Goal: Communication & Community: Answer question/provide support

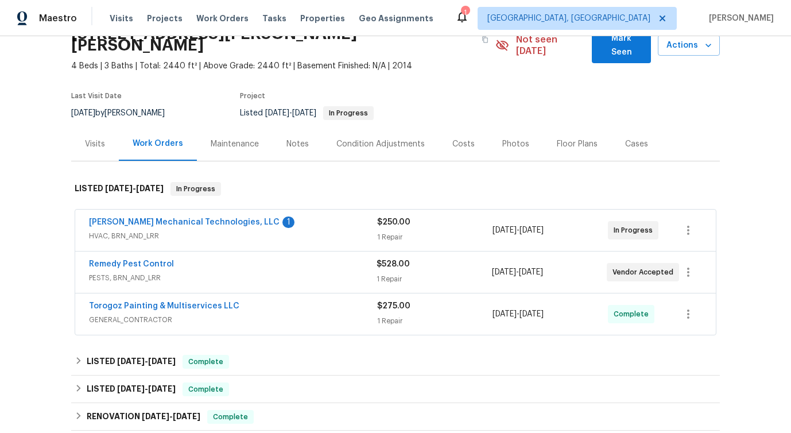
scroll to position [55, 0]
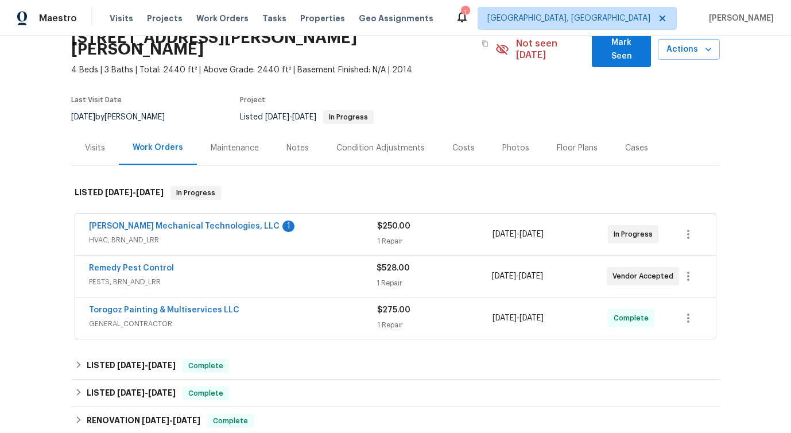
click at [285, 221] on div "Johnson's Mechanical Technologies, LLC 1" at bounding box center [233, 228] width 288 height 14
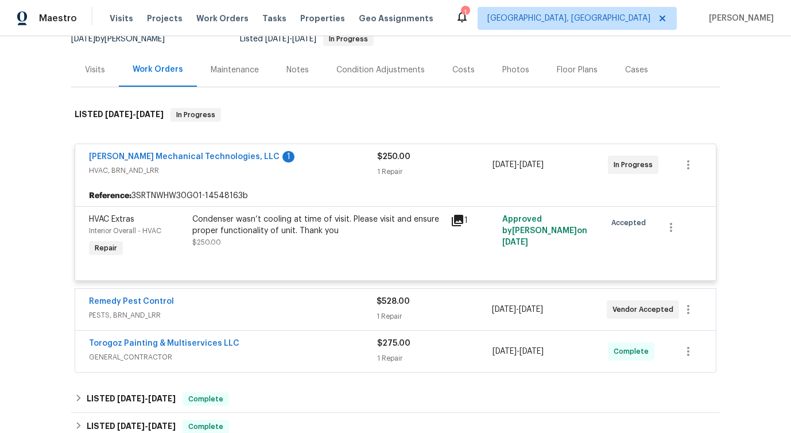
scroll to position [136, 0]
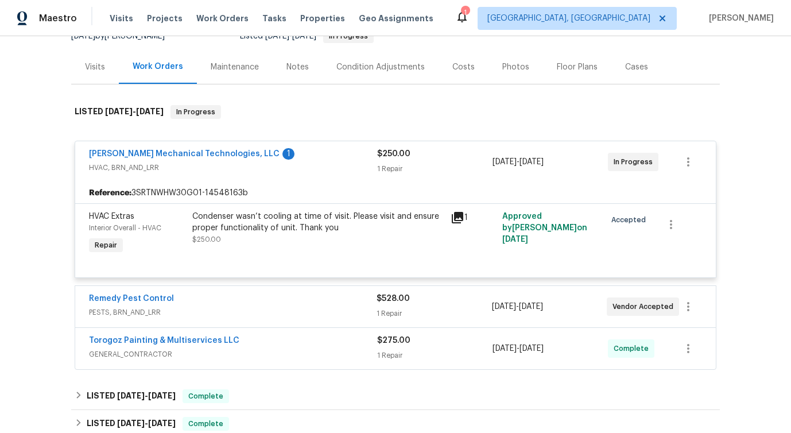
click at [460, 211] on icon at bounding box center [458, 218] width 14 height 14
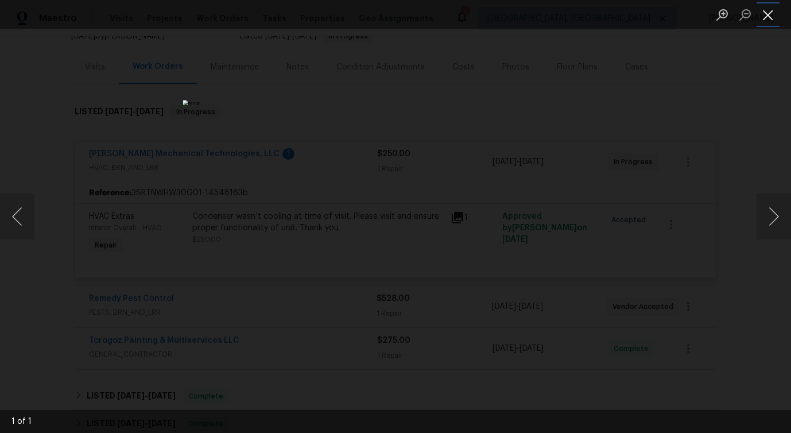
click at [760, 13] on button "Close lightbox" at bounding box center [768, 15] width 23 height 20
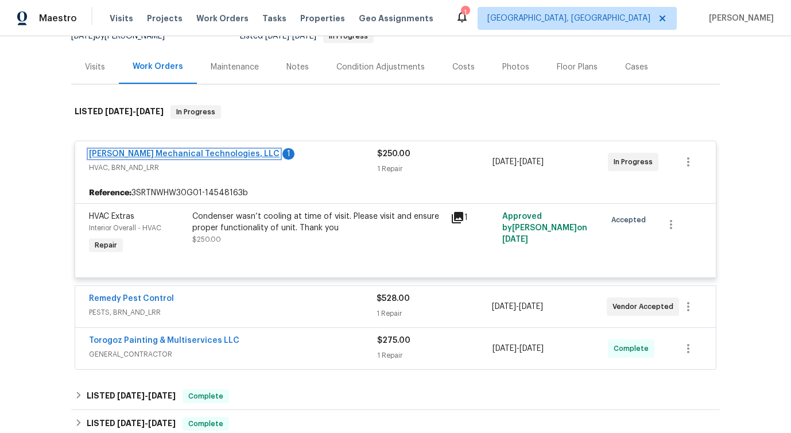
click at [188, 150] on link "[PERSON_NAME] Mechanical Technologies, LLC" at bounding box center [184, 154] width 191 height 8
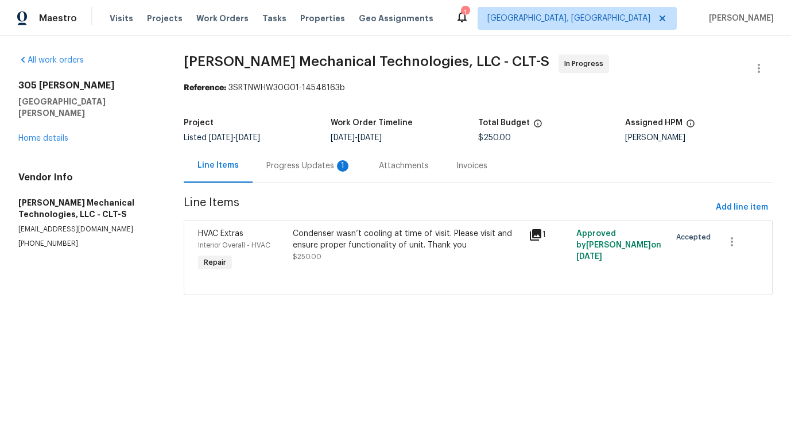
click at [306, 176] on div "Progress Updates 1" at bounding box center [309, 166] width 113 height 34
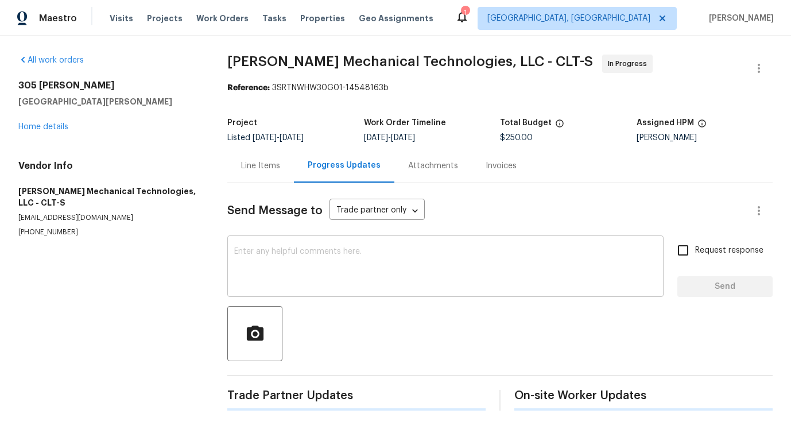
click at [320, 274] on textarea at bounding box center [445, 268] width 423 height 40
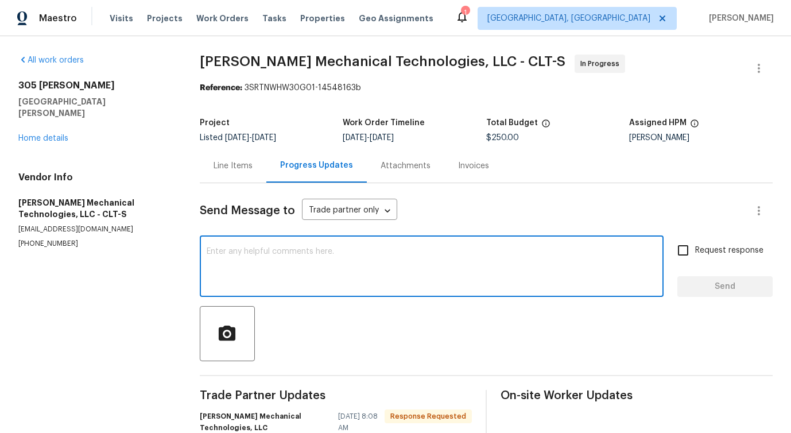
click at [234, 181] on div "Line Items" at bounding box center [233, 166] width 67 height 34
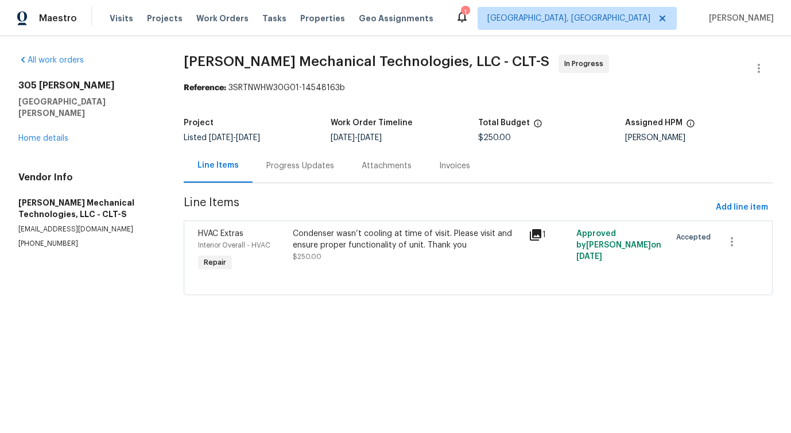
click at [379, 275] on div at bounding box center [478, 281] width 561 height 14
click at [380, 243] on div "Condenser wasn’t cooling at time of visit. Please visit and ensure proper funct…" at bounding box center [408, 239] width 230 height 23
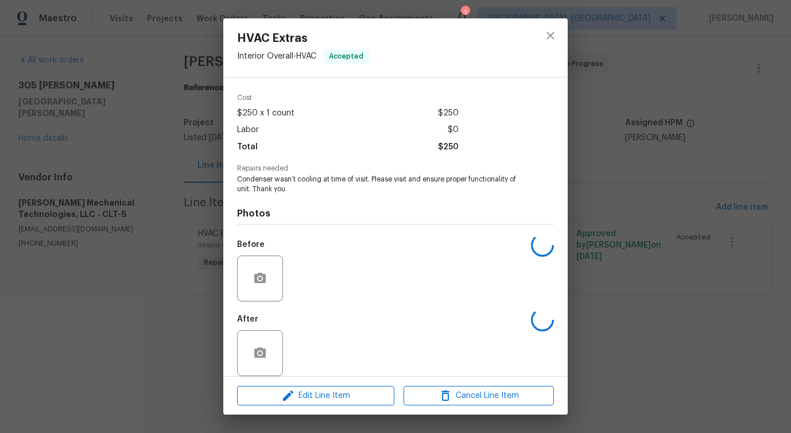
scroll to position [48, 0]
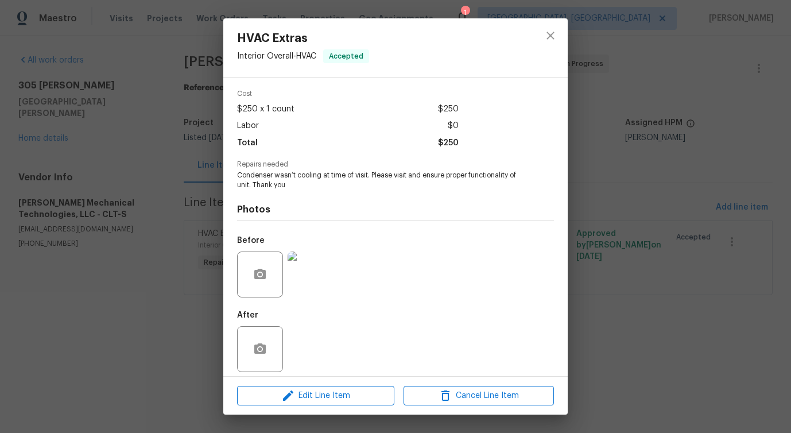
click at [300, 274] on img at bounding box center [311, 275] width 46 height 46
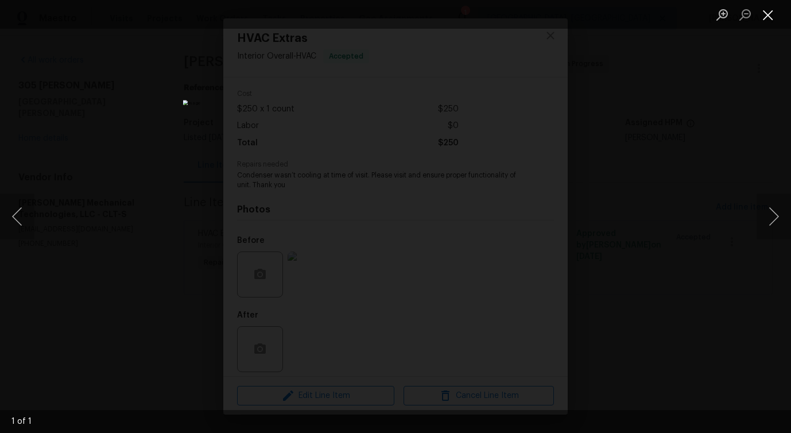
click at [770, 17] on button "Close lightbox" at bounding box center [768, 15] width 23 height 20
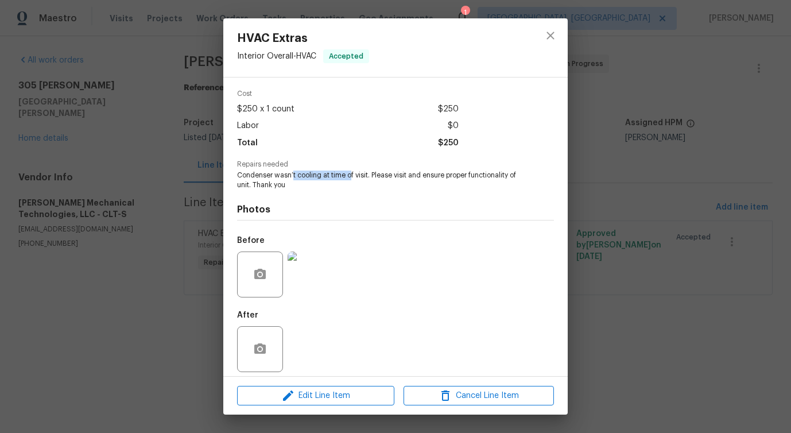
drag, startPoint x: 292, startPoint y: 168, endPoint x: 352, endPoint y: 169, distance: 59.8
click at [352, 171] on span "Condenser wasn’t cooling at time of visit. Please visit and ensure proper funct…" at bounding box center [379, 181] width 285 height 20
click at [553, 38] on icon "close" at bounding box center [551, 36] width 14 height 14
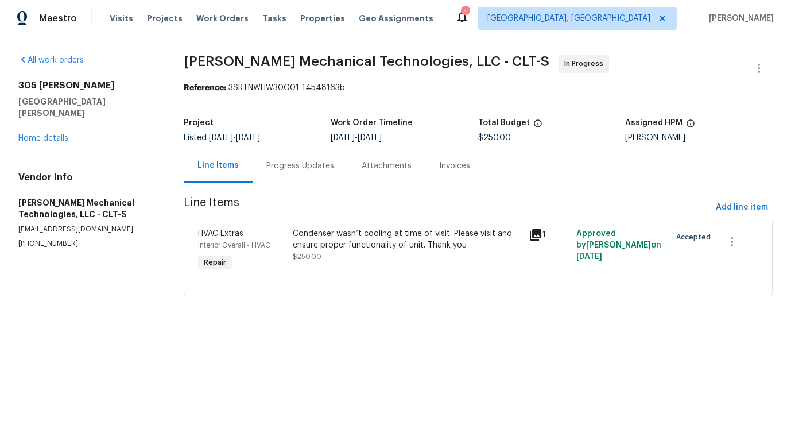
click at [275, 169] on div "Progress Updates" at bounding box center [300, 165] width 68 height 11
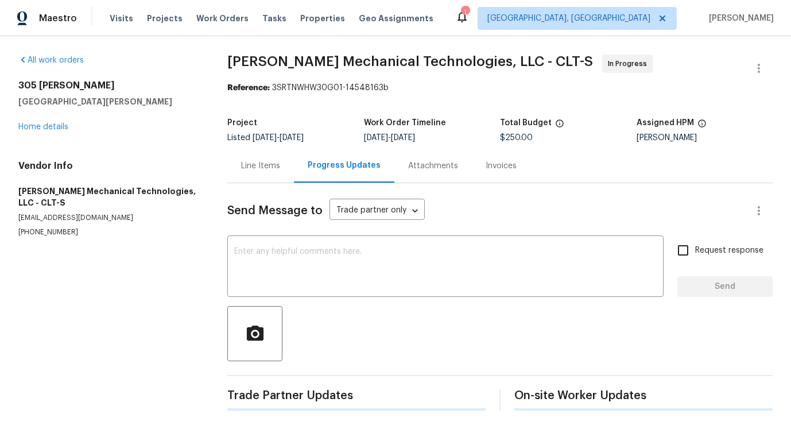
click at [316, 315] on div at bounding box center [500, 333] width 546 height 55
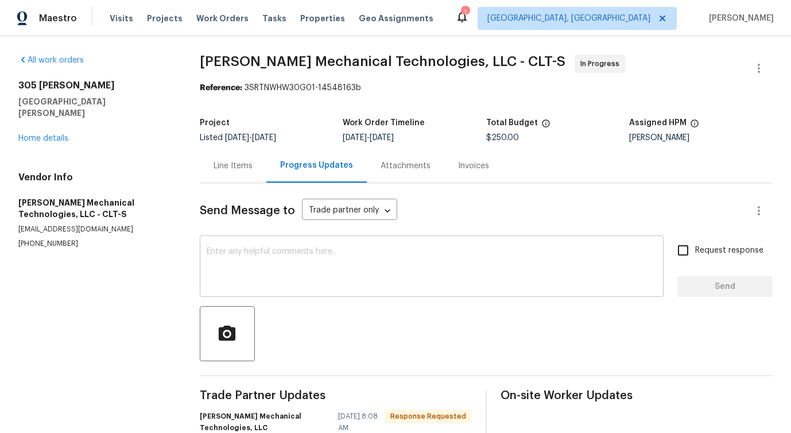
click at [328, 276] on textarea at bounding box center [432, 268] width 450 height 40
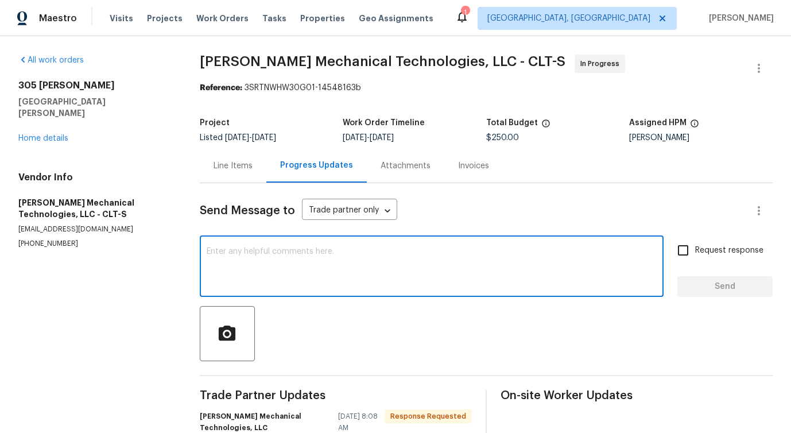
scroll to position [252, 0]
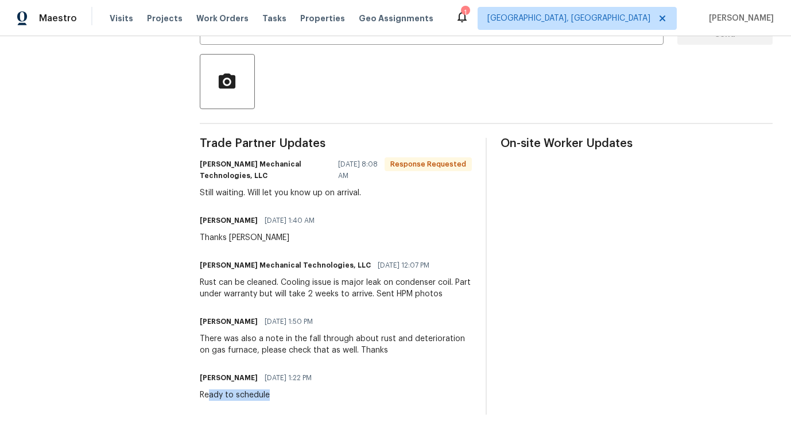
drag, startPoint x: 208, startPoint y: 395, endPoint x: 488, endPoint y: 428, distance: 281.7
click at [488, 428] on div "All work orders 305 Augustus Ln Mount Holly, NC 28120 Home details Vendor Info …" at bounding box center [395, 108] width 791 height 649
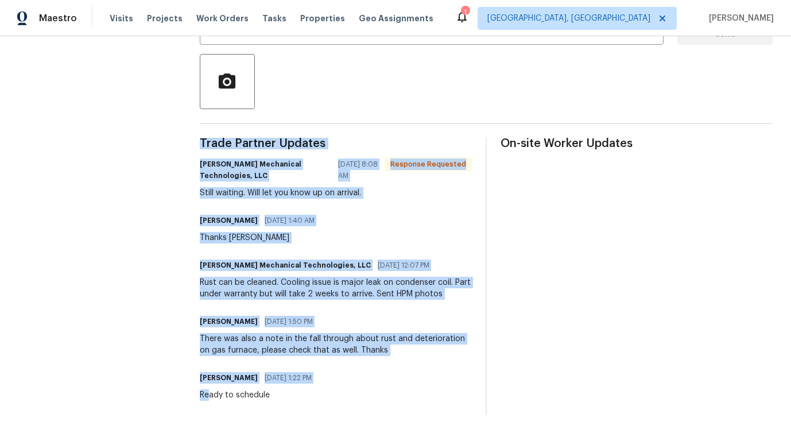
scroll to position [0, 0]
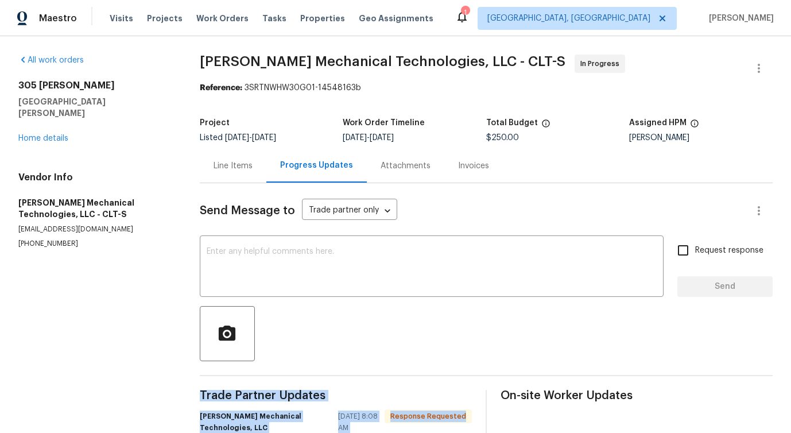
click at [246, 161] on div "Line Items" at bounding box center [233, 165] width 39 height 11
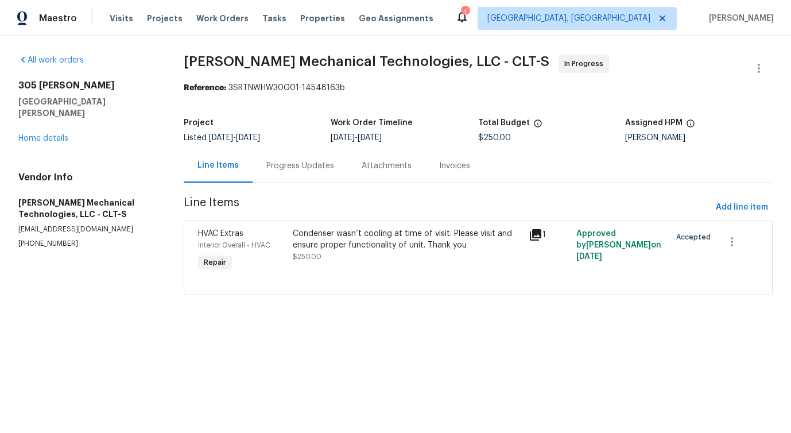
click at [369, 265] on div "Condenser wasn’t cooling at time of visit. Please visit and ensure proper funct…" at bounding box center [407, 251] width 237 height 53
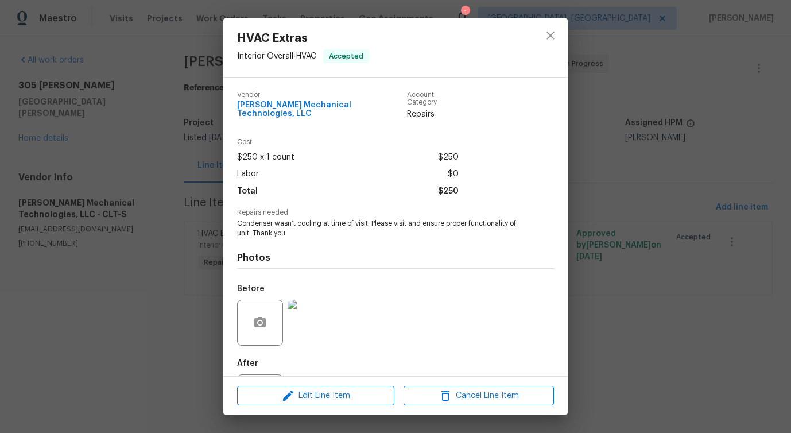
scroll to position [48, 0]
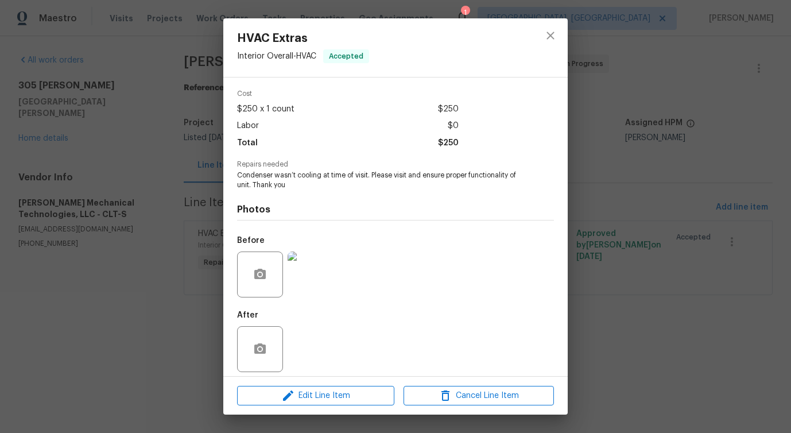
click at [144, 119] on div "HVAC Extras Interior Overall - HVAC Accepted Vendor Johnson's Mechanical Techno…" at bounding box center [395, 216] width 791 height 433
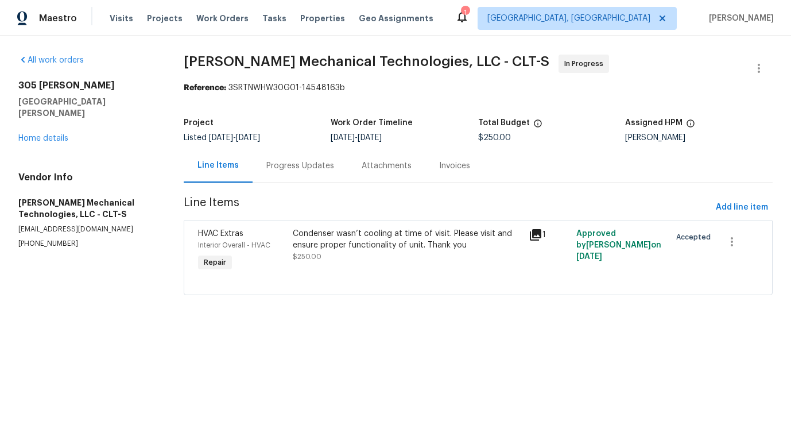
click at [307, 164] on div "Progress Updates" at bounding box center [300, 165] width 68 height 11
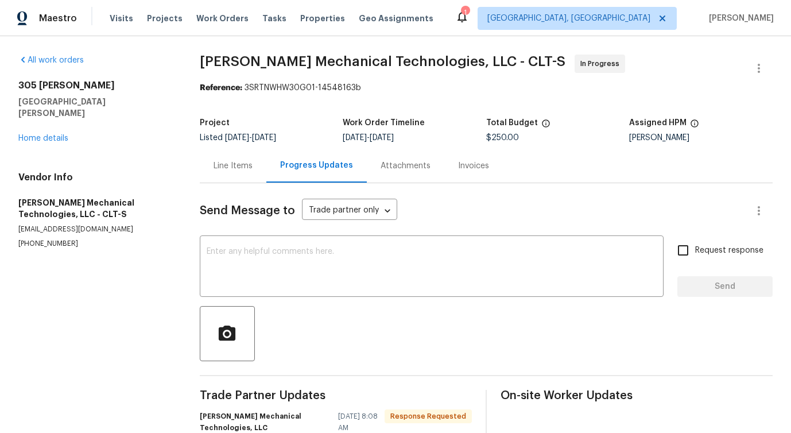
click at [637, 133] on div "Assigned HPM" at bounding box center [701, 126] width 144 height 15
click at [640, 140] on div "Ryan Carder" at bounding box center [701, 138] width 144 height 8
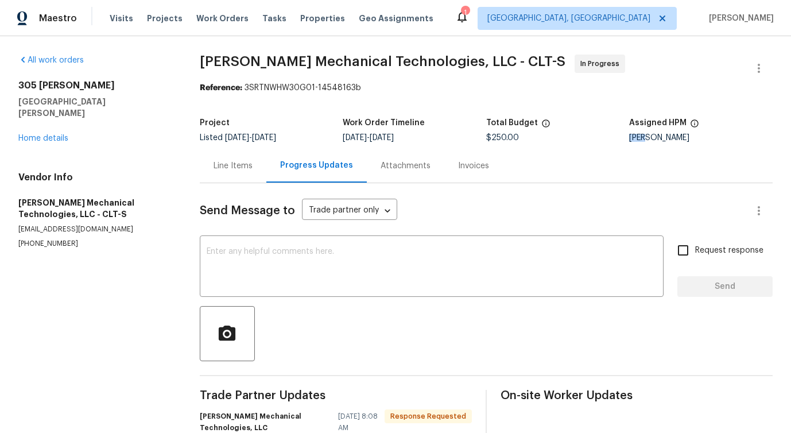
click at [640, 140] on div "Ryan Carder" at bounding box center [701, 138] width 144 height 8
copy div "Ryan Carder"
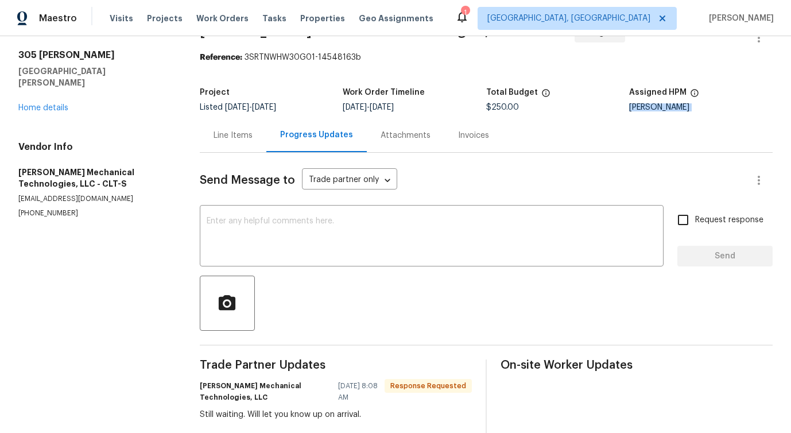
scroll to position [34, 0]
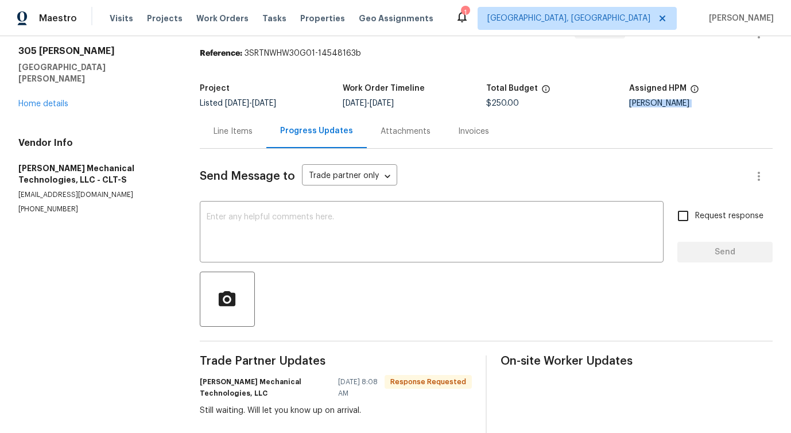
click at [234, 130] on div "Line Items" at bounding box center [233, 131] width 39 height 11
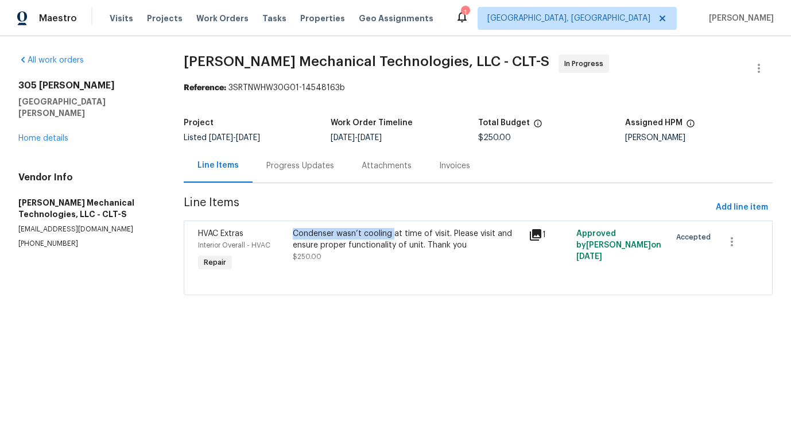
drag, startPoint x: 295, startPoint y: 233, endPoint x: 394, endPoint y: 231, distance: 99.4
click at [394, 231] on div "Condenser wasn’t cooling at time of visit. Please visit and ensure proper funct…" at bounding box center [408, 239] width 230 height 23
copy div "Condenser wasn’t cooling"
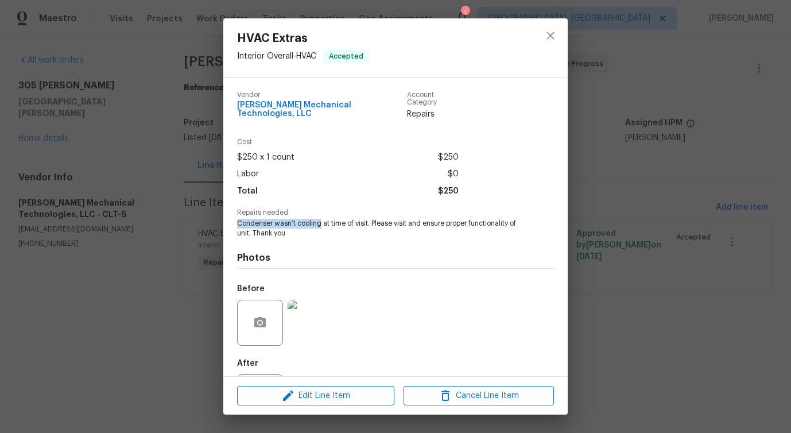
drag, startPoint x: 236, startPoint y: 216, endPoint x: 320, endPoint y: 217, distance: 83.9
click at [320, 217] on div "Vendor Johnson's Mechanical Technologies, LLC Account Category Repairs Cost $25…" at bounding box center [395, 227] width 345 height 299
copy span "Condenser wasn’t cooling"
click at [550, 34] on icon "close" at bounding box center [550, 35] width 7 height 7
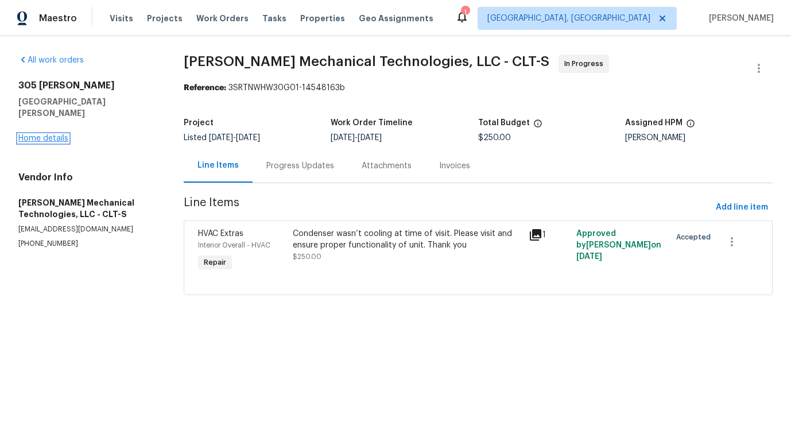
click at [37, 134] on link "Home details" at bounding box center [43, 138] width 50 height 8
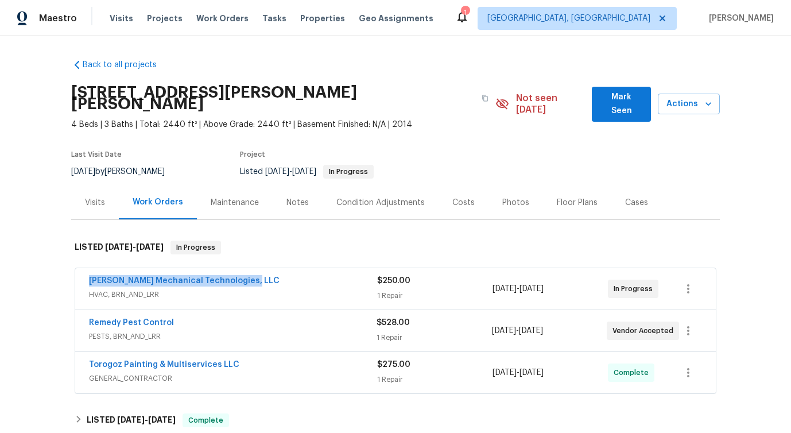
drag, startPoint x: 84, startPoint y: 268, endPoint x: 346, endPoint y: 266, distance: 262.5
click at [346, 268] on div "Johnson's Mechanical Technologies, LLC HVAC, BRN_AND_LRR $250.00 1 Repair 9/16/…" at bounding box center [395, 288] width 641 height 41
copy link "Johnson's Mechanical Technologies, LLC"
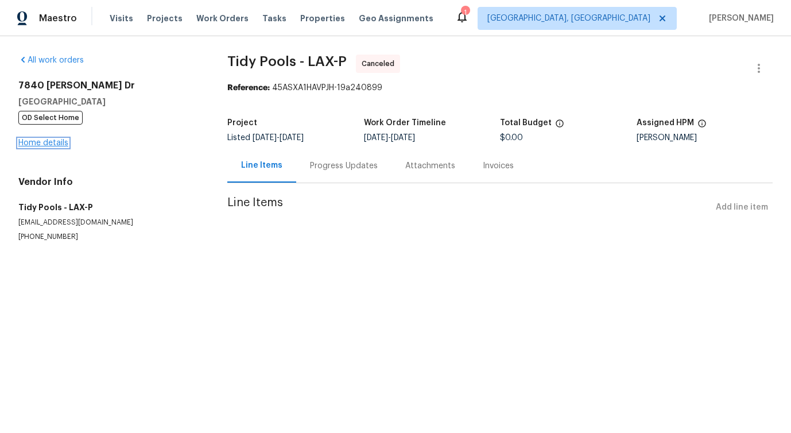
click at [54, 141] on link "Home details" at bounding box center [43, 143] width 50 height 8
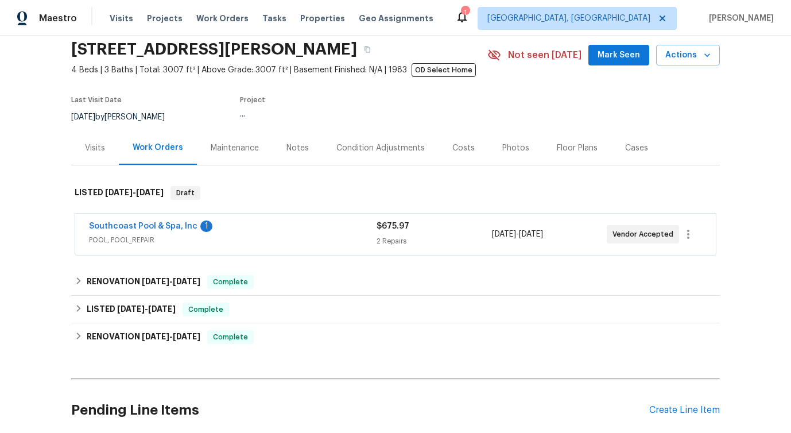
scroll to position [55, 0]
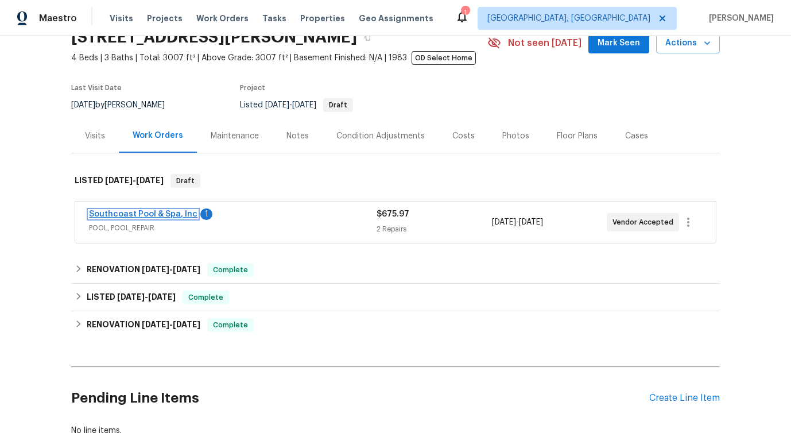
click at [146, 211] on link "Southcoast Pool & Spa, Inc" at bounding box center [143, 214] width 109 height 8
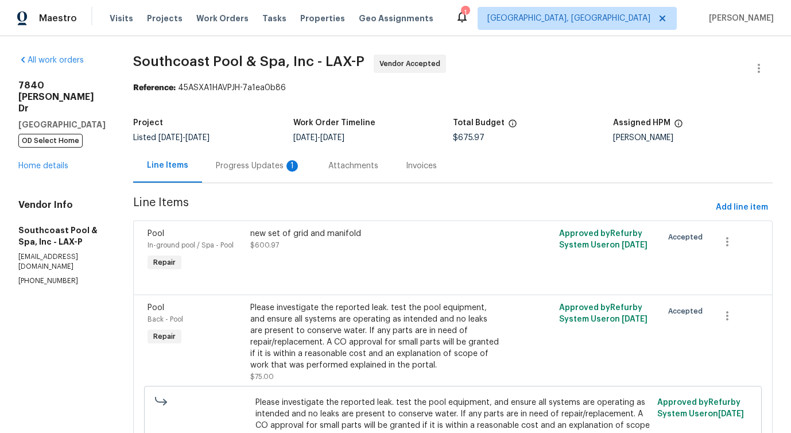
click at [283, 173] on div "Progress Updates 1" at bounding box center [258, 166] width 113 height 34
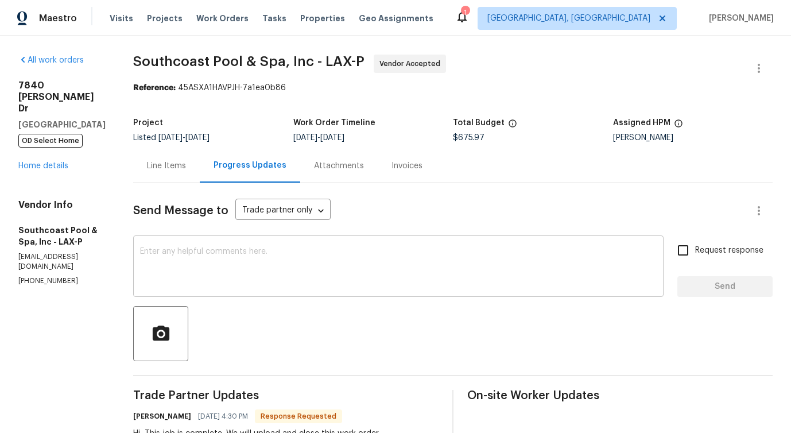
click at [312, 259] on textarea at bounding box center [398, 268] width 517 height 40
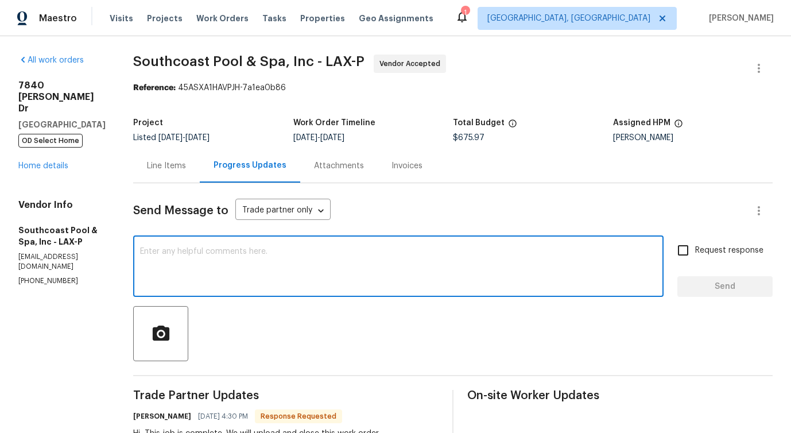
click at [170, 169] on div "Line Items" at bounding box center [166, 165] width 39 height 11
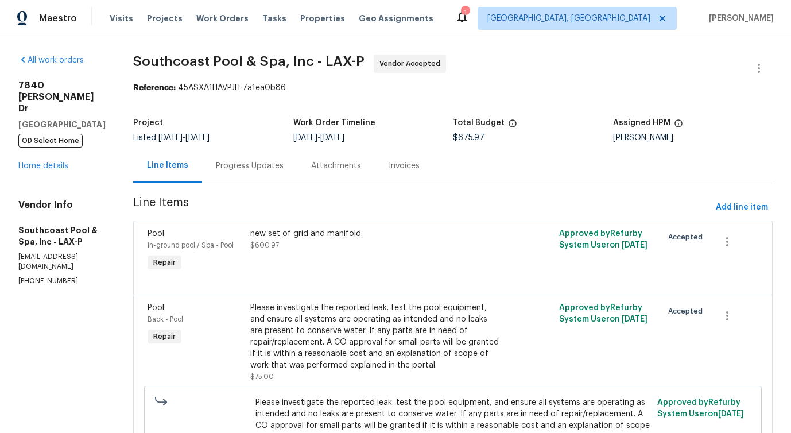
click at [247, 170] on div "Progress Updates" at bounding box center [250, 165] width 68 height 11
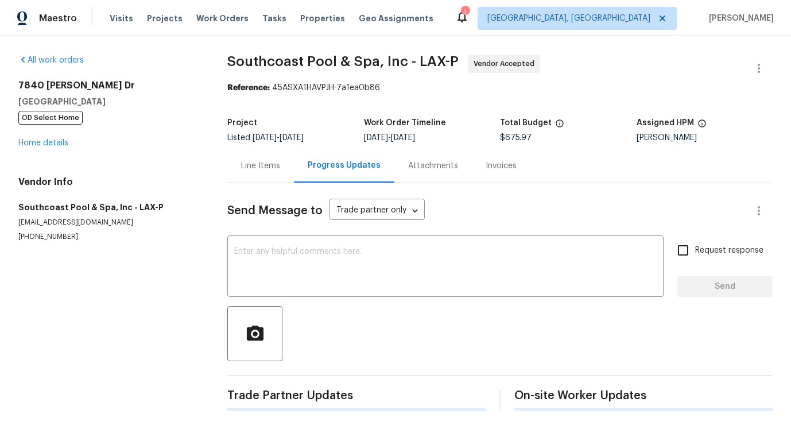
click at [273, 235] on div "Send Message to Trade partner only Trade partner only ​ x ​ Request response Se…" at bounding box center [500, 296] width 546 height 227
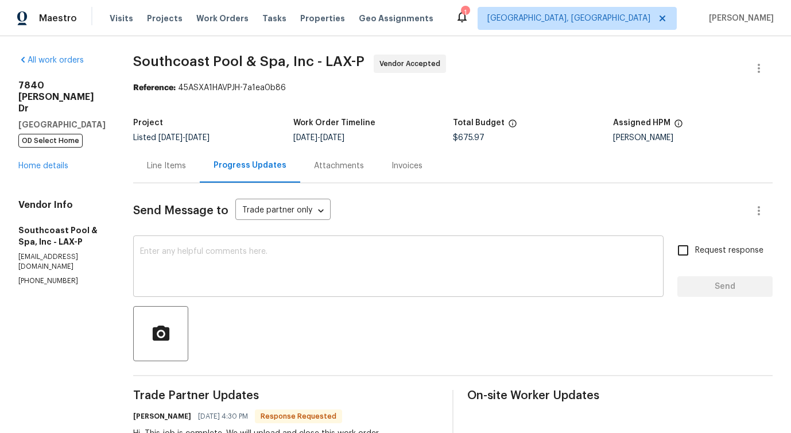
click at [272, 260] on textarea at bounding box center [398, 268] width 517 height 40
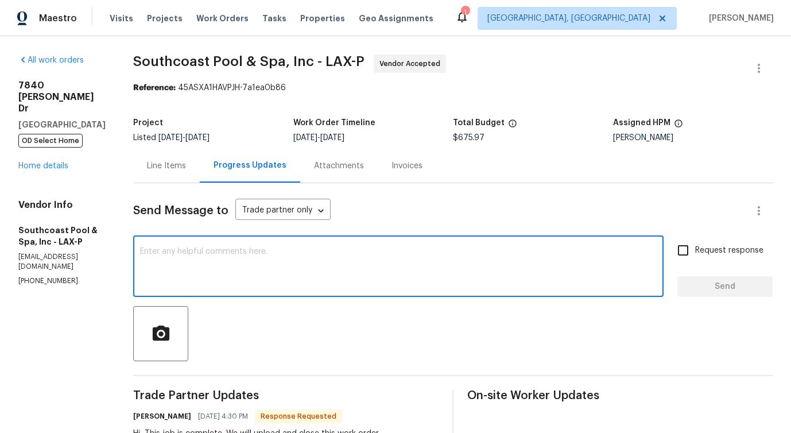
scroll to position [143, 0]
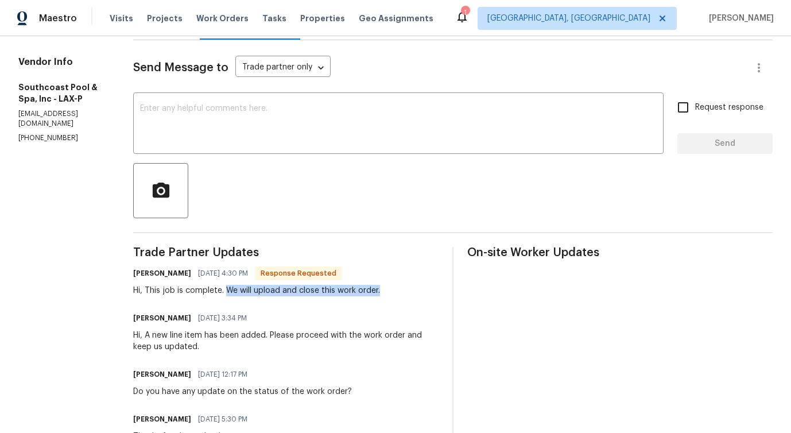
drag, startPoint x: 231, startPoint y: 293, endPoint x: 406, endPoint y: 293, distance: 174.6
click at [407, 293] on div "Jackie Guerrero 09/22/2025 4:30 PM Response Requested Hi, This job is complete.…" at bounding box center [286, 280] width 306 height 31
click at [276, 122] on textarea at bounding box center [398, 125] width 517 height 40
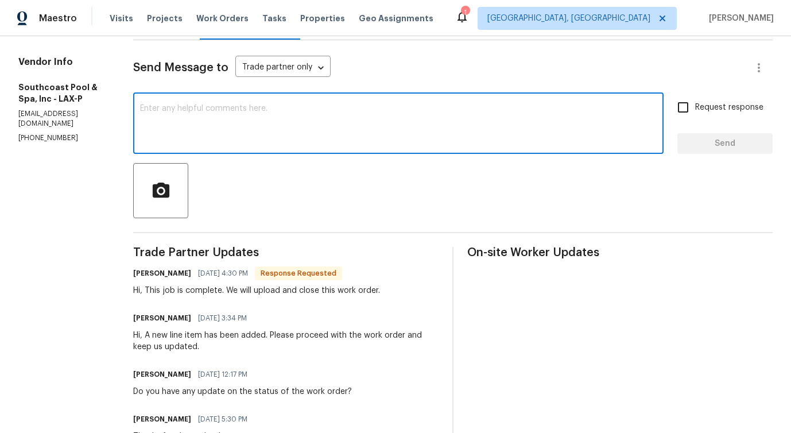
click at [538, 156] on div "Send Message to Trade partner only Trade partner only ​ x ​ Request response Se…" at bounding box center [453, 338] width 640 height 596
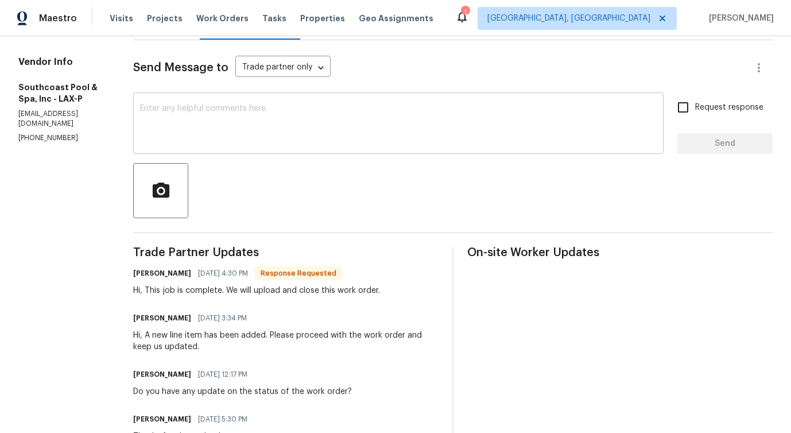
click at [323, 126] on textarea at bounding box center [398, 125] width 517 height 40
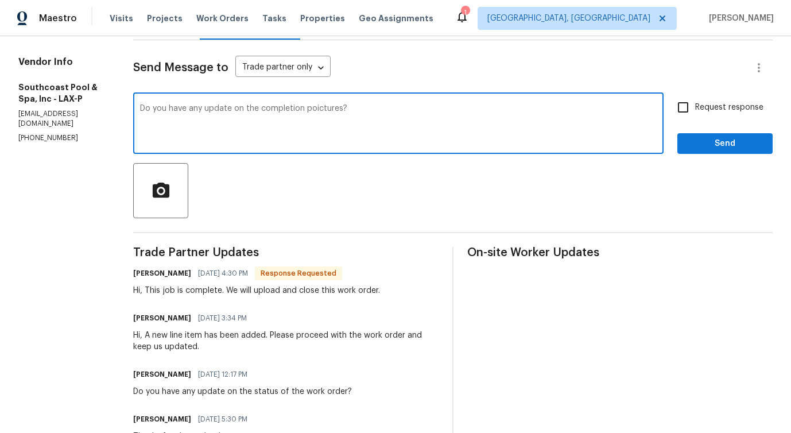
click at [0, 0] on span "pictures?" at bounding box center [0, 0] width 0 height 0
type textarea "Do you have any update on the completion pictures?"
click at [273, 110] on textarea "Do you have any update on the completion pictures?" at bounding box center [398, 125] width 517 height 40
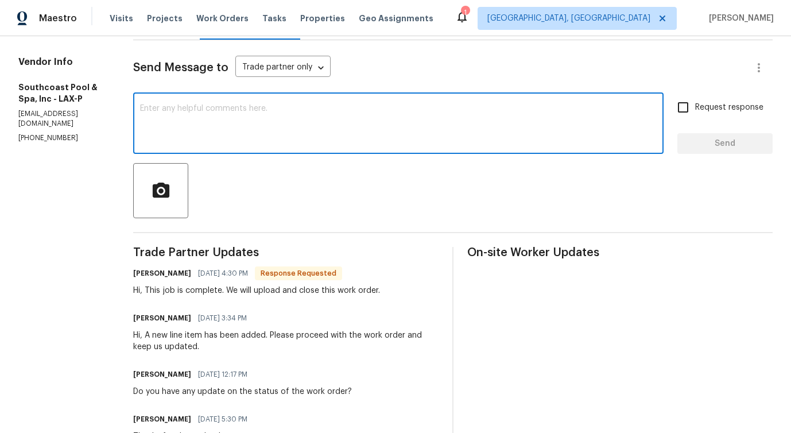
paste textarea "Just checking in—do you have any updates on the completion photos?"
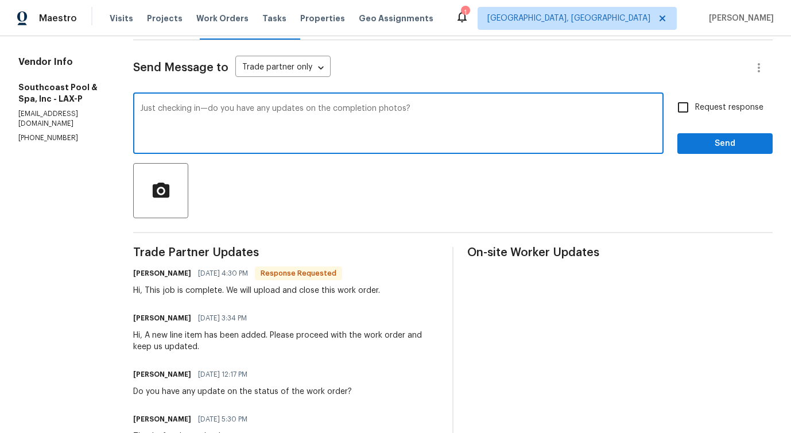
type textarea "Just checking in—do you have any updates on the completion photos?"
click at [703, 102] on span "Request response" at bounding box center [729, 108] width 68 height 12
click at [695, 102] on input "Request response" at bounding box center [683, 107] width 24 height 24
checkbox input "true"
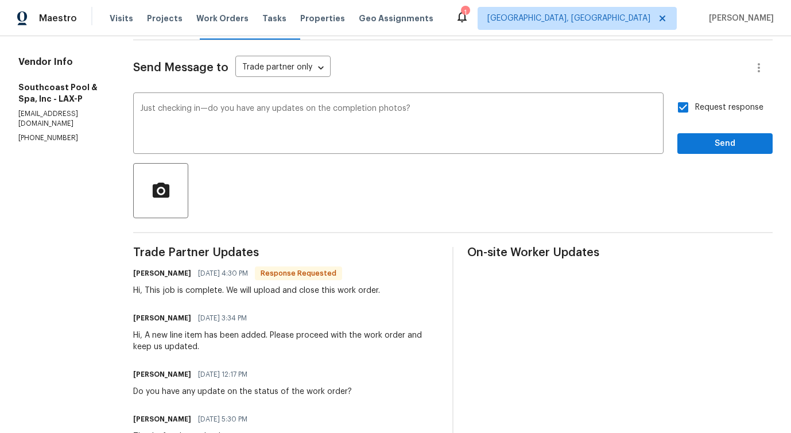
click at [702, 164] on div at bounding box center [453, 190] width 640 height 55
click at [710, 144] on span "Send" at bounding box center [725, 144] width 77 height 14
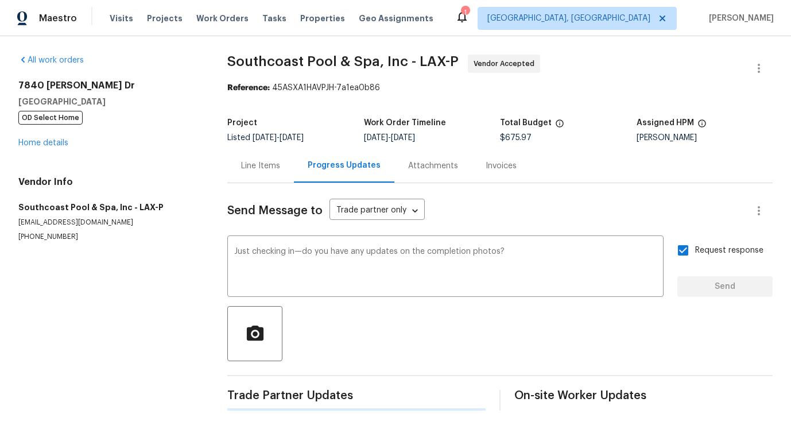
scroll to position [0, 0]
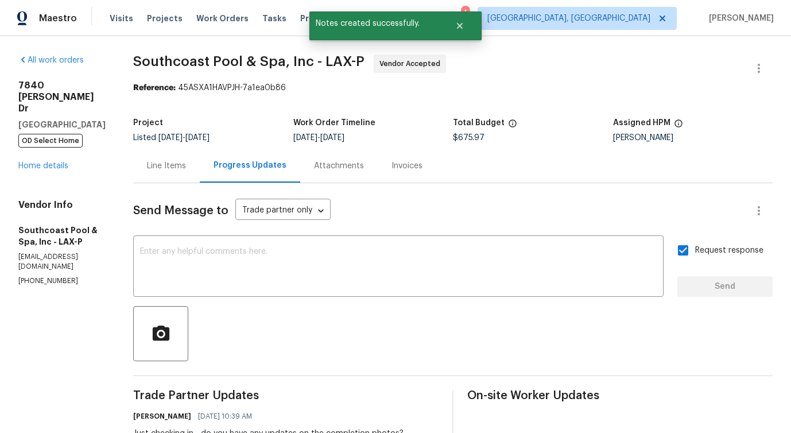
click at [119, 60] on div "All work orders 7840 Hillary Dr West Hills, CA 91304 OD Select Home Home detail…" at bounding box center [395, 439] width 791 height 806
drag, startPoint x: 137, startPoint y: 58, endPoint x: 322, endPoint y: 65, distance: 184.5
click at [322, 65] on span "Southcoast Pool & Spa, Inc - LAX-P" at bounding box center [248, 62] width 231 height 14
copy span "Southcoast Pool & Spa, Inc -"
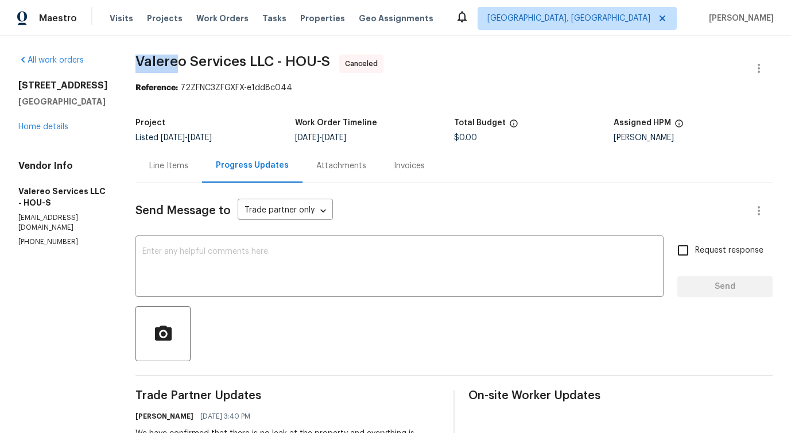
drag, startPoint x: 130, startPoint y: 68, endPoint x: 202, endPoint y: 72, distance: 72.5
click at [202, 72] on span "Valereo Services LLC - HOU-S Canceled" at bounding box center [441, 69] width 610 height 28
click at [219, 257] on textarea at bounding box center [399, 268] width 515 height 40
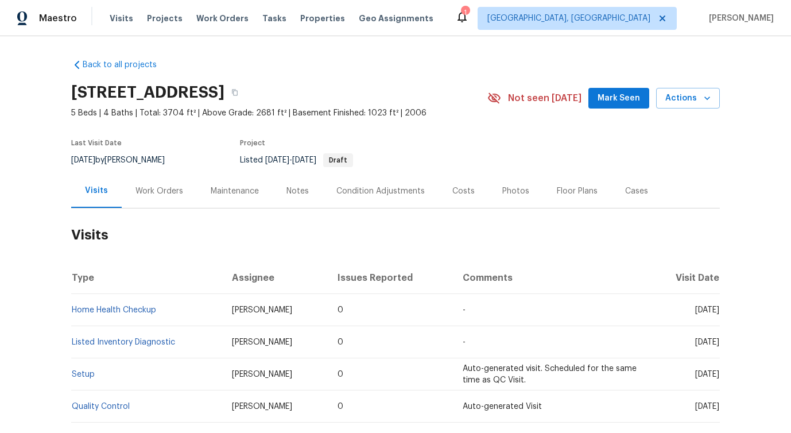
click at [162, 196] on div "Work Orders" at bounding box center [160, 190] width 48 height 11
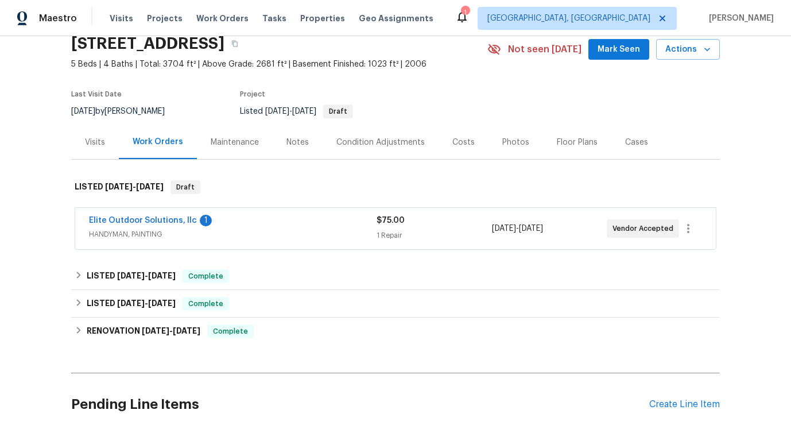
scroll to position [56, 0]
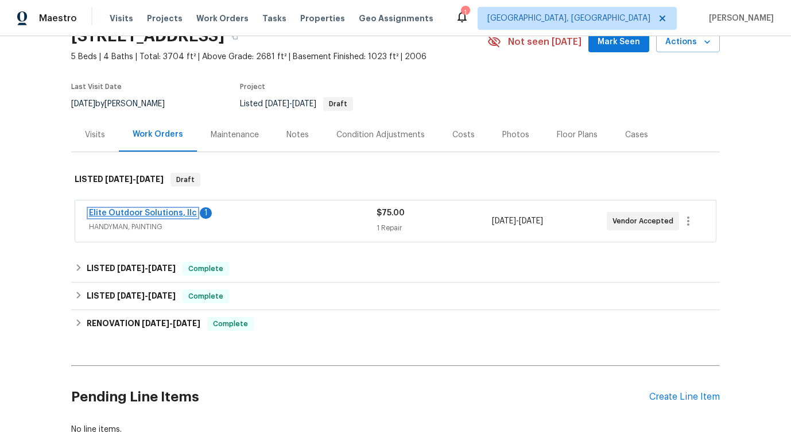
click at [136, 211] on link "Elite Outdoor Solutions, llc" at bounding box center [143, 213] width 108 height 8
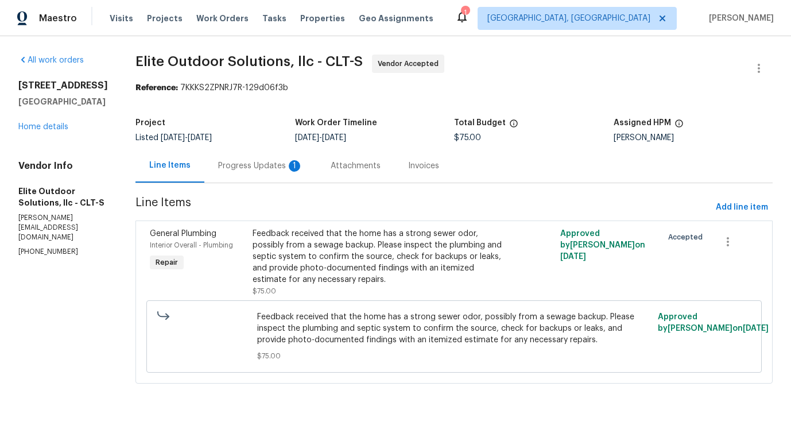
click at [289, 169] on div "1" at bounding box center [294, 165] width 11 height 11
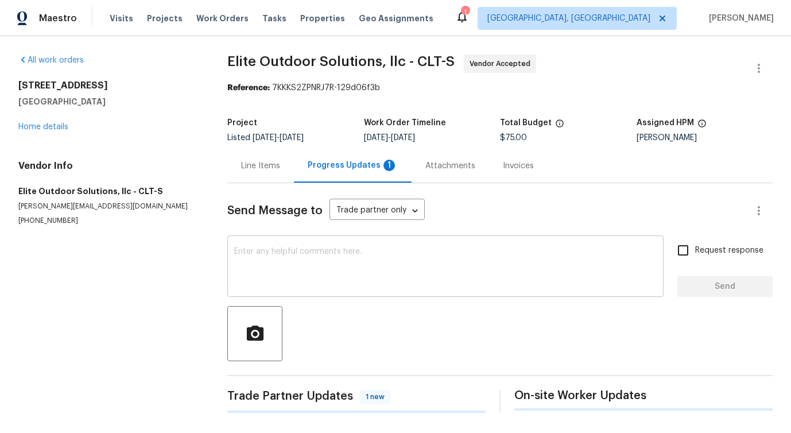
click at [276, 274] on textarea at bounding box center [445, 268] width 423 height 40
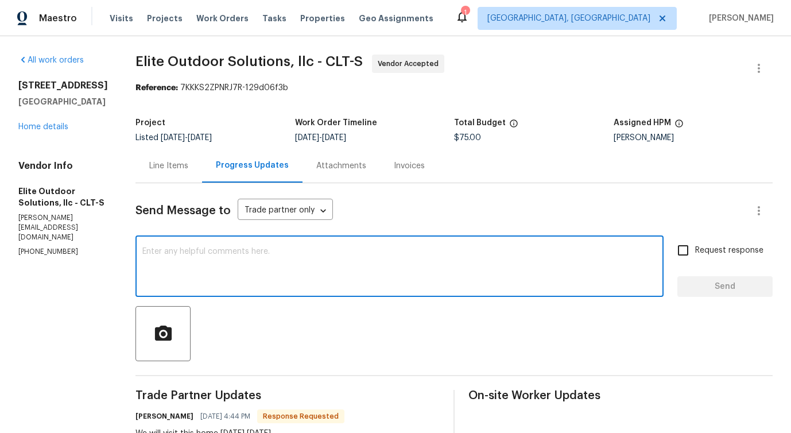
click at [303, 272] on textarea at bounding box center [399, 268] width 515 height 40
paste textarea "Would you kindly provide us with an update regarding the progress of the work o…"
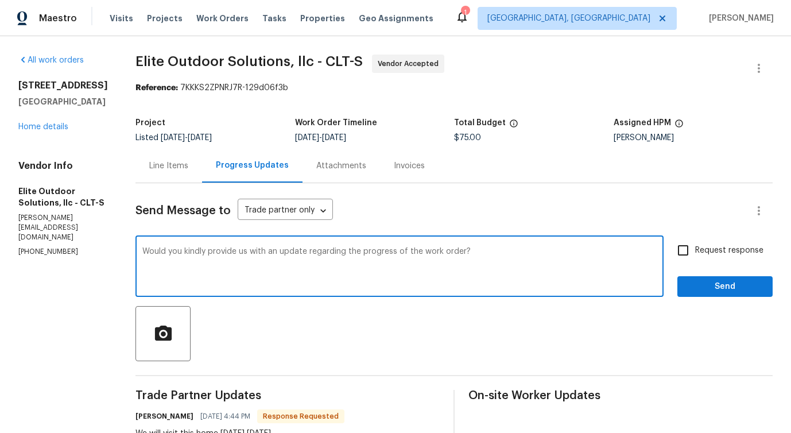
type textarea "Would you kindly provide us with an update regarding the progress of the work o…"
click at [701, 253] on span "Request response" at bounding box center [729, 251] width 68 height 12
click at [695, 253] on input "Request response" at bounding box center [683, 250] width 24 height 24
checkbox input "true"
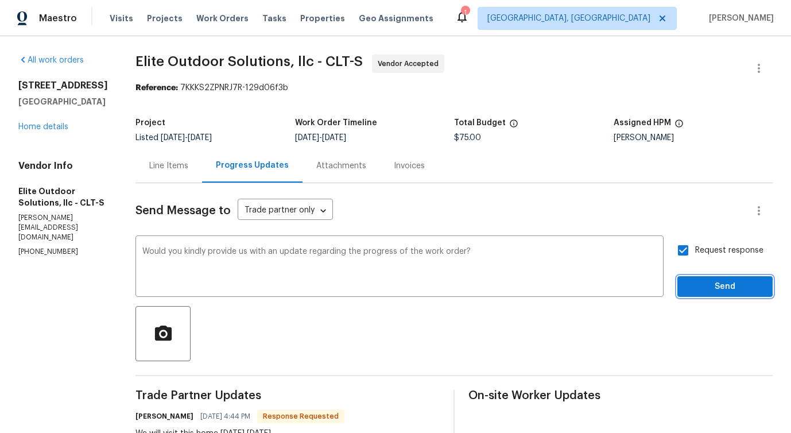
click at [705, 283] on span "Send" at bounding box center [725, 287] width 77 height 14
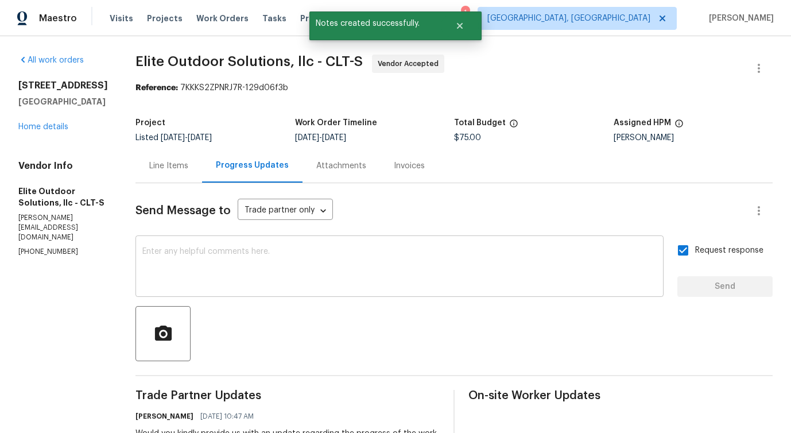
click at [413, 284] on textarea at bounding box center [399, 268] width 515 height 40
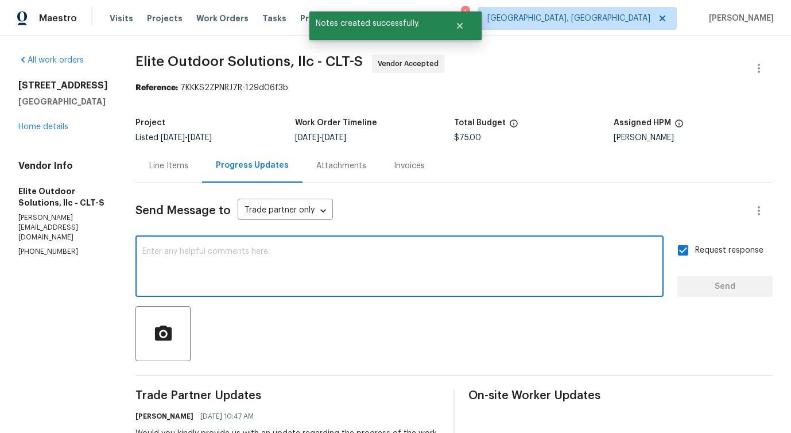
scroll to position [148, 0]
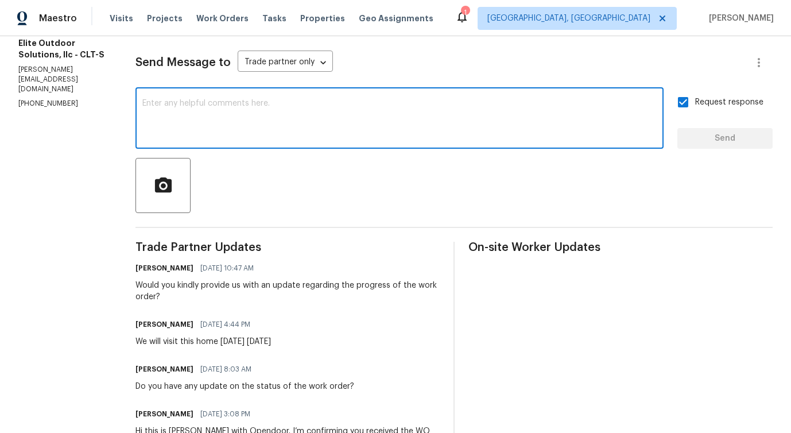
click at [374, 105] on textarea at bounding box center [399, 119] width 515 height 40
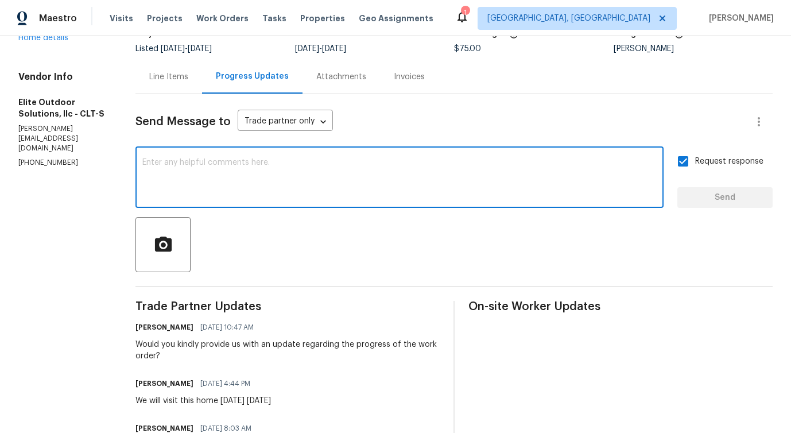
scroll to position [91, 0]
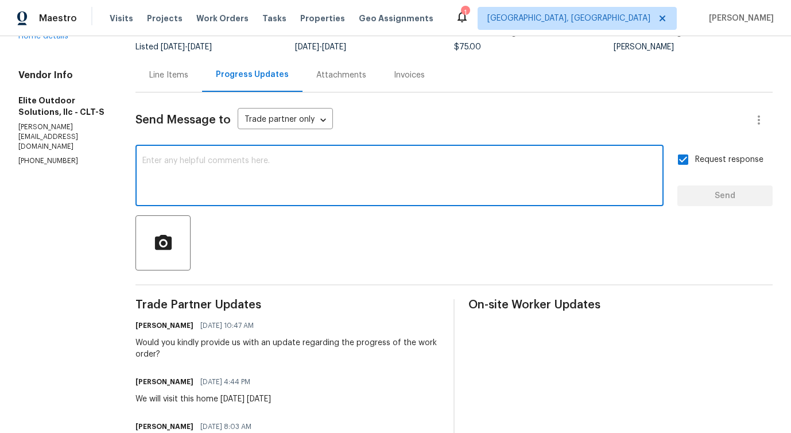
click at [320, 167] on textarea at bounding box center [399, 177] width 515 height 40
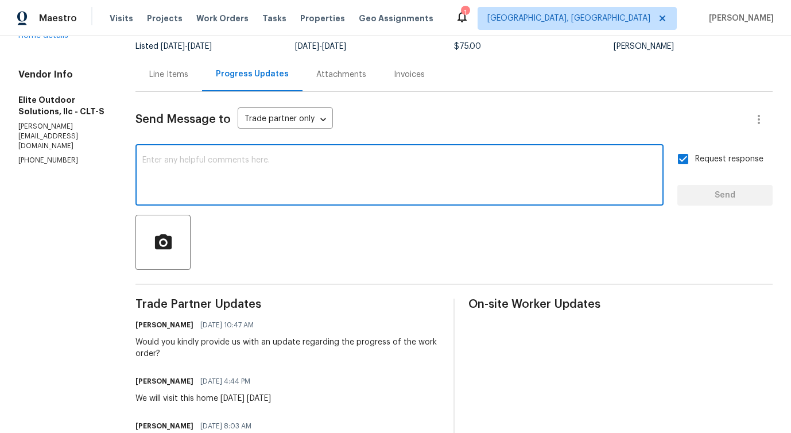
scroll to position [0, 0]
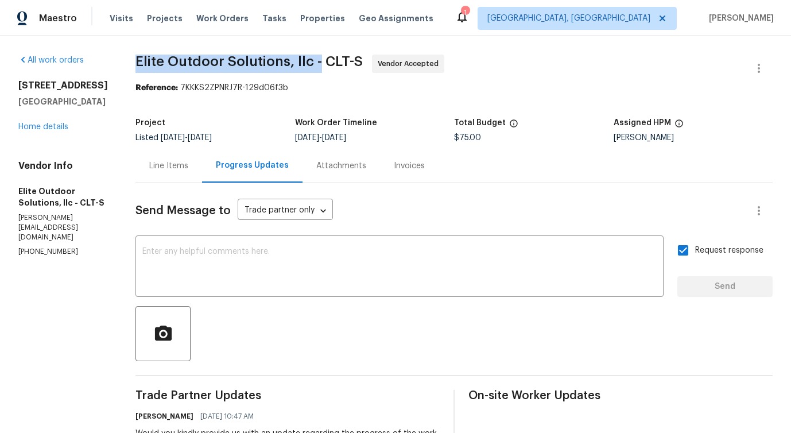
drag, startPoint x: 110, startPoint y: 65, endPoint x: 291, endPoint y: 65, distance: 180.3
click at [291, 65] on span "Elite Outdoor Solutions, llc - CLT-S" at bounding box center [249, 62] width 227 height 14
copy span "Elite Outdoor Solutions, llc -"
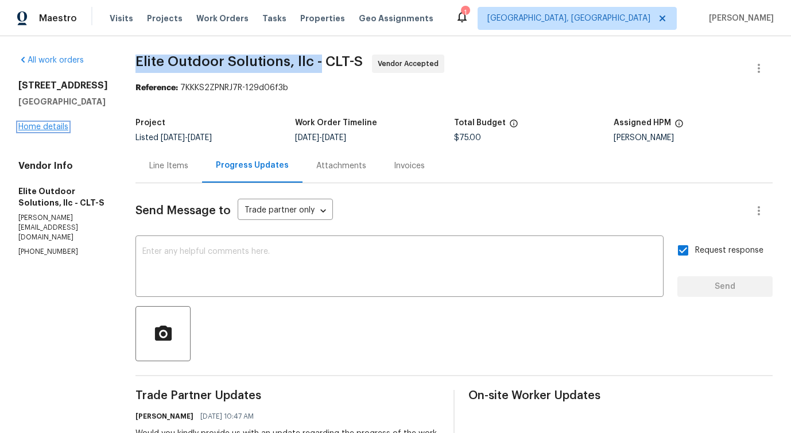
click at [61, 131] on link "Home details" at bounding box center [43, 127] width 50 height 8
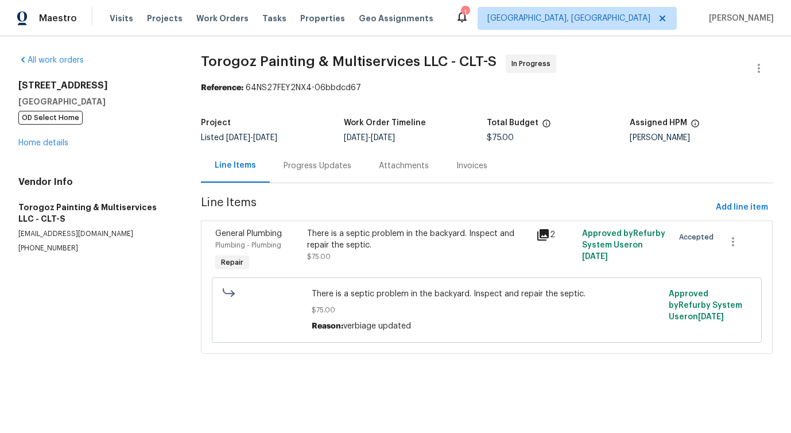
click at [301, 168] on div "Progress Updates" at bounding box center [318, 165] width 68 height 11
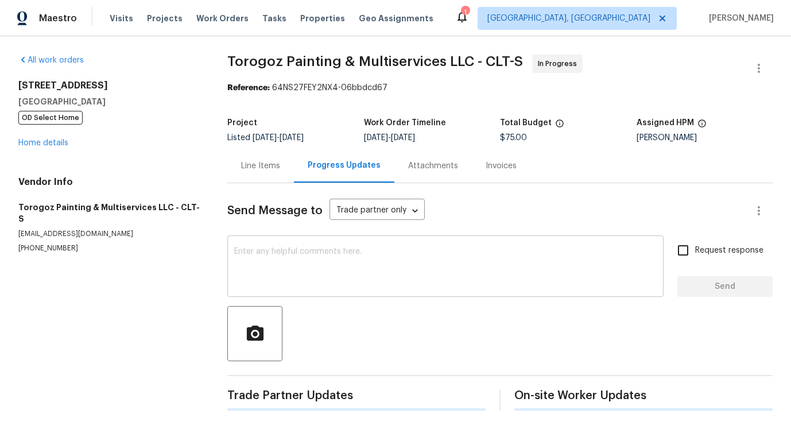
click at [319, 272] on textarea at bounding box center [445, 268] width 423 height 40
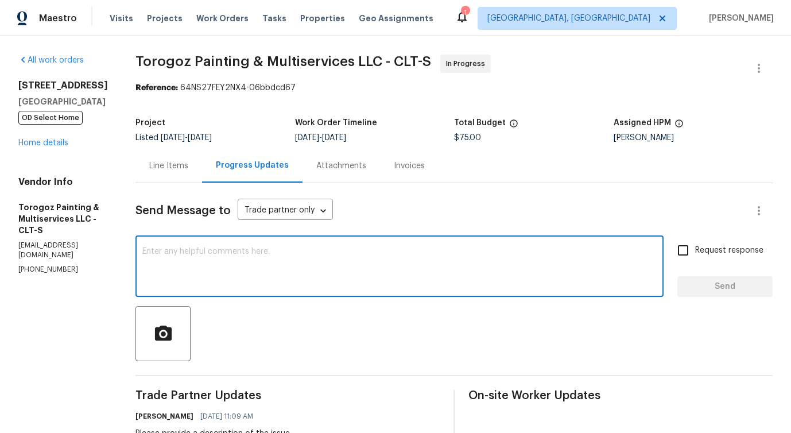
click at [48, 265] on p "(704) 218-9374" at bounding box center [63, 270] width 90 height 10
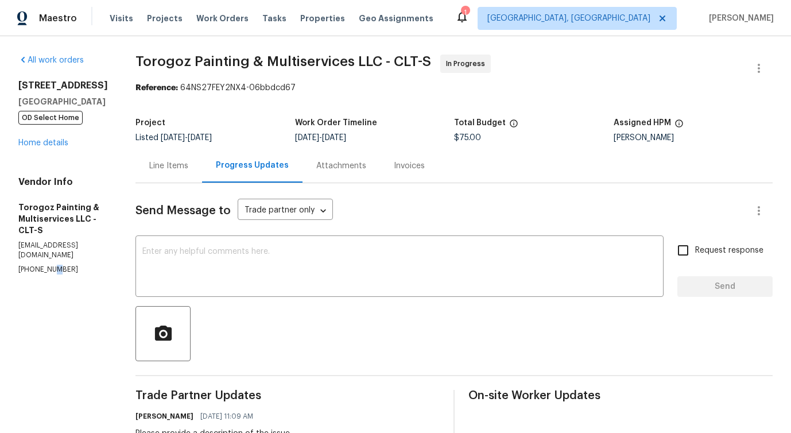
click at [48, 265] on p "(704) 218-9374" at bounding box center [63, 270] width 90 height 10
copy p "(704) 218-9374"
click at [206, 273] on textarea at bounding box center [399, 268] width 515 height 40
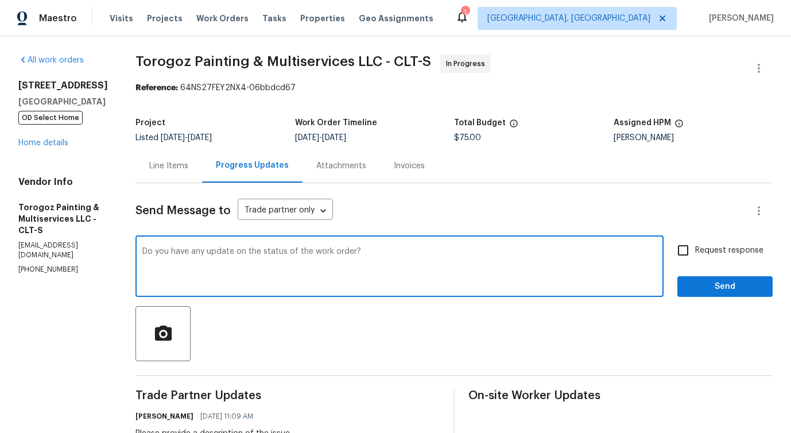
type textarea "Do you have any update on the status of the work order?"
click at [714, 252] on span "Request response" at bounding box center [729, 251] width 68 height 12
click at [695, 252] on input "Request response" at bounding box center [683, 250] width 24 height 24
checkbox input "true"
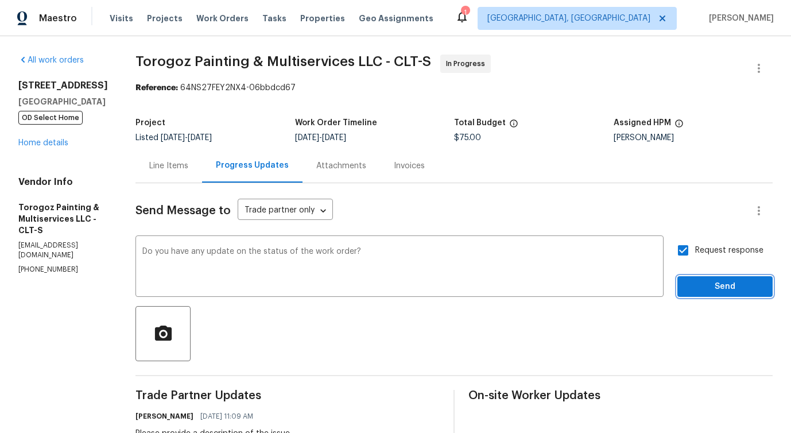
click at [717, 286] on span "Send" at bounding box center [725, 287] width 77 height 14
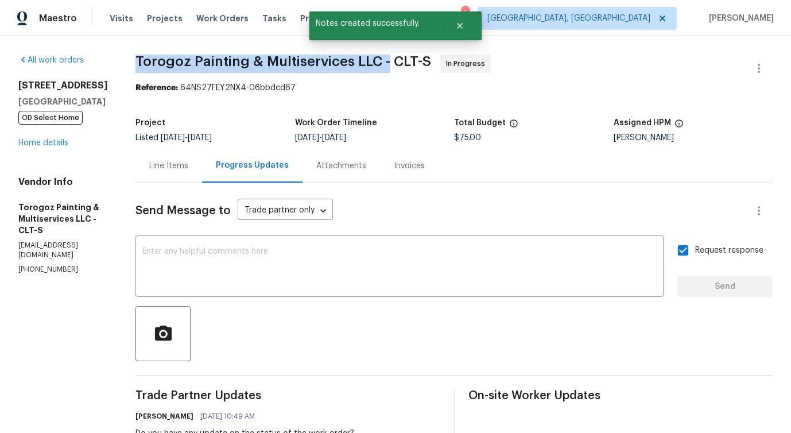
drag, startPoint x: 156, startPoint y: 62, endPoint x: 414, endPoint y: 62, distance: 257.9
copy span "Torogoz Painting & Multiservices LLC -"
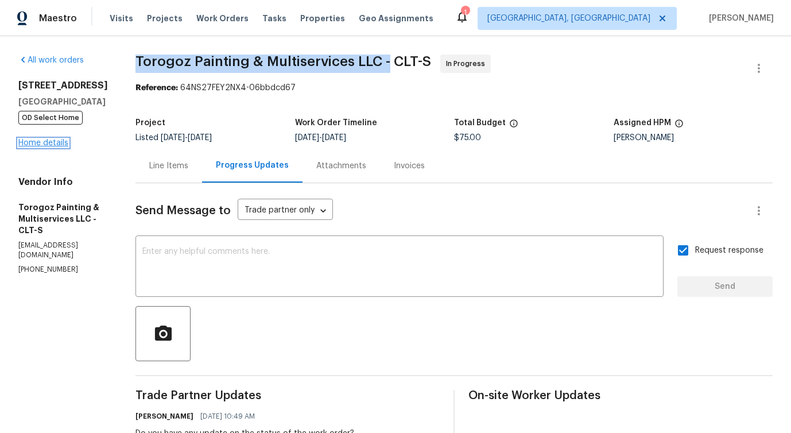
click at [44, 142] on link "Home details" at bounding box center [43, 143] width 50 height 8
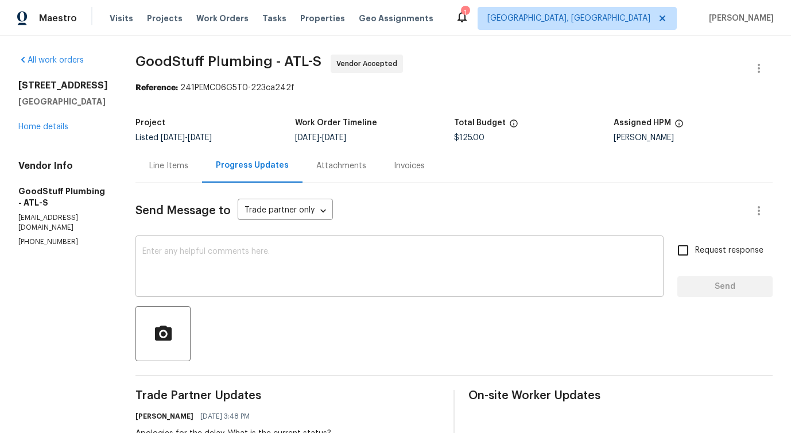
click at [252, 253] on textarea at bounding box center [399, 268] width 515 height 40
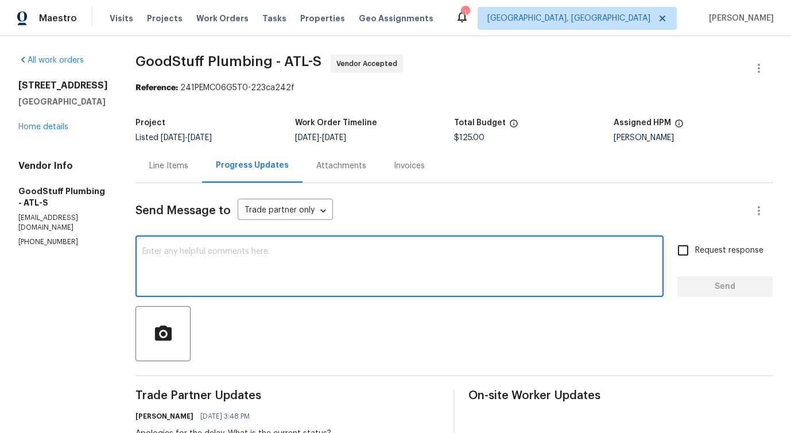
click at [275, 264] on textarea at bounding box center [399, 268] width 515 height 40
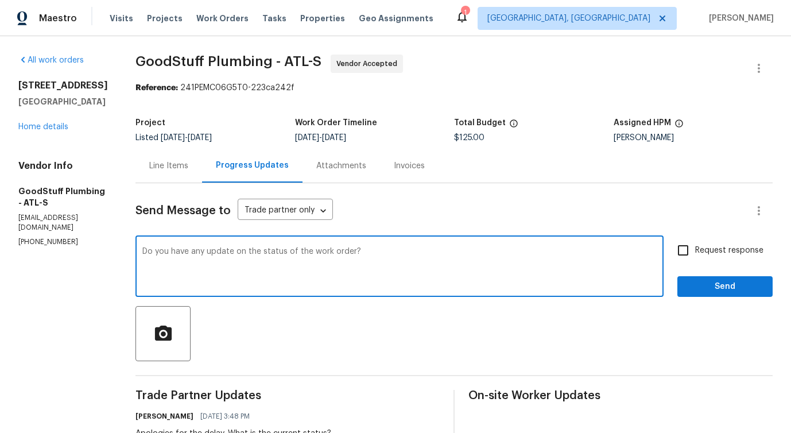
drag, startPoint x: 266, startPoint y: 259, endPoint x: 418, endPoint y: 261, distance: 151.6
click at [419, 261] on textarea "Do you have any update on the status of the work order?" at bounding box center [399, 268] width 515 height 40
type textarea "Do you have any update on the status of the work order?"
click at [685, 248] on input "Request response" at bounding box center [683, 250] width 24 height 24
checkbox input "true"
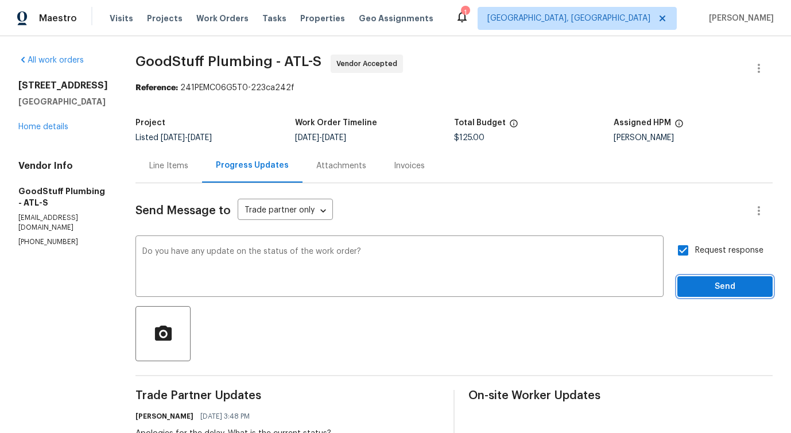
click at [703, 289] on span "Send" at bounding box center [725, 287] width 77 height 14
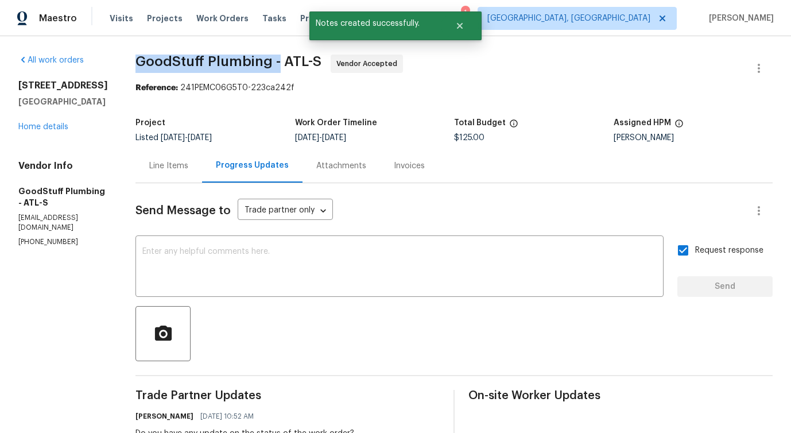
drag, startPoint x: 161, startPoint y: 59, endPoint x: 301, endPoint y: 57, distance: 140.7
copy span "GoodStuff Plumbing"
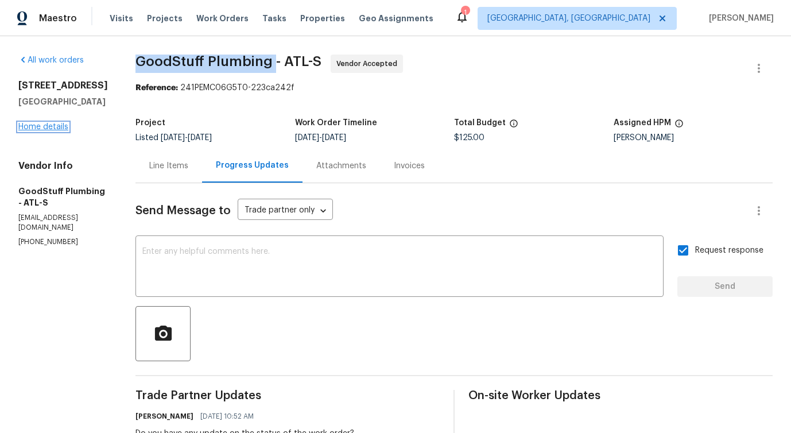
click at [55, 131] on link "Home details" at bounding box center [43, 127] width 50 height 8
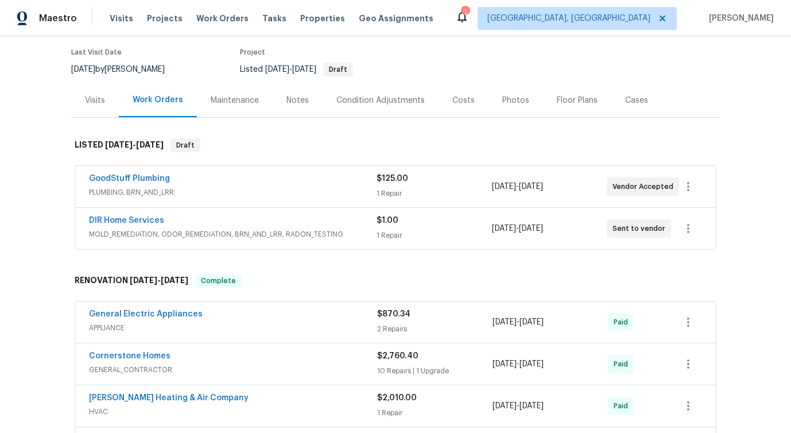
scroll to position [90, 0]
click at [137, 219] on link "DIR Home Services" at bounding box center [126, 222] width 75 height 8
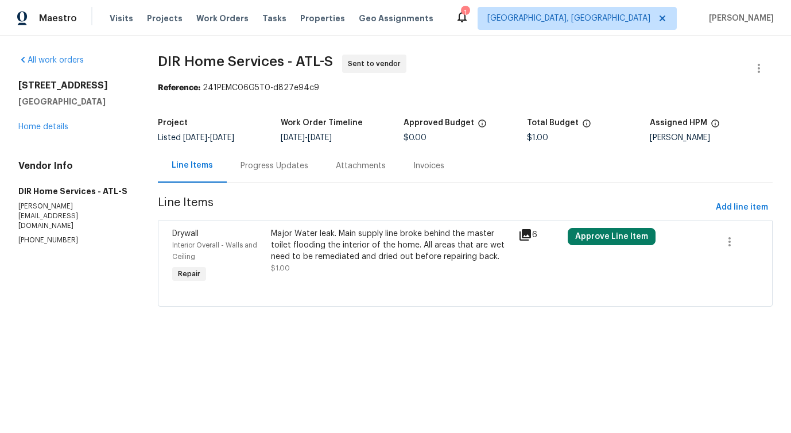
click at [263, 163] on div "Progress Updates" at bounding box center [275, 165] width 68 height 11
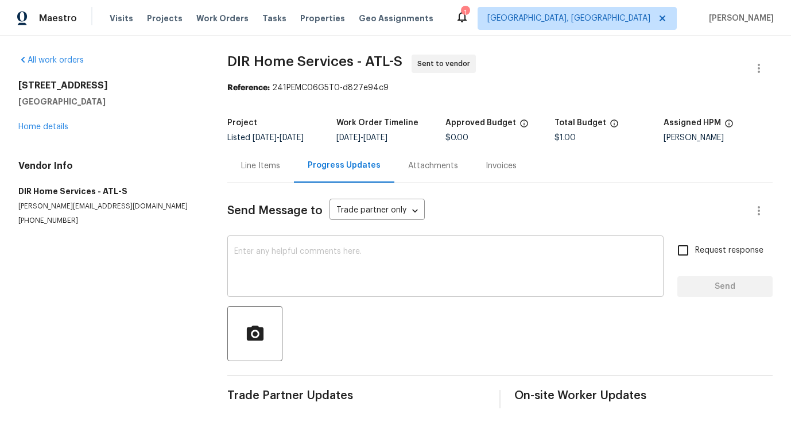
click at [290, 279] on textarea at bounding box center [445, 268] width 423 height 40
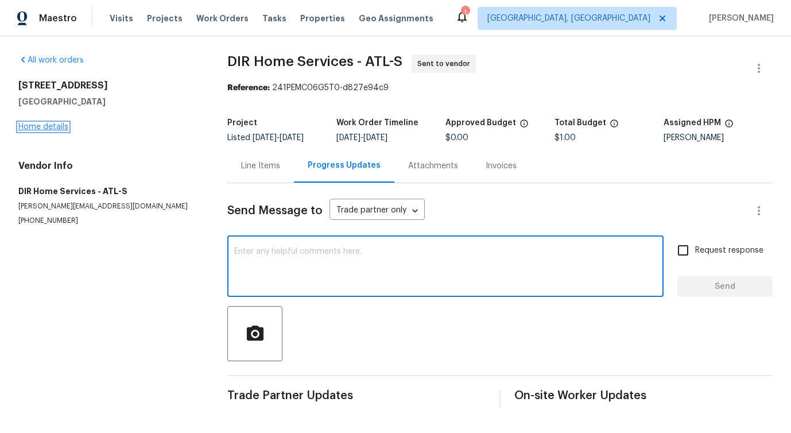
click at [44, 123] on link "Home details" at bounding box center [43, 127] width 50 height 8
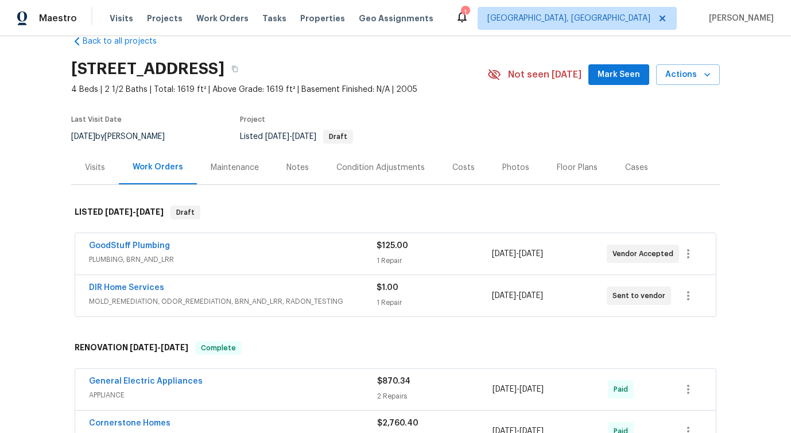
scroll to position [29, 0]
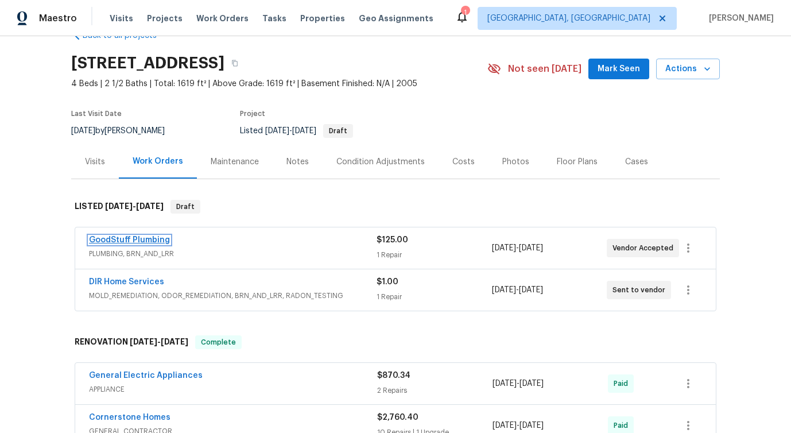
click at [107, 242] on link "GoodStuff Plumbing" at bounding box center [129, 240] width 81 height 8
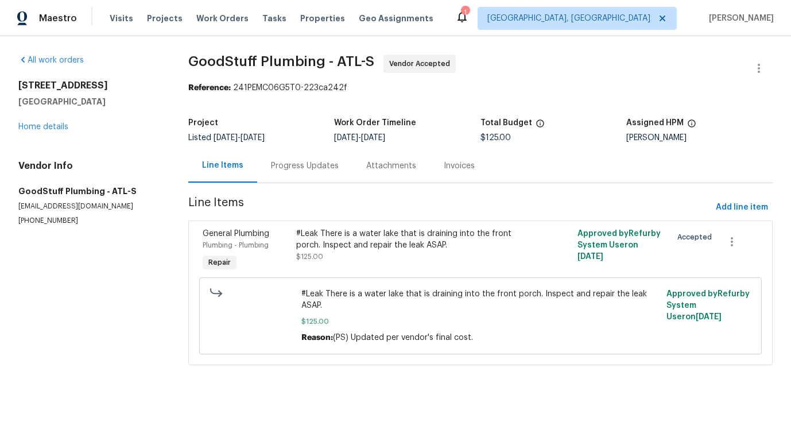
click at [302, 168] on div "Progress Updates" at bounding box center [305, 165] width 68 height 11
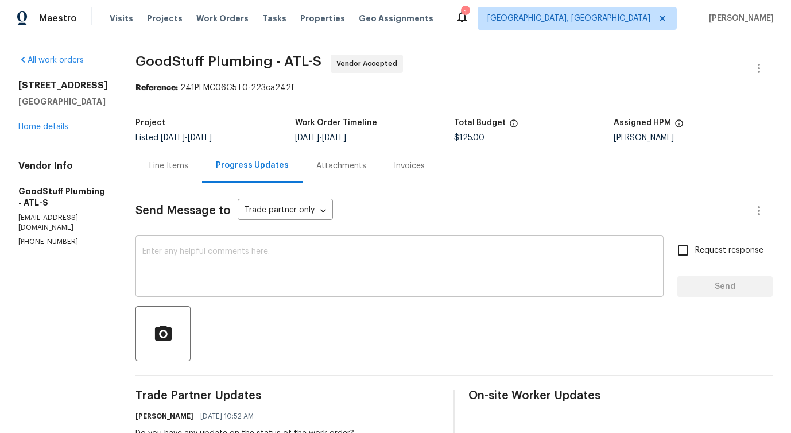
click at [319, 253] on textarea at bounding box center [399, 268] width 515 height 40
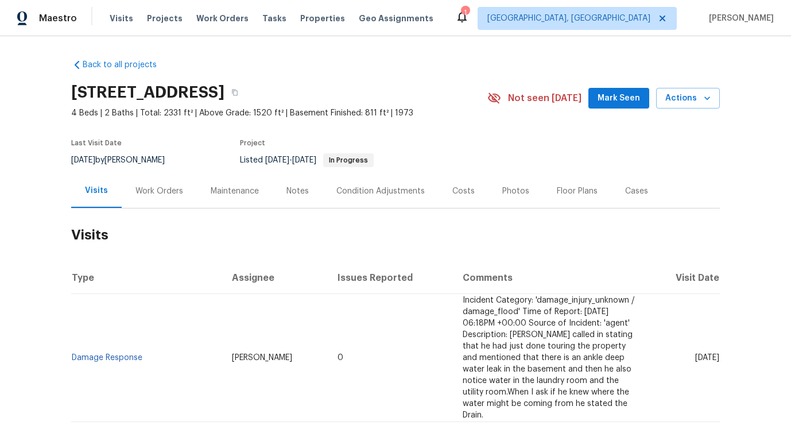
click at [164, 205] on div "Work Orders" at bounding box center [159, 191] width 75 height 34
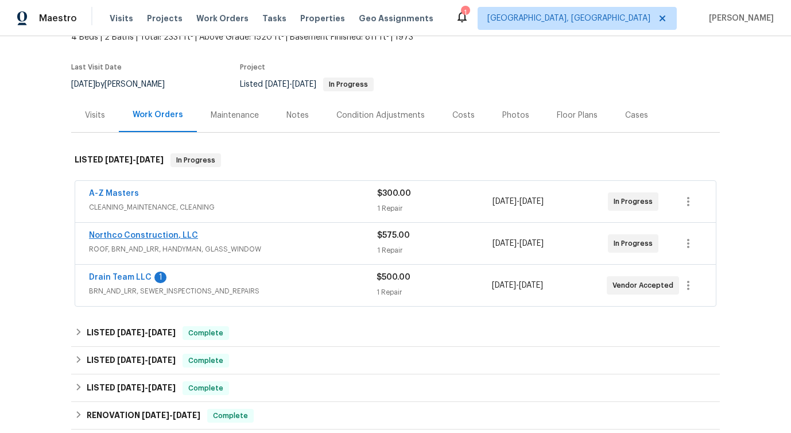
scroll to position [64, 0]
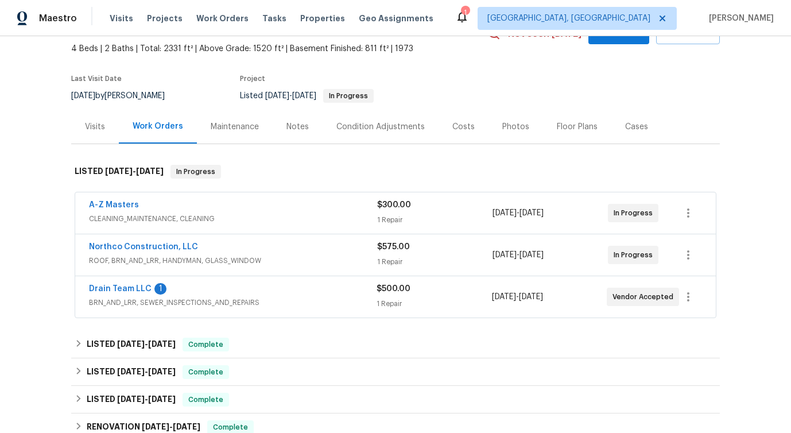
click at [113, 209] on span "A-Z Masters" at bounding box center [114, 204] width 50 height 11
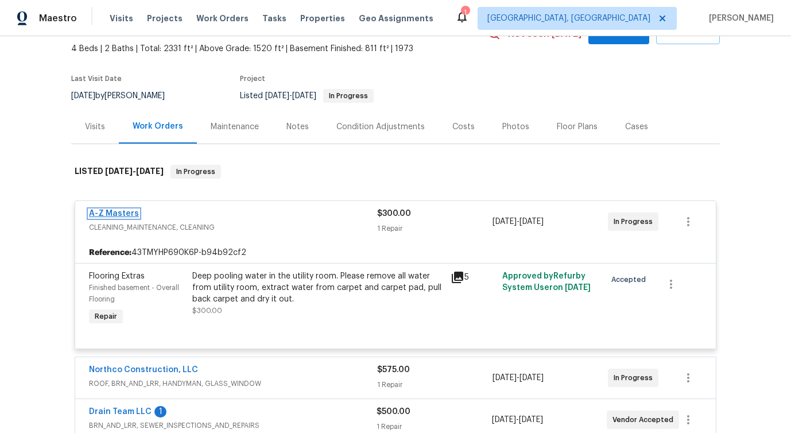
click at [116, 213] on link "A-Z Masters" at bounding box center [114, 214] width 50 height 8
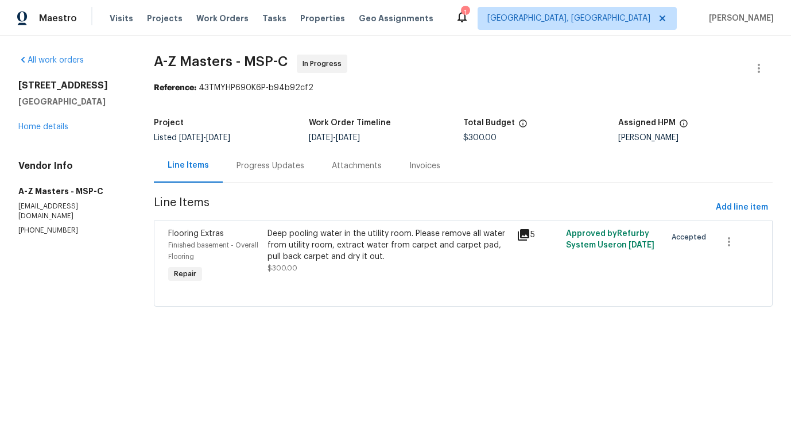
click at [245, 168] on div "Progress Updates" at bounding box center [271, 165] width 68 height 11
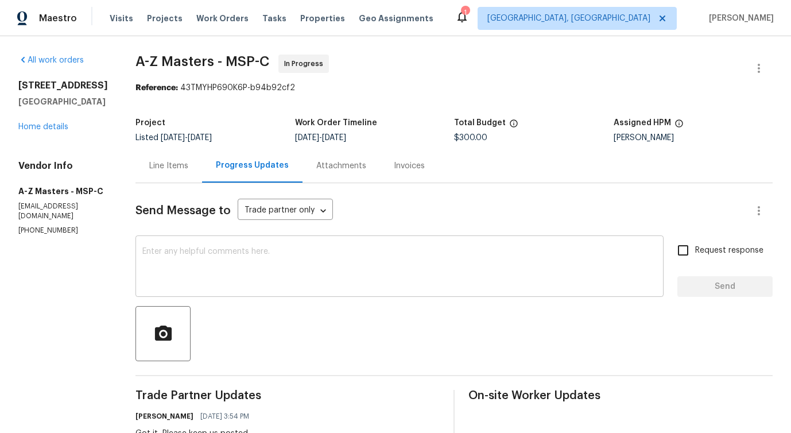
click at [265, 248] on textarea at bounding box center [399, 268] width 515 height 40
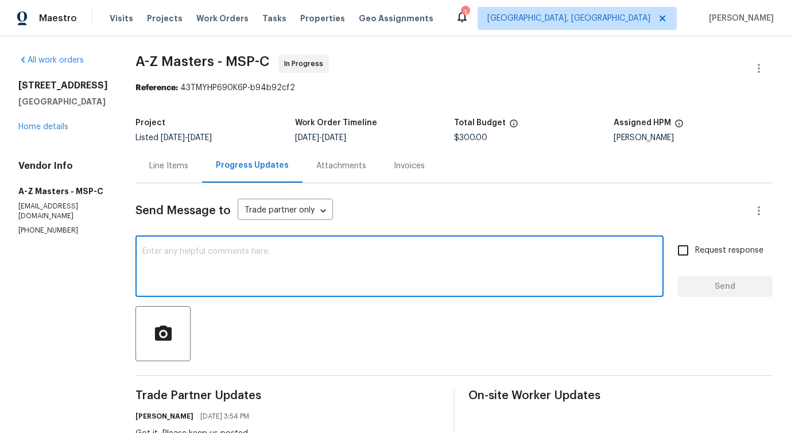
click at [159, 176] on div "Line Items" at bounding box center [169, 166] width 67 height 34
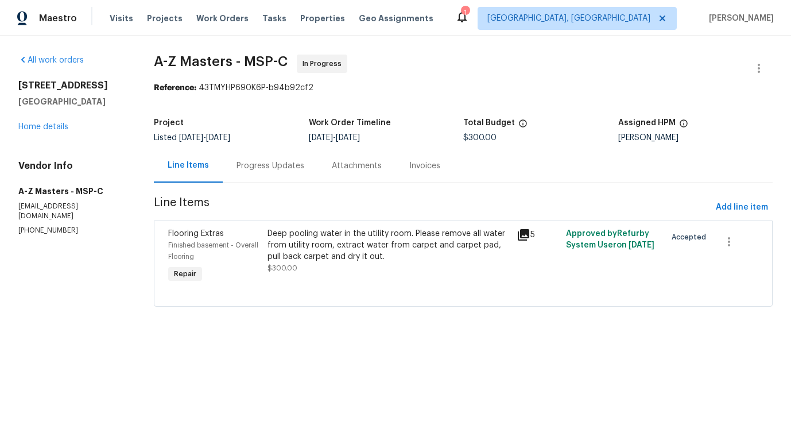
click at [242, 173] on div "Progress Updates" at bounding box center [270, 166] width 95 height 34
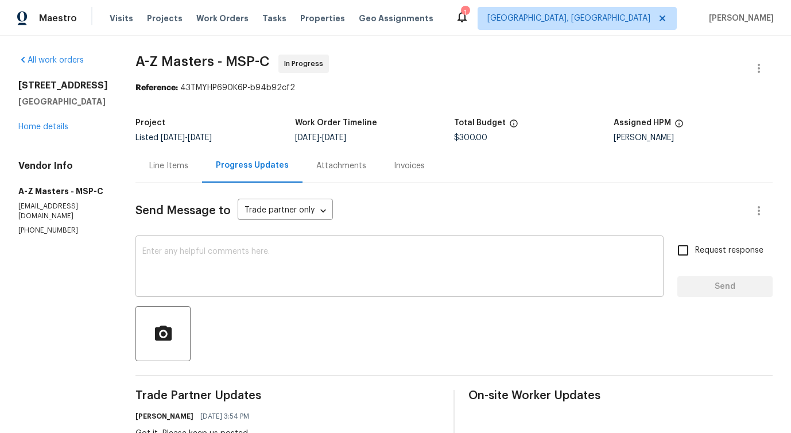
click at [255, 249] on textarea at bounding box center [399, 268] width 515 height 40
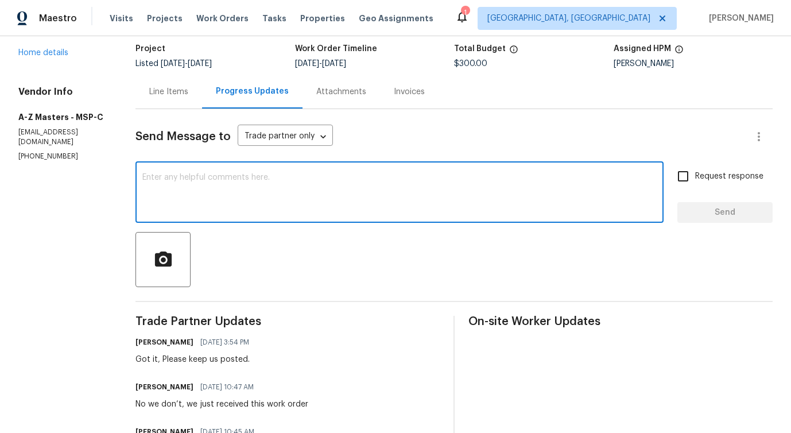
scroll to position [7, 0]
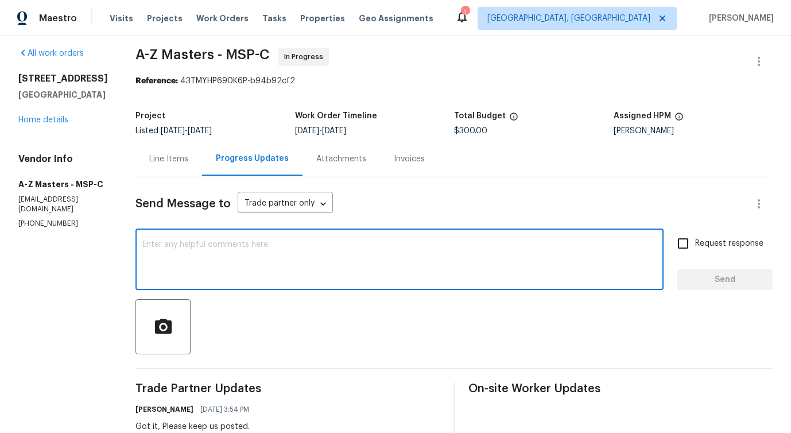
click at [330, 248] on textarea at bounding box center [399, 261] width 515 height 40
paste textarea "Would you kindly provide us with an update regarding the progress of the work o…"
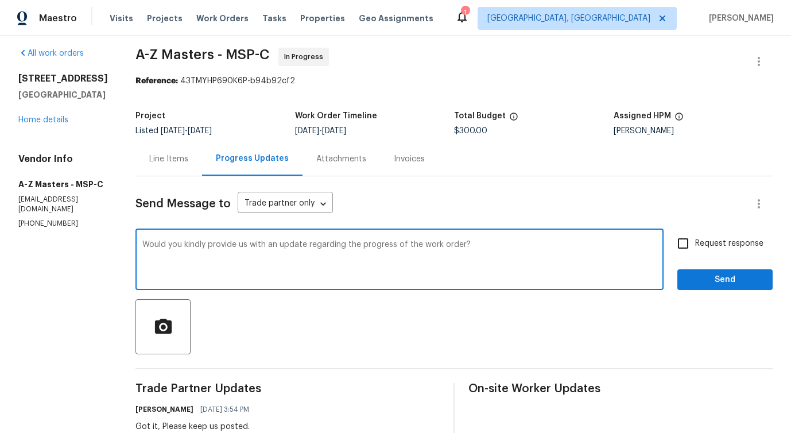
type textarea "Would you kindly provide us with an update regarding the progress of the work o…"
click at [691, 243] on input "Request response" at bounding box center [683, 243] width 24 height 24
checkbox input "true"
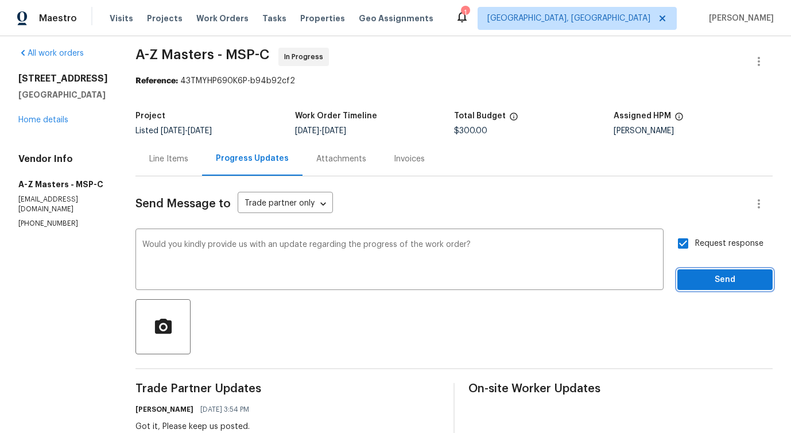
click at [705, 282] on span "Send" at bounding box center [725, 280] width 77 height 14
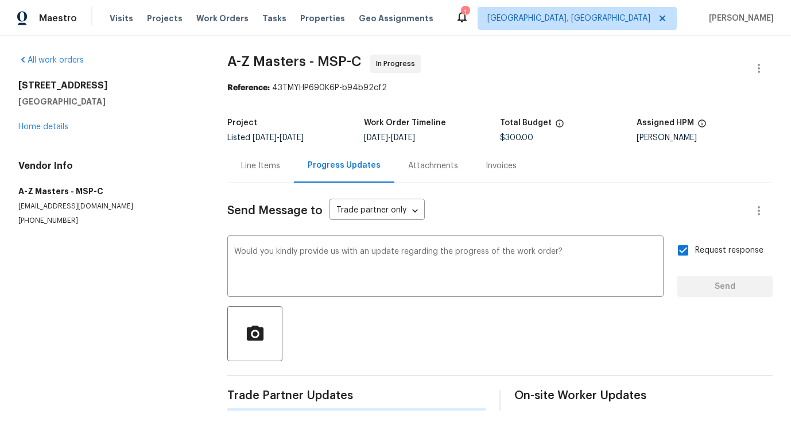
scroll to position [0, 0]
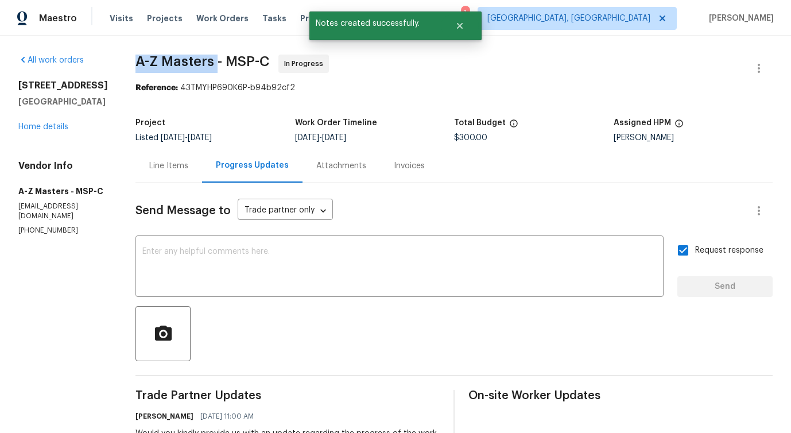
drag, startPoint x: 121, startPoint y: 59, endPoint x: 208, endPoint y: 60, distance: 87.3
click at [208, 60] on div "All work orders [STREET_ADDRESS] Home details Vendor Info A-Z Masters - MSP-C […" at bounding box center [395, 417] width 791 height 763
click at [171, 59] on span "A-Z Masters - MSP-C" at bounding box center [203, 62] width 134 height 14
drag, startPoint x: 124, startPoint y: 63, endPoint x: 212, endPoint y: 66, distance: 88.5
click at [212, 66] on div "All work orders [STREET_ADDRESS] Home details Vendor Info A-Z Masters - MSP-C […" at bounding box center [395, 417] width 791 height 763
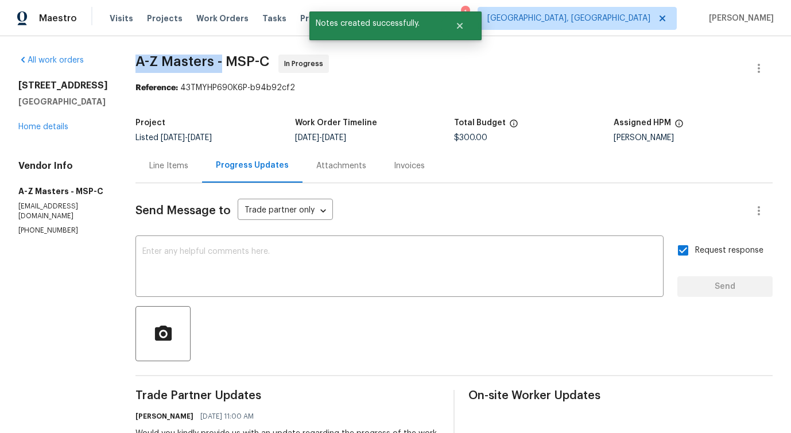
copy span "A-Z Masters -"
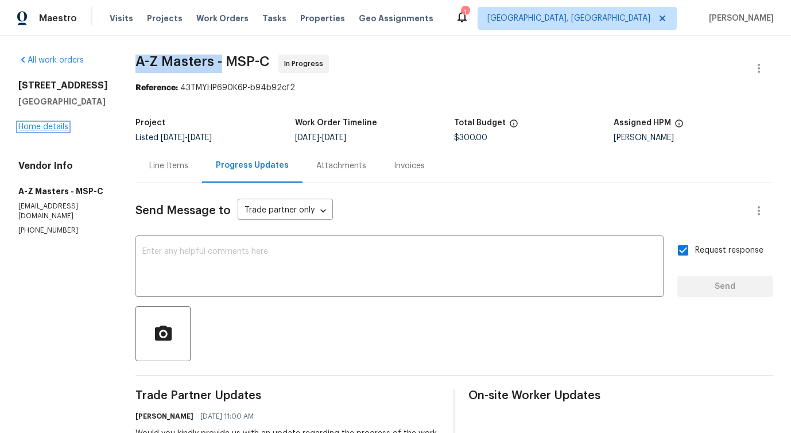
click at [29, 131] on link "Home details" at bounding box center [43, 127] width 50 height 8
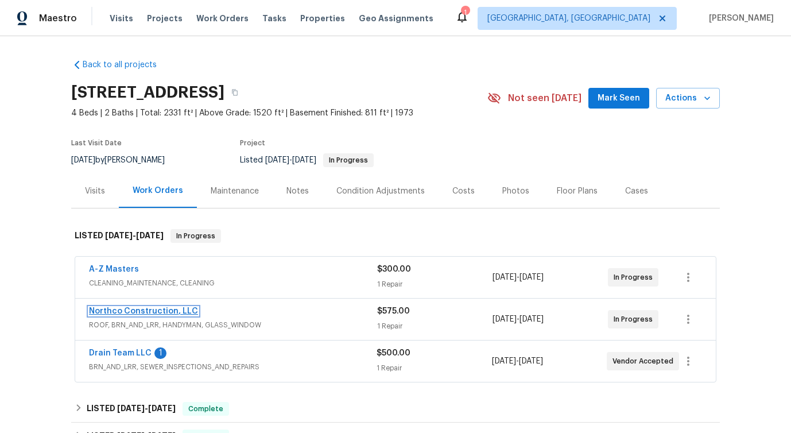
click at [130, 312] on link "Northco Construction, LLC" at bounding box center [143, 311] width 109 height 8
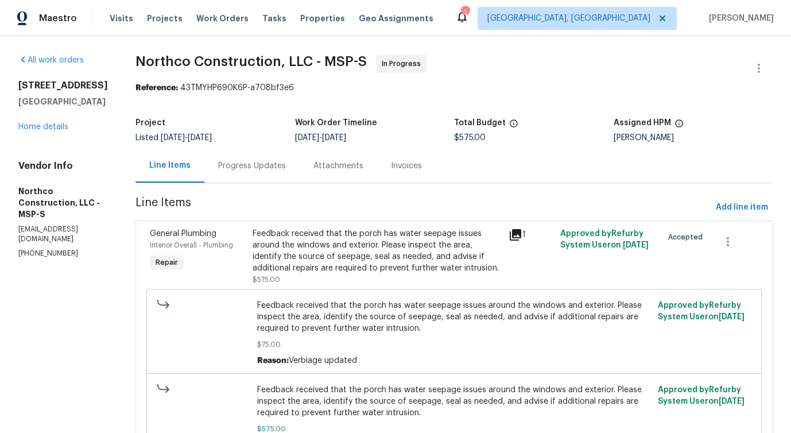
click at [257, 161] on div "Progress Updates" at bounding box center [252, 165] width 68 height 11
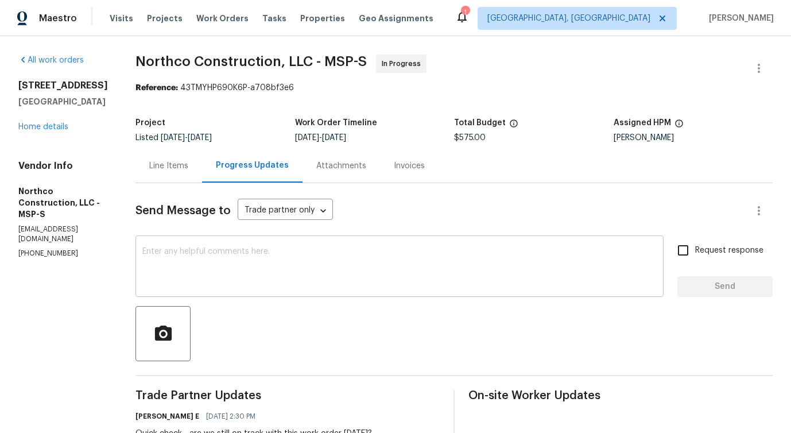
click at [258, 255] on textarea at bounding box center [399, 268] width 515 height 40
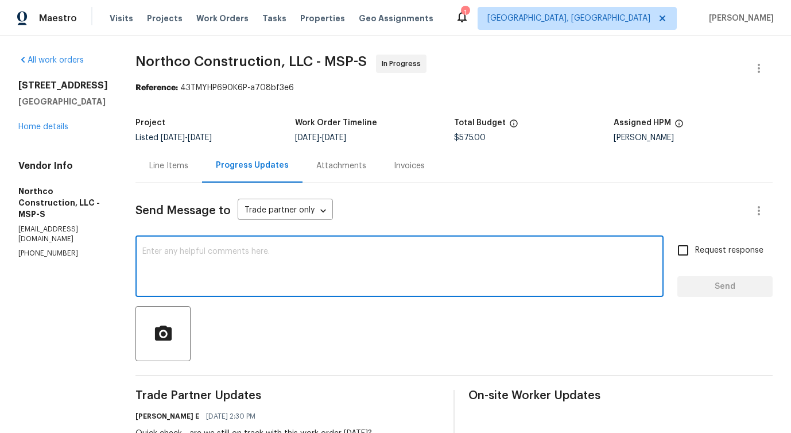
scroll to position [20, 0]
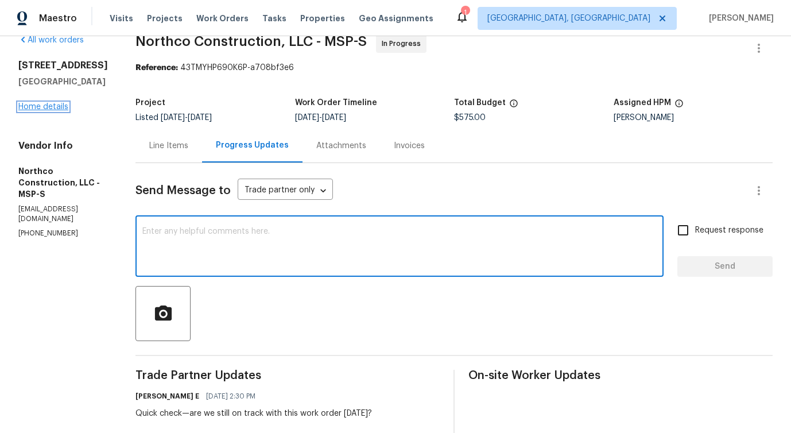
click at [59, 111] on link "Home details" at bounding box center [43, 107] width 50 height 8
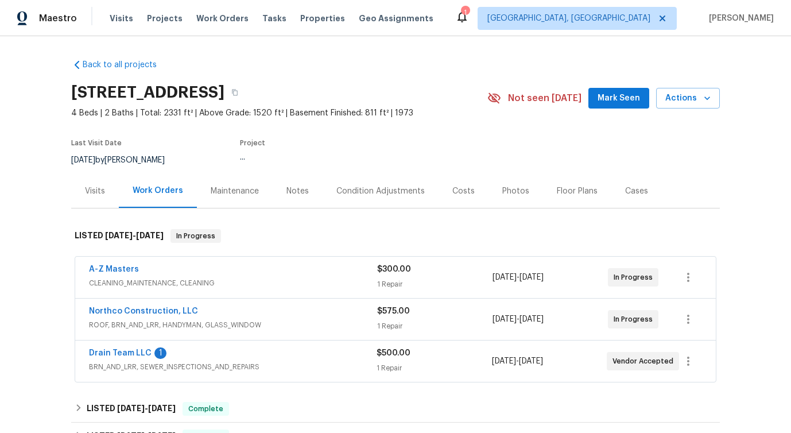
click at [106, 357] on span "Drain Team LLC" at bounding box center [120, 352] width 63 height 11
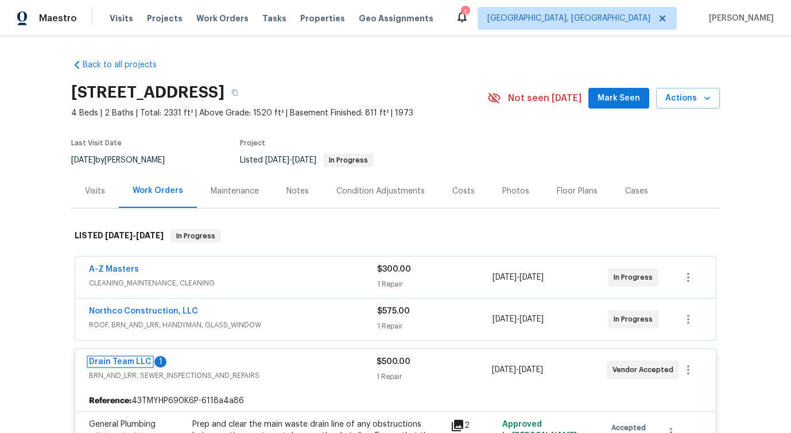
click at [116, 360] on link "Drain Team LLC" at bounding box center [120, 362] width 63 height 8
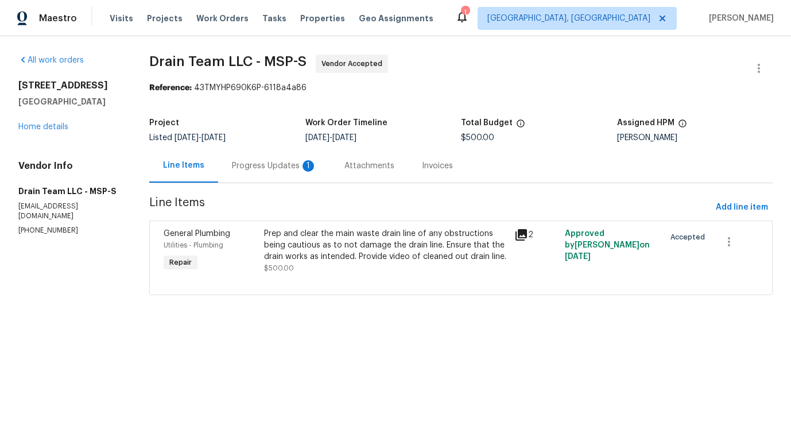
click at [273, 179] on div "Progress Updates 1" at bounding box center [274, 166] width 113 height 34
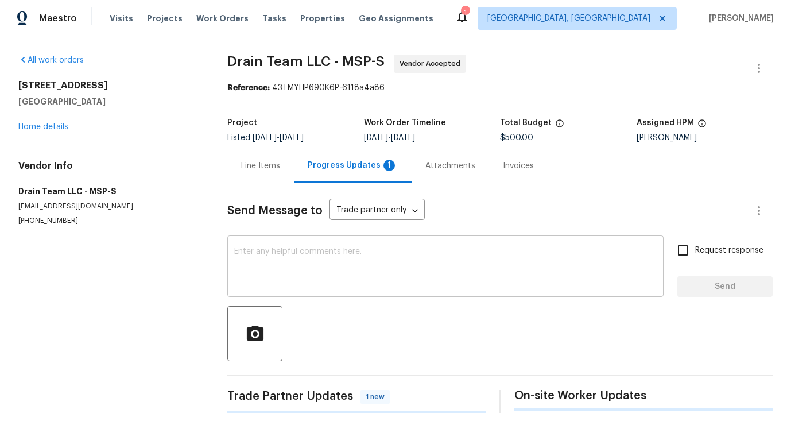
click at [264, 266] on textarea at bounding box center [445, 268] width 423 height 40
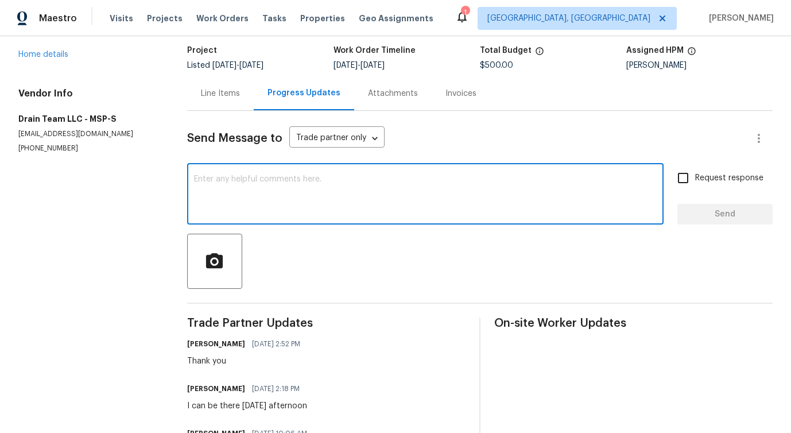
scroll to position [82, 0]
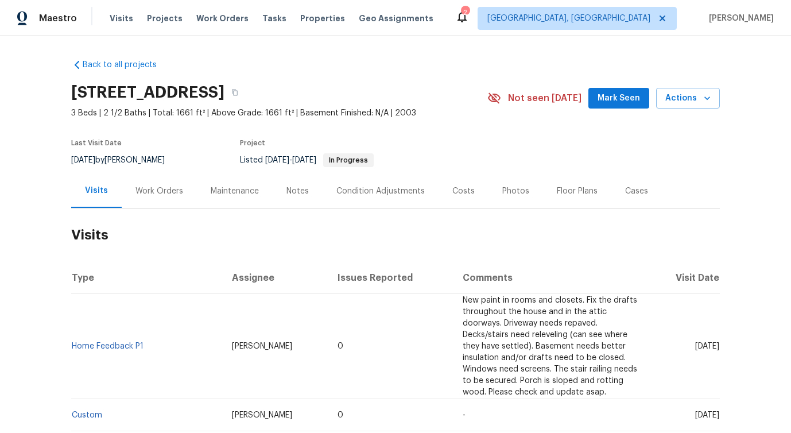
click at [168, 201] on div "Work Orders" at bounding box center [159, 191] width 75 height 34
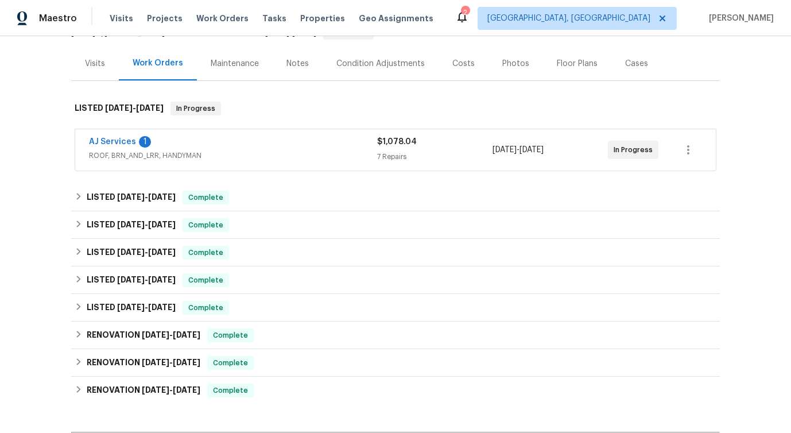
scroll to position [130, 0]
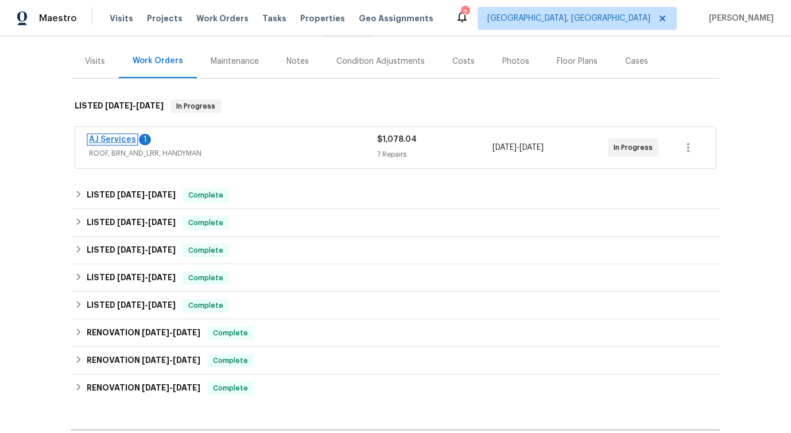
click at [119, 137] on link "AJ Services" at bounding box center [112, 140] width 47 height 8
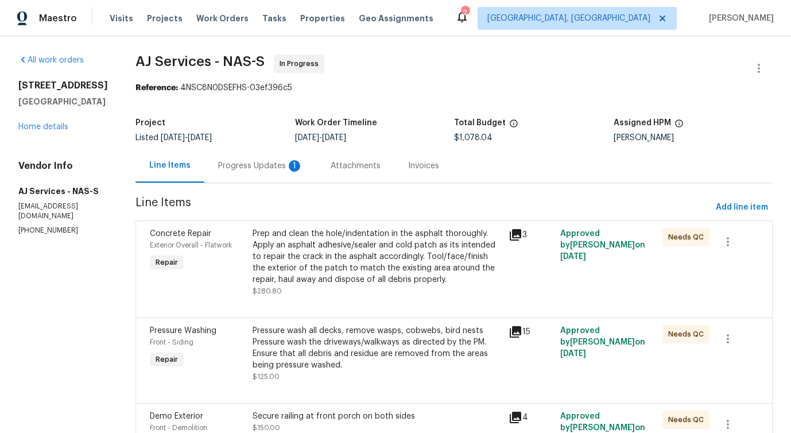
click at [279, 167] on div "Progress Updates 1" at bounding box center [260, 165] width 85 height 11
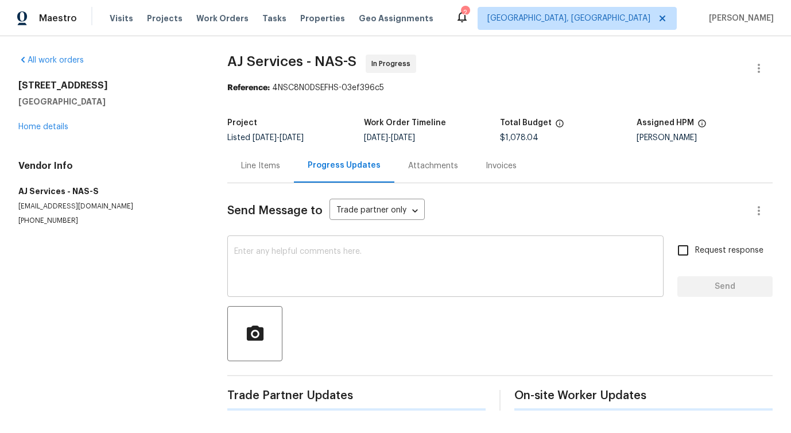
click at [319, 262] on textarea at bounding box center [445, 268] width 423 height 40
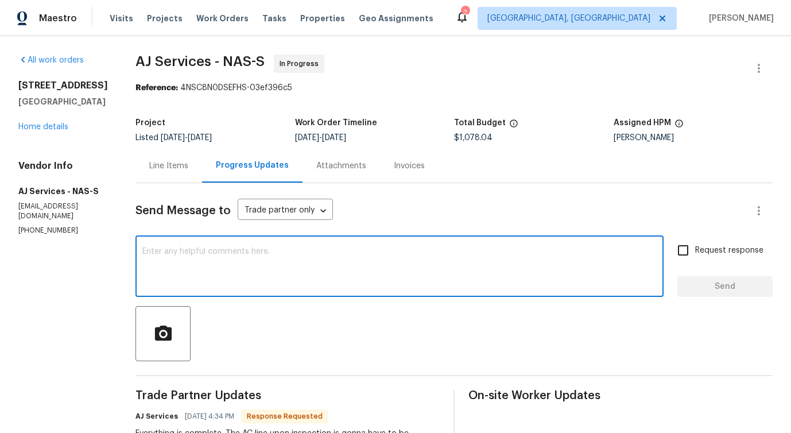
click at [168, 166] on div "Line Items" at bounding box center [168, 165] width 39 height 11
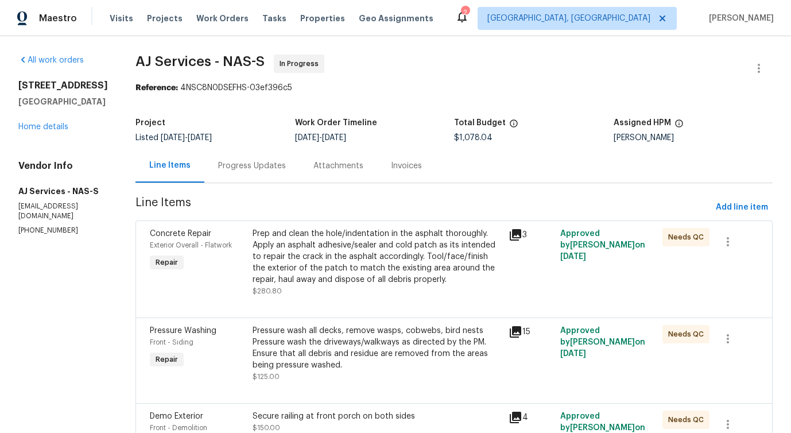
click at [267, 168] on div "Progress Updates" at bounding box center [252, 165] width 68 height 11
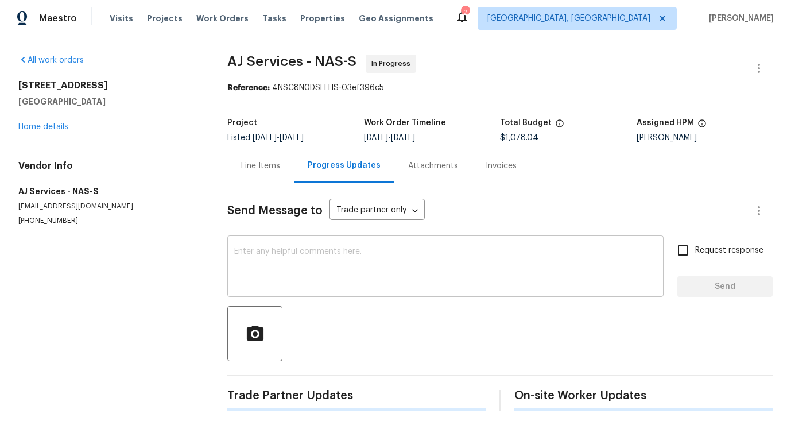
click at [283, 280] on textarea at bounding box center [445, 268] width 423 height 40
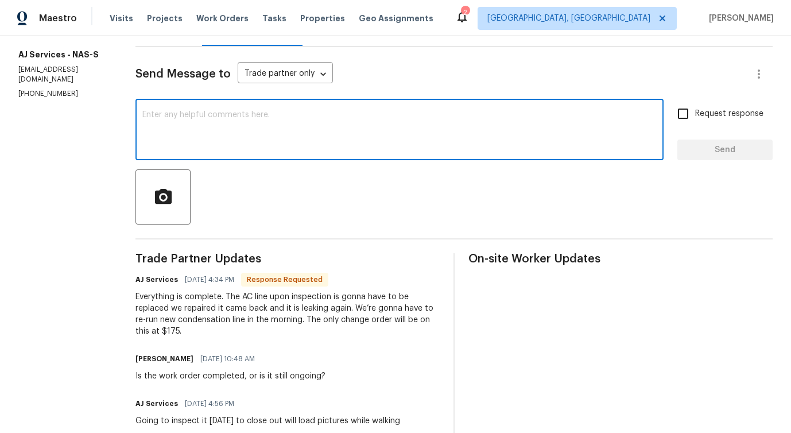
scroll to position [122, 0]
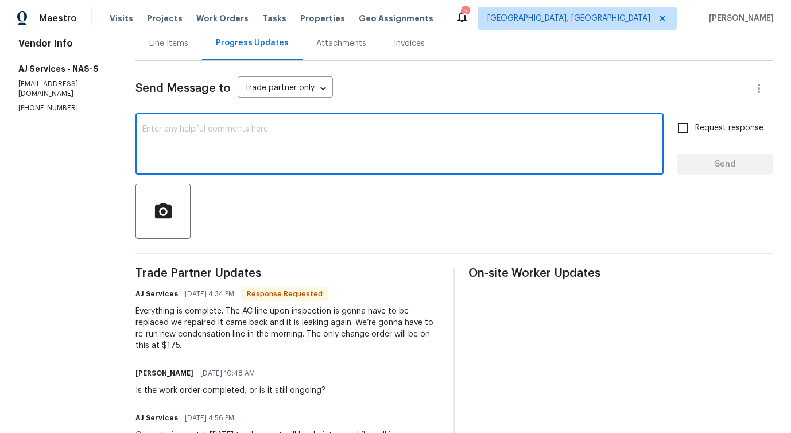
click at [170, 51] on div "Line Items" at bounding box center [169, 43] width 67 height 34
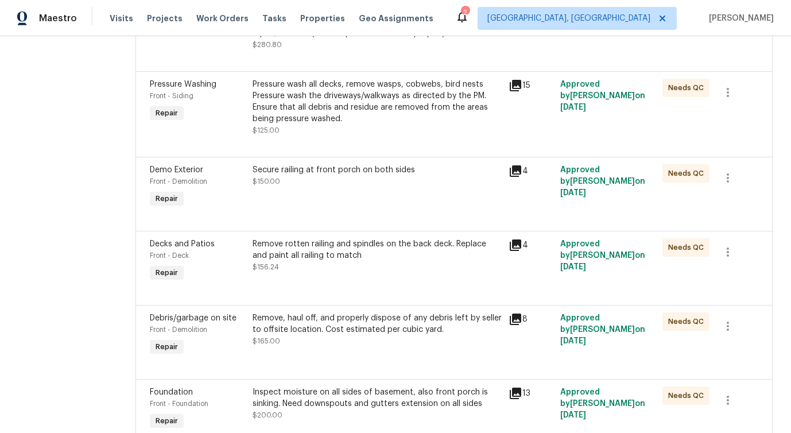
scroll to position [457, 0]
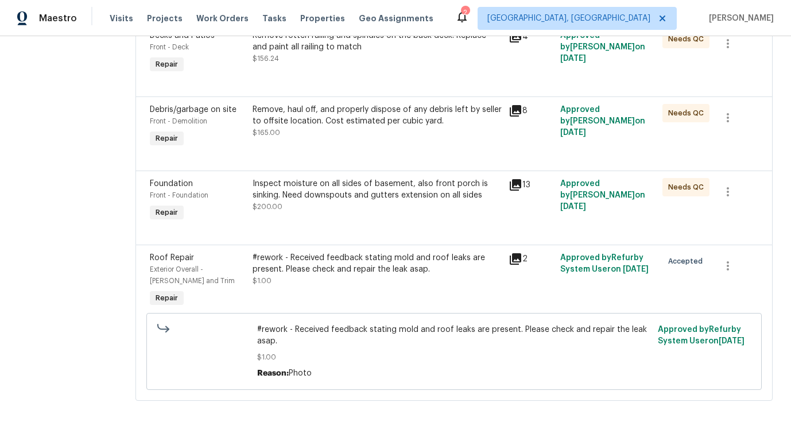
click at [435, 290] on div "#rework - Received feedback stating mold and roof leaks are present. Please che…" at bounding box center [377, 281] width 257 height 64
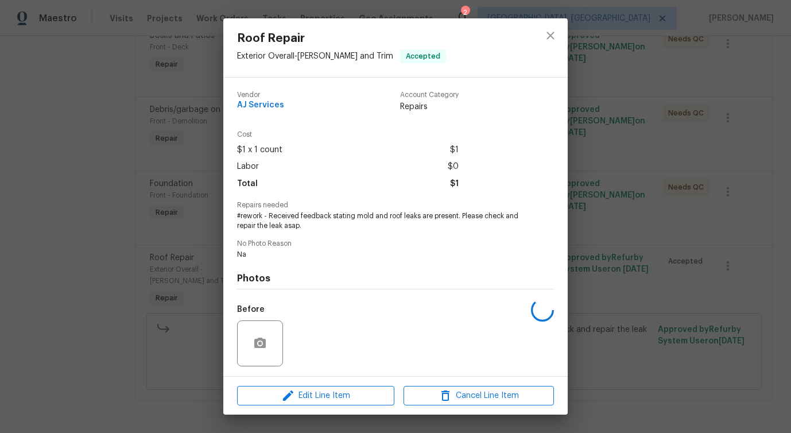
scroll to position [76, 0]
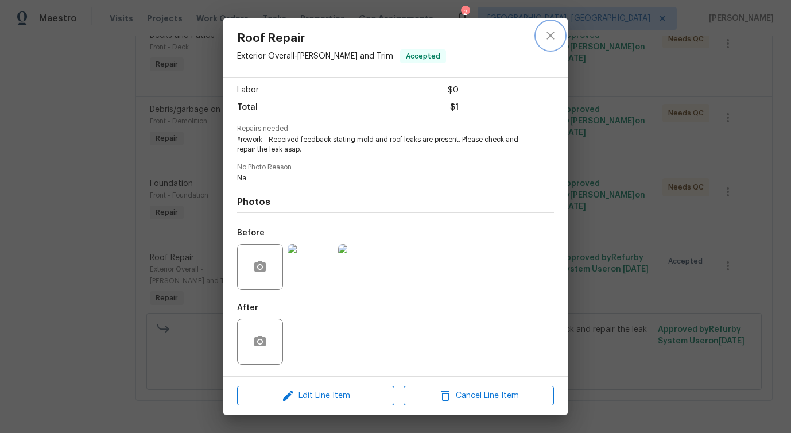
click at [548, 33] on icon "close" at bounding box center [550, 35] width 7 height 7
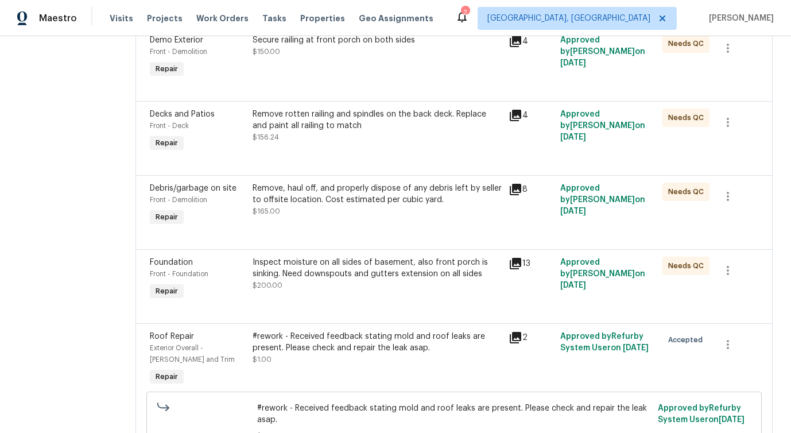
scroll to position [457, 0]
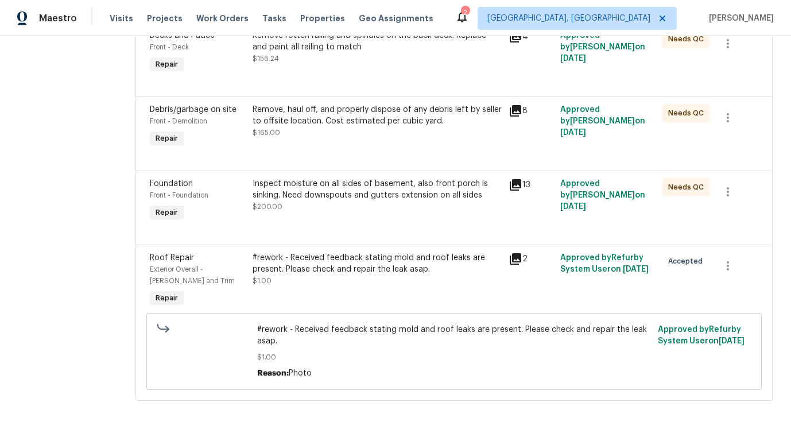
click at [376, 266] on div "#rework - Received feedback stating mold and roof leaks are present. Please che…" at bounding box center [378, 263] width 250 height 23
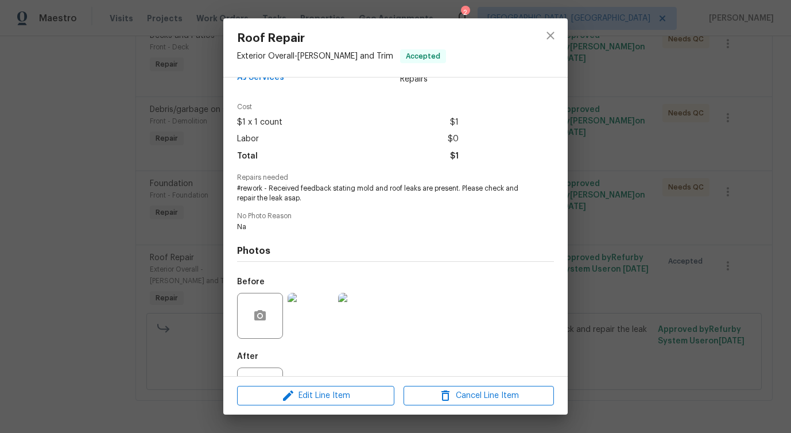
scroll to position [17, 0]
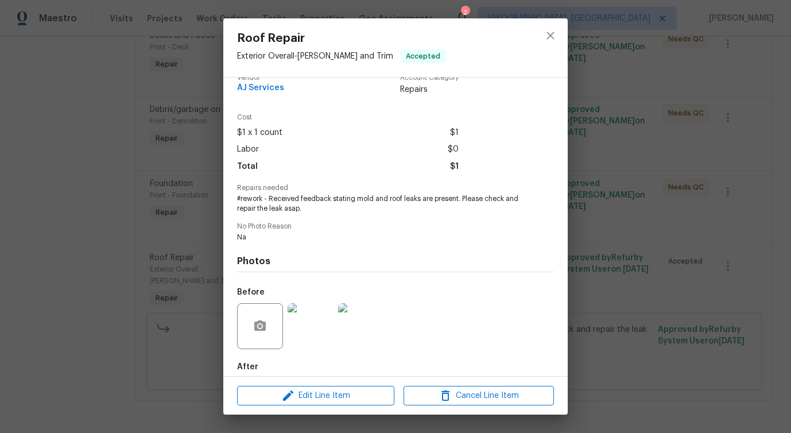
click at [553, 20] on div at bounding box center [551, 47] width 34 height 59
click at [549, 34] on icon "close" at bounding box center [550, 35] width 7 height 7
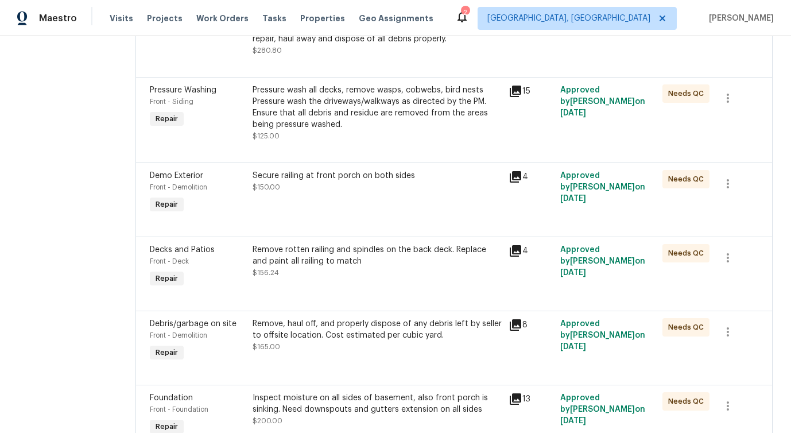
scroll to position [0, 0]
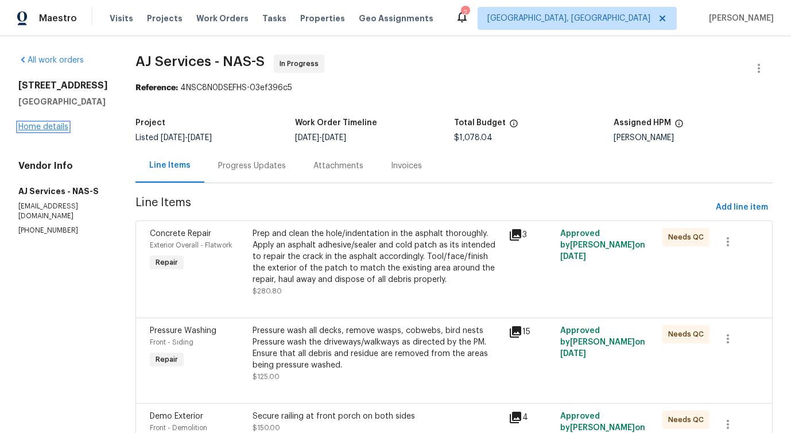
click at [49, 130] on link "Home details" at bounding box center [43, 127] width 50 height 8
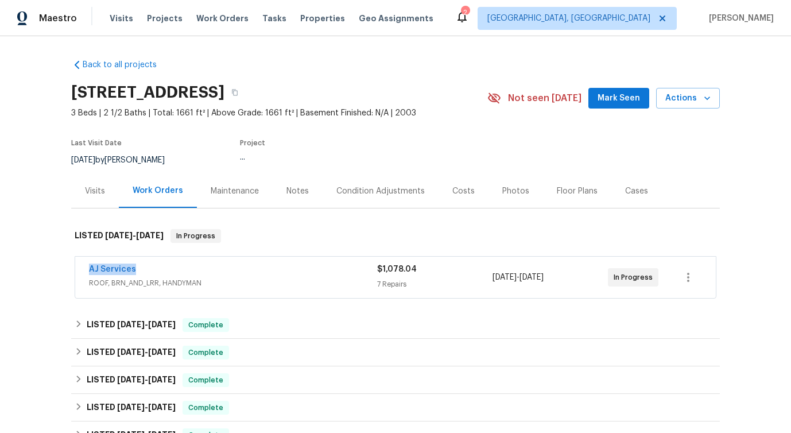
drag, startPoint x: 85, startPoint y: 270, endPoint x: 173, endPoint y: 269, distance: 88.4
click at [175, 270] on div "AJ Services ROOF, BRN_AND_LRR, HANDYMAN $1,078.04 7 Repairs 9/7/2025 - 9/9/2025…" at bounding box center [395, 277] width 641 height 41
copy link "AJ Services"
click at [104, 266] on link "AJ Services" at bounding box center [112, 269] width 47 height 8
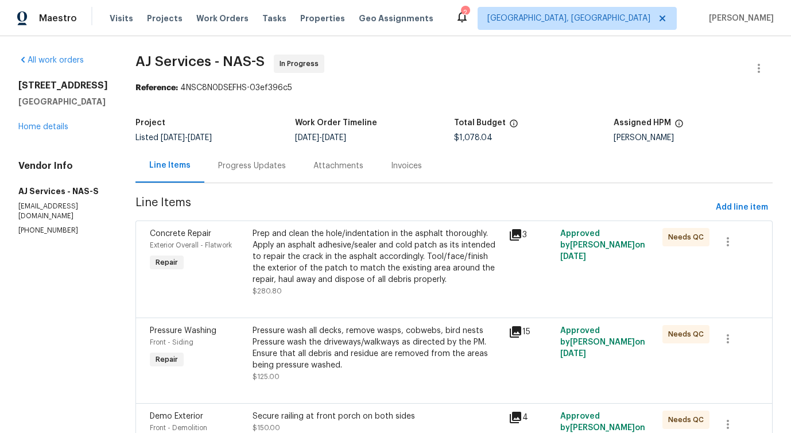
click at [249, 168] on div "Progress Updates" at bounding box center [252, 165] width 68 height 11
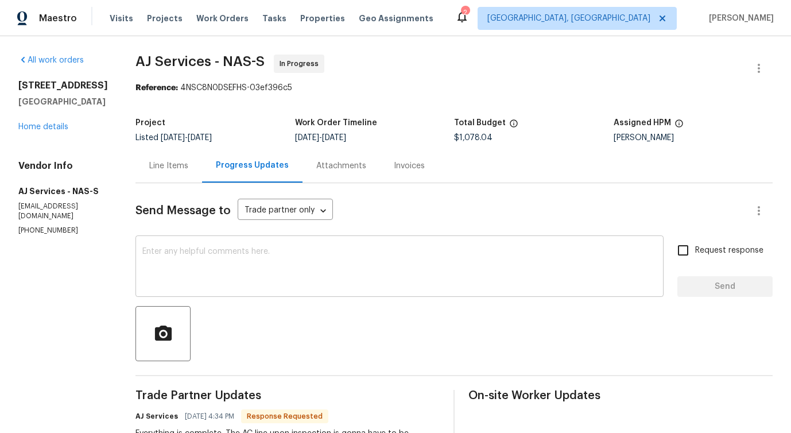
click at [315, 281] on textarea at bounding box center [399, 268] width 515 height 40
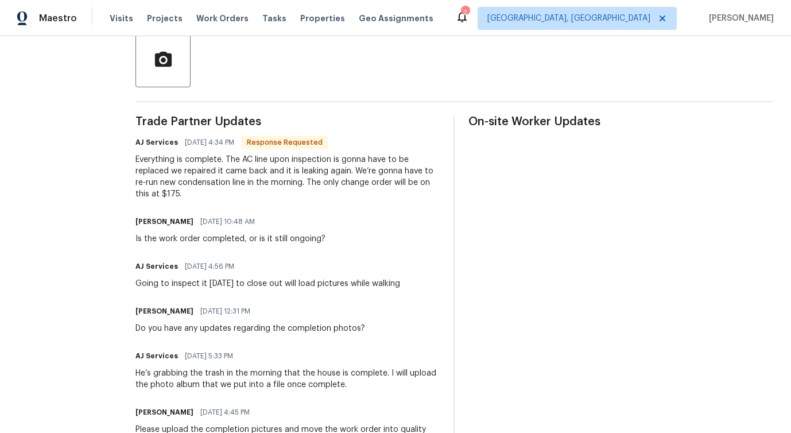
scroll to position [301, 0]
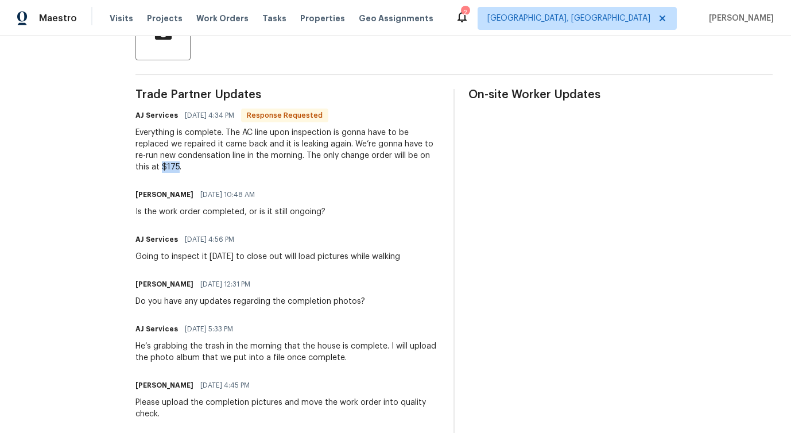
drag, startPoint x: 162, startPoint y: 168, endPoint x: 177, endPoint y: 169, distance: 15.5
click at [177, 169] on div "Everything is complete. The AC line upon inspection is gonna have to be replace…" at bounding box center [288, 150] width 304 height 46
copy div "$175"
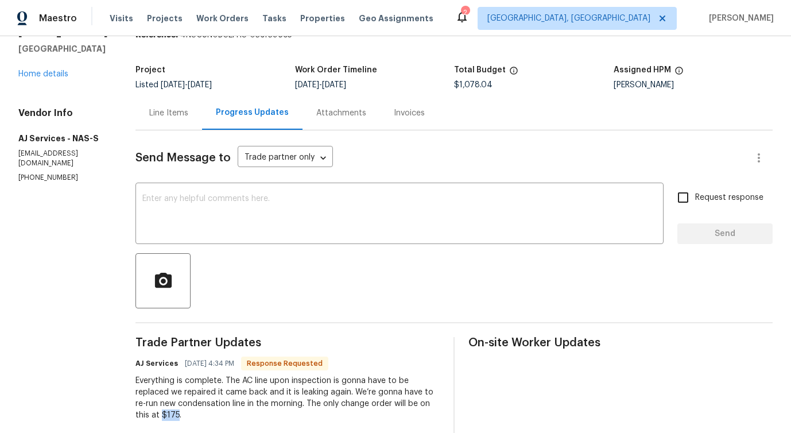
scroll to position [53, 0]
click at [254, 390] on div "Everything is complete. The AC line upon inspection is gonna have to be replace…" at bounding box center [288, 397] width 304 height 46
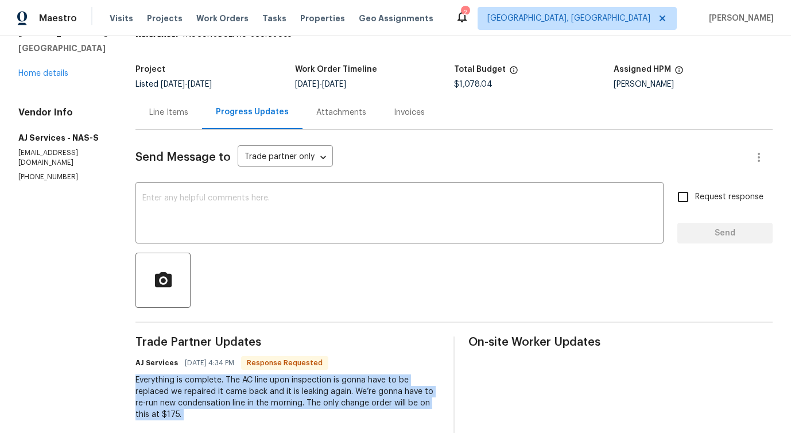
copy div "Everything is complete. The AC line upon inspection is gonna have to be replace…"
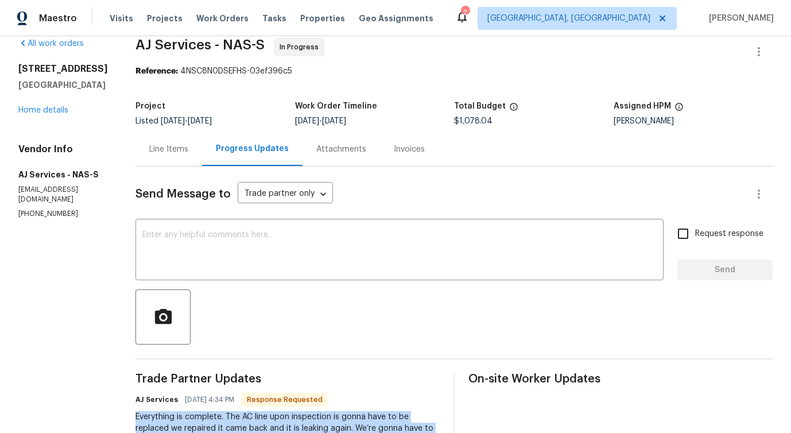
scroll to position [0, 0]
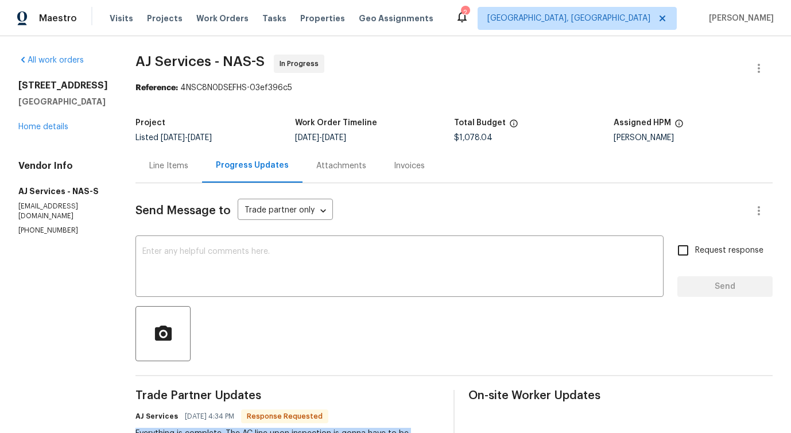
click at [173, 180] on div "Line Items" at bounding box center [169, 166] width 67 height 34
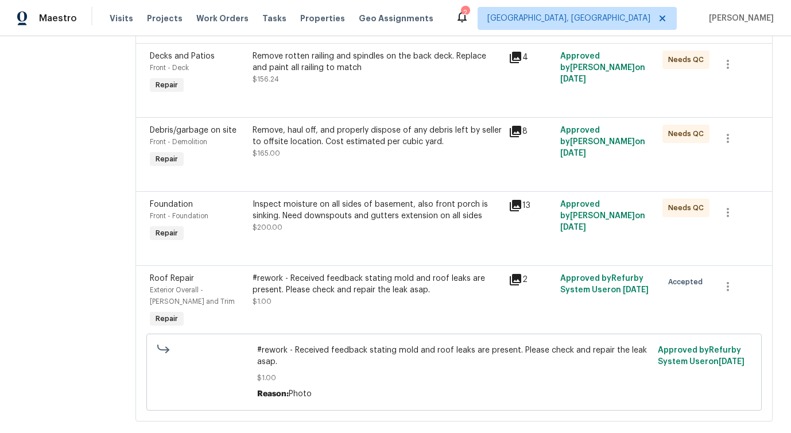
scroll to position [457, 0]
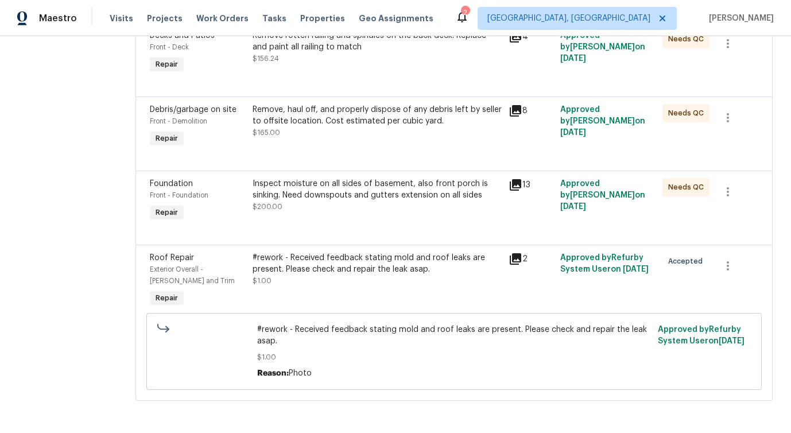
click at [314, 331] on span "#rework - Received feedback stating mold and roof leaks are present. Please che…" at bounding box center [453, 335] width 393 height 23
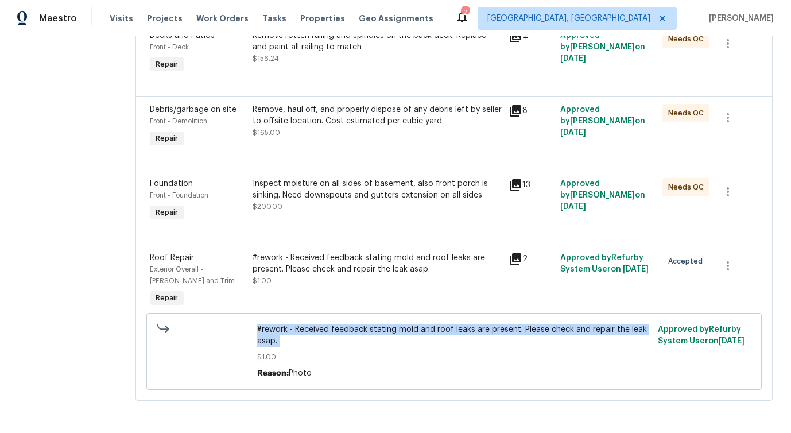
copy span "#rework - Received feedback stating mold and roof leaks are present. Please che…"
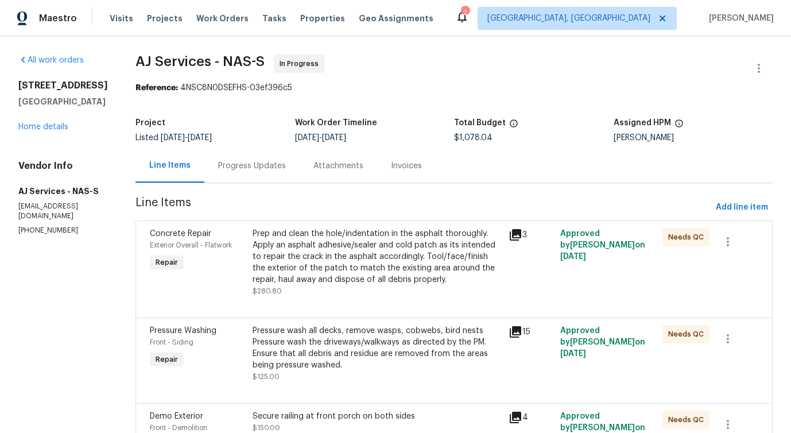
click at [271, 170] on div "Progress Updates" at bounding box center [252, 165] width 68 height 11
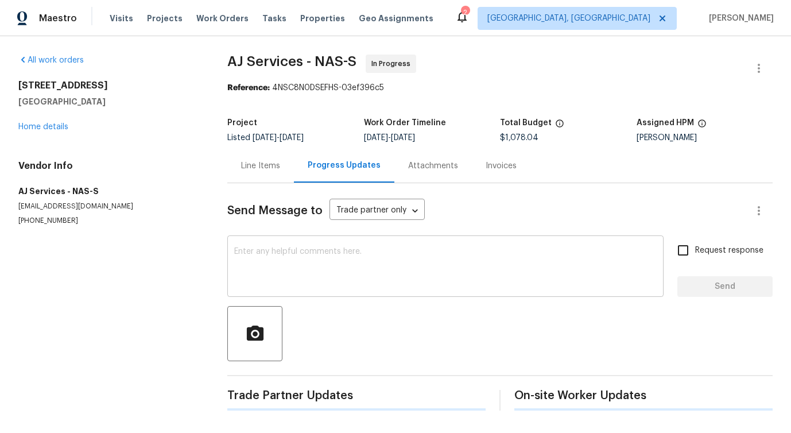
click at [303, 250] on textarea at bounding box center [445, 268] width 423 height 40
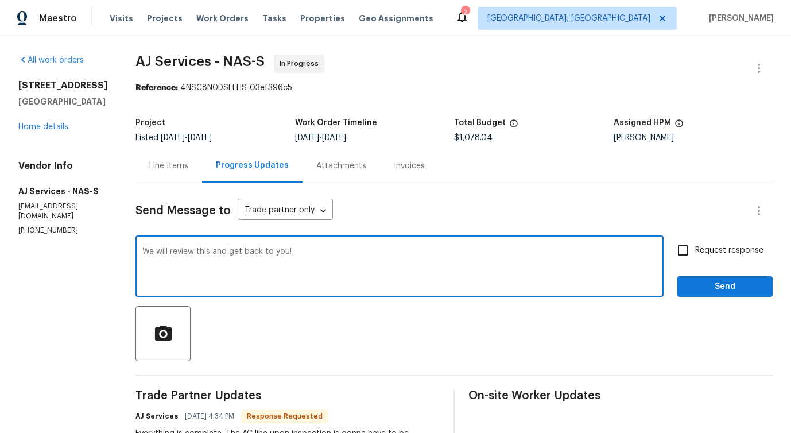
drag, startPoint x: 180, startPoint y: 252, endPoint x: 338, endPoint y: 257, distance: 158.0
click at [341, 257] on textarea "We will review this and get back to you!" at bounding box center [399, 268] width 515 height 40
type textarea "We will review this and get back to you!"
click at [737, 287] on span "Send" at bounding box center [725, 287] width 77 height 14
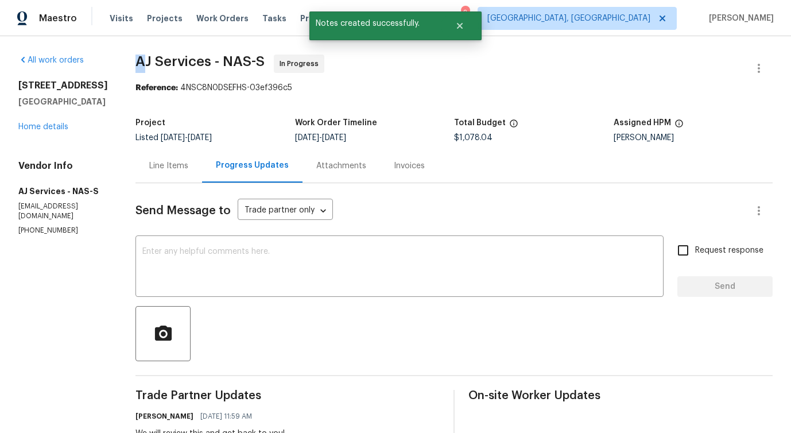
drag, startPoint x: 129, startPoint y: 59, endPoint x: 144, endPoint y: 59, distance: 15.5
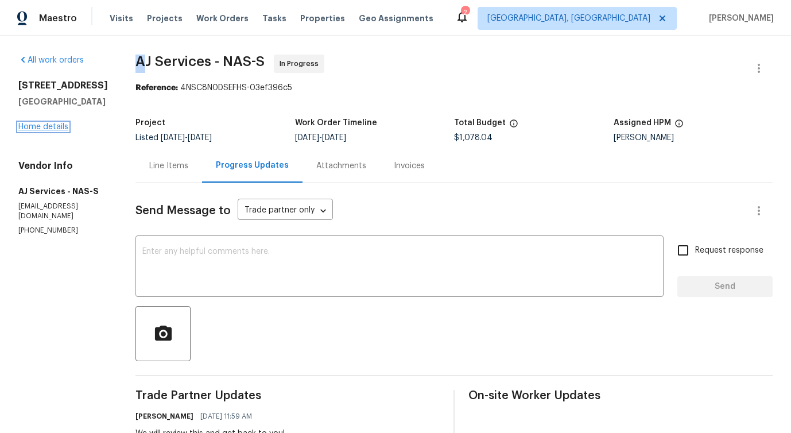
click at [41, 126] on link "Home details" at bounding box center [43, 127] width 50 height 8
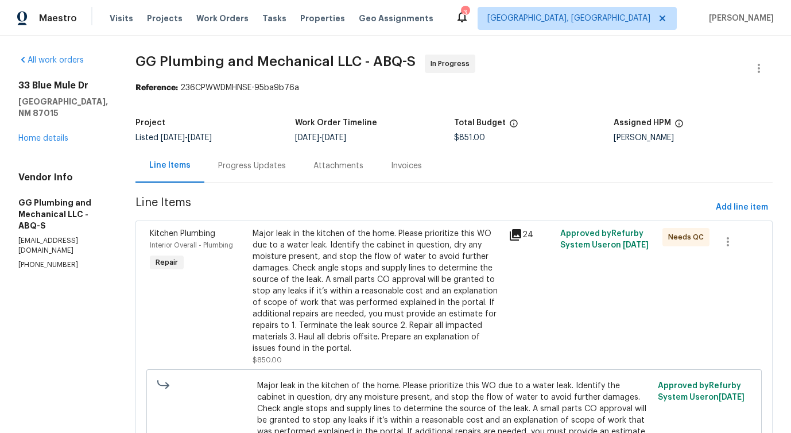
click at [286, 168] on div "Progress Updates" at bounding box center [252, 165] width 68 height 11
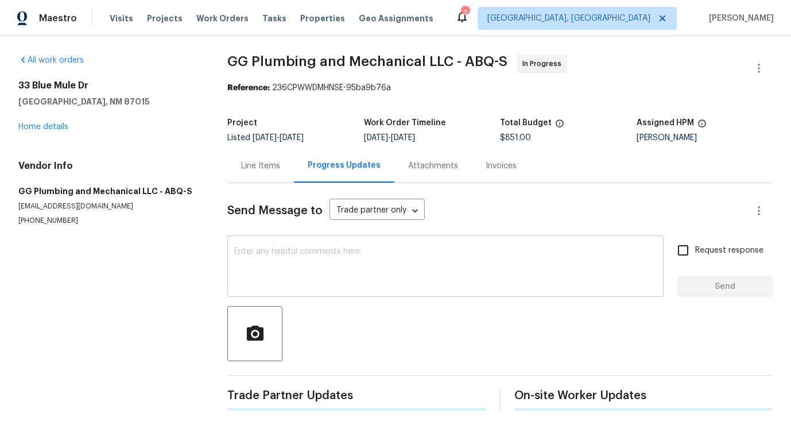
click at [312, 262] on textarea at bounding box center [445, 268] width 423 height 40
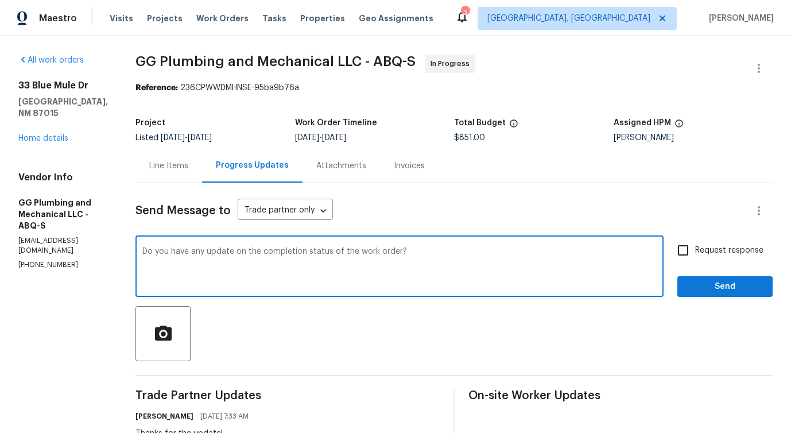
drag, startPoint x: 208, startPoint y: 253, endPoint x: 531, endPoint y: 271, distance: 322.7
click at [532, 272] on textarea "Do you have any update on the completion status of the work order?" at bounding box center [399, 268] width 515 height 40
click at [523, 272] on textarea "Do you have any update on the completion status of the work order?" at bounding box center [399, 268] width 515 height 40
type textarea "Do you have any update on the completion status of the work order?"
click at [706, 255] on span "Request response" at bounding box center [729, 251] width 68 height 12
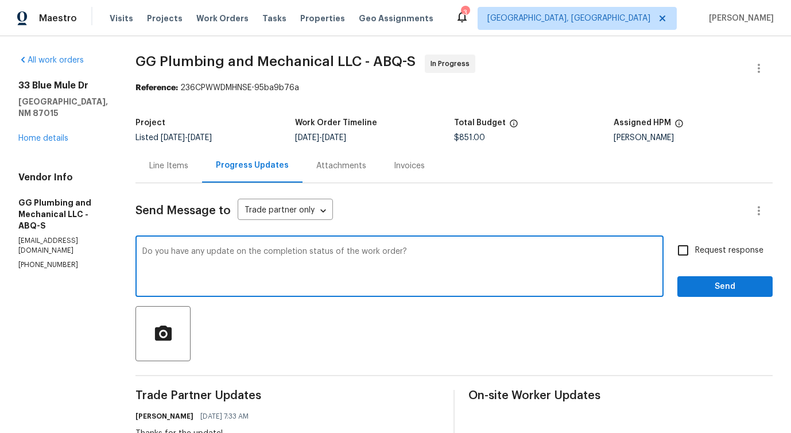
click at [695, 255] on input "Request response" at bounding box center [683, 250] width 24 height 24
checkbox input "true"
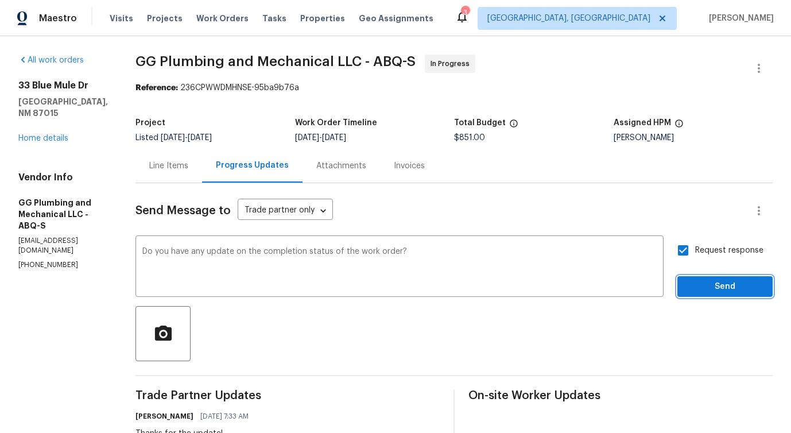
click at [711, 284] on span "Send" at bounding box center [725, 287] width 77 height 14
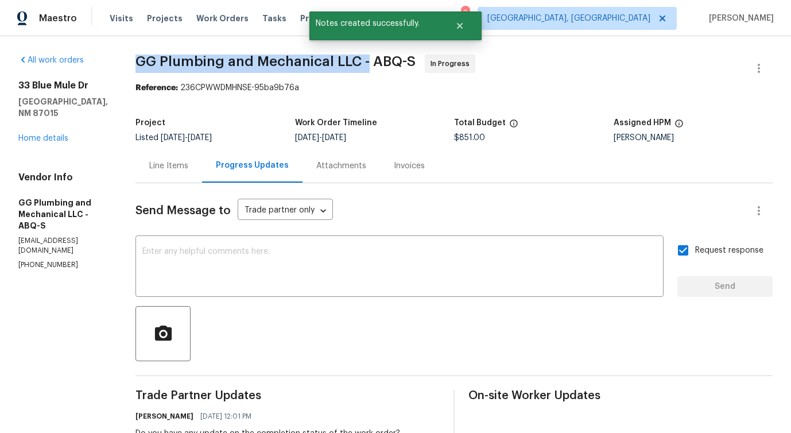
drag, startPoint x: 171, startPoint y: 57, endPoint x: 407, endPoint y: 61, distance: 236.1
copy span "GG Plumbing and Mechanical LLC -"
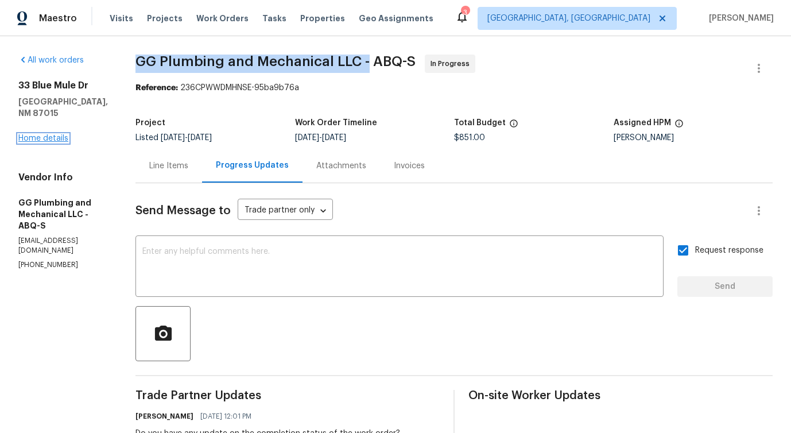
click at [46, 134] on link "Home details" at bounding box center [43, 138] width 50 height 8
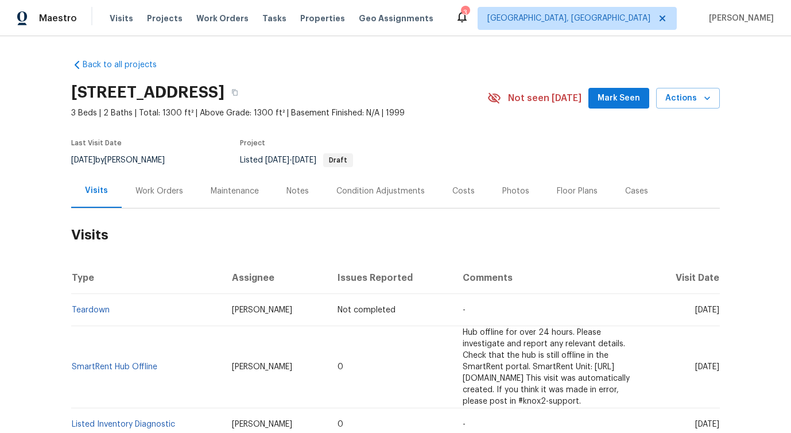
click at [144, 177] on div "Work Orders" at bounding box center [159, 191] width 75 height 34
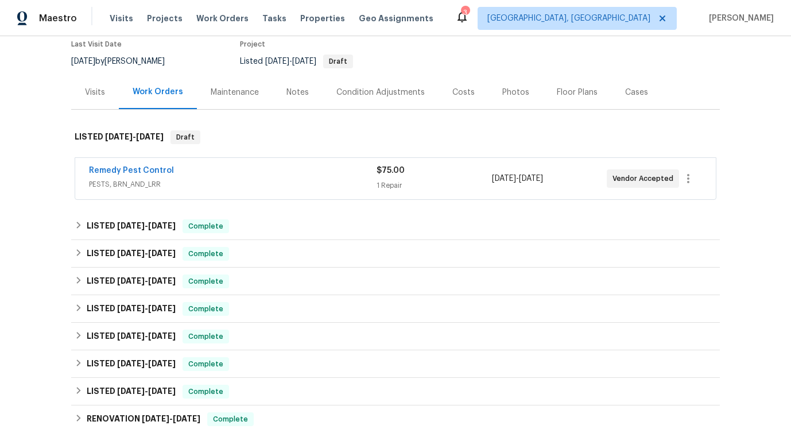
scroll to position [99, 0]
click at [140, 170] on link "Remedy Pest Control" at bounding box center [131, 170] width 85 height 8
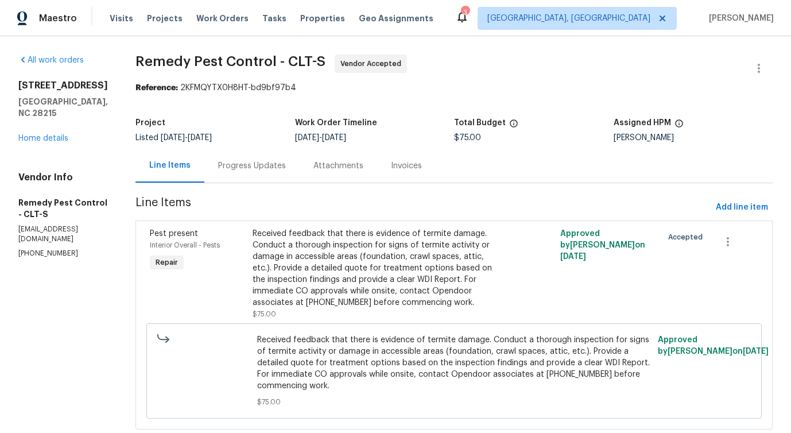
click at [238, 166] on div "Progress Updates" at bounding box center [252, 165] width 68 height 11
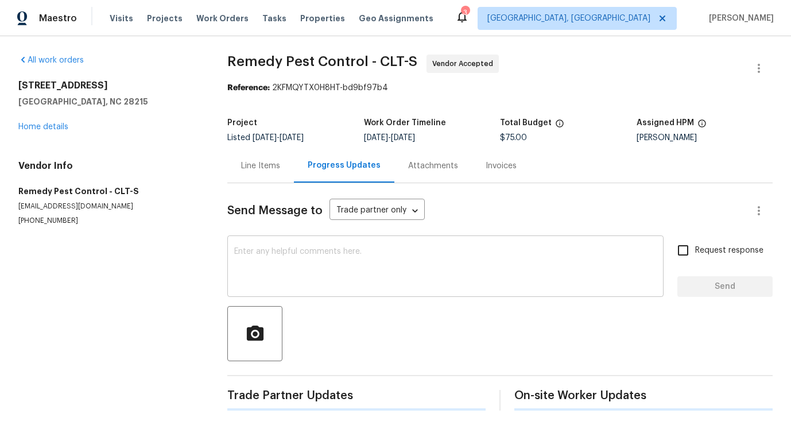
click at [274, 288] on div "x ​" at bounding box center [445, 267] width 436 height 59
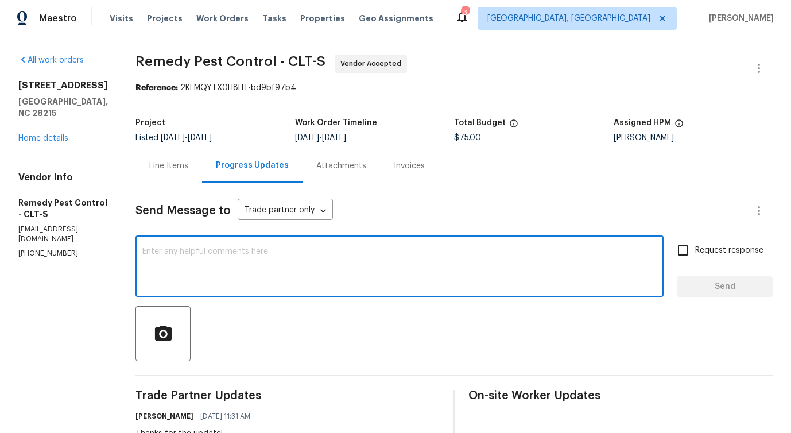
click at [253, 259] on textarea at bounding box center [399, 268] width 515 height 40
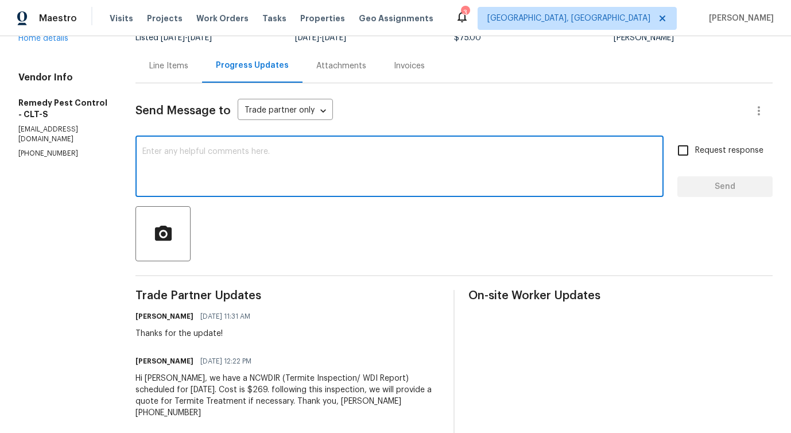
scroll to position [208, 0]
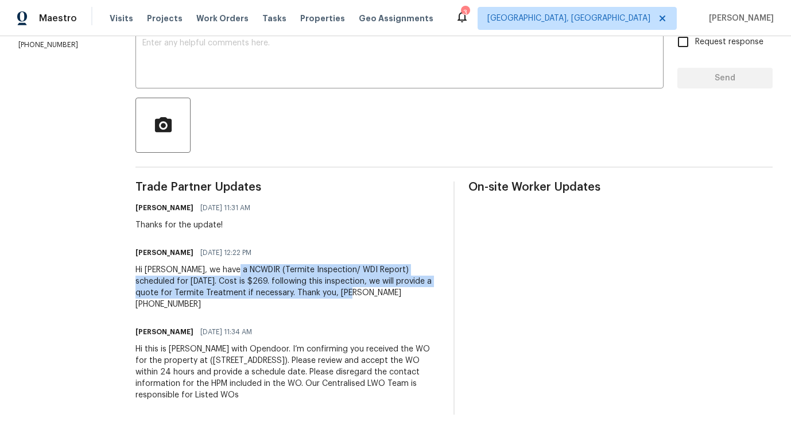
drag, startPoint x: 222, startPoint y: 272, endPoint x: 331, endPoint y: 295, distance: 111.6
click at [331, 295] on div "Hi [PERSON_NAME], we have a NCWDIR (Termite Inspection/ WDI Report) scheduled f…" at bounding box center [288, 287] width 304 height 46
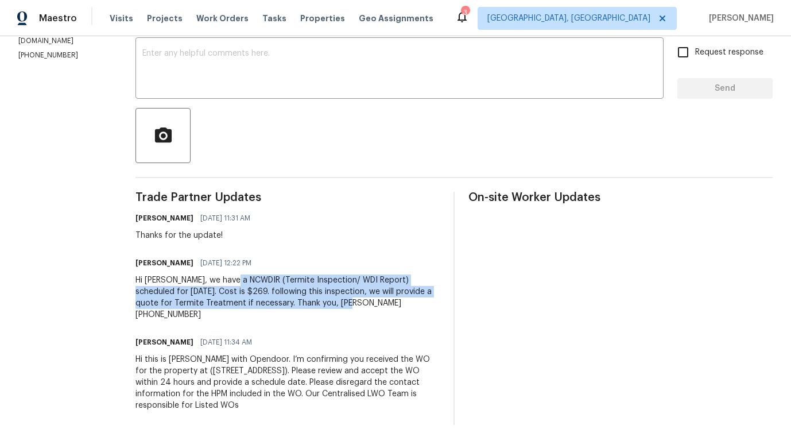
scroll to position [0, 0]
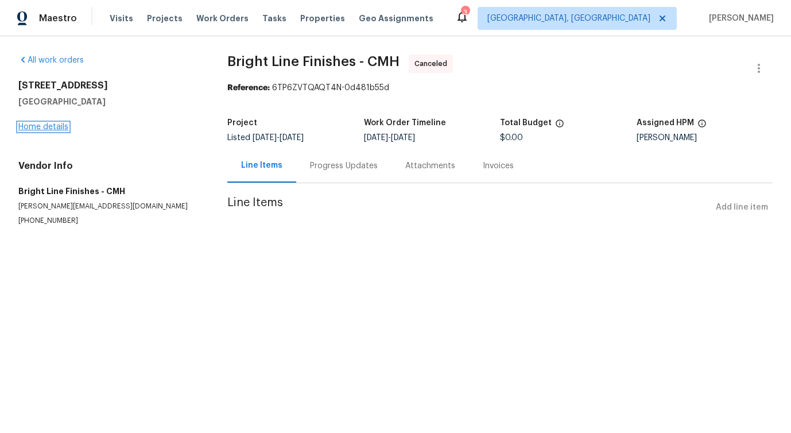
click at [51, 123] on link "Home details" at bounding box center [43, 127] width 50 height 8
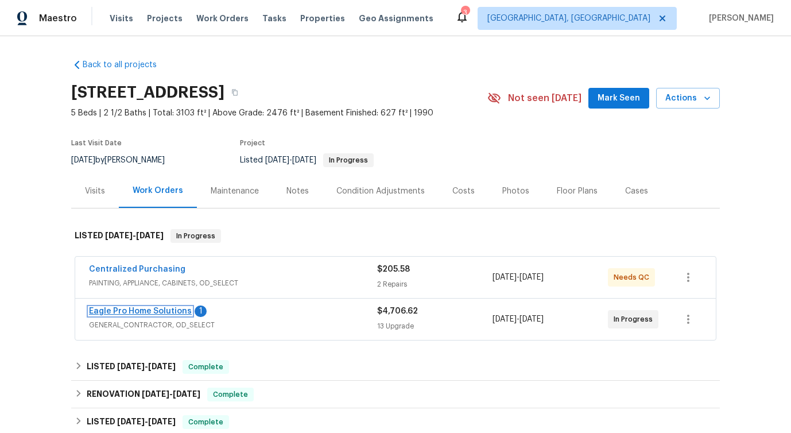
click at [136, 311] on link "Eagle Pro Home Solutions" at bounding box center [140, 311] width 103 height 8
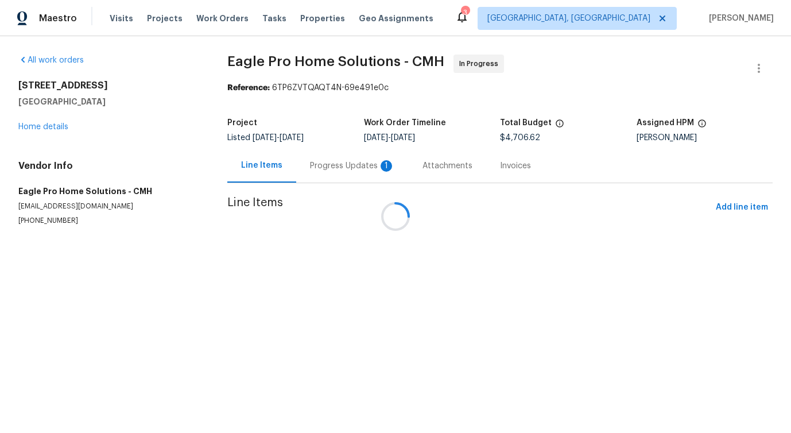
click at [324, 173] on div at bounding box center [395, 216] width 791 height 433
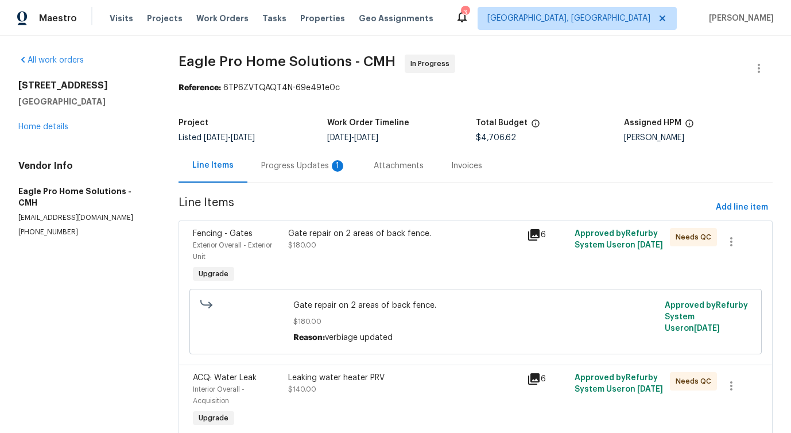
click at [308, 167] on div "Progress Updates 1" at bounding box center [303, 165] width 85 height 11
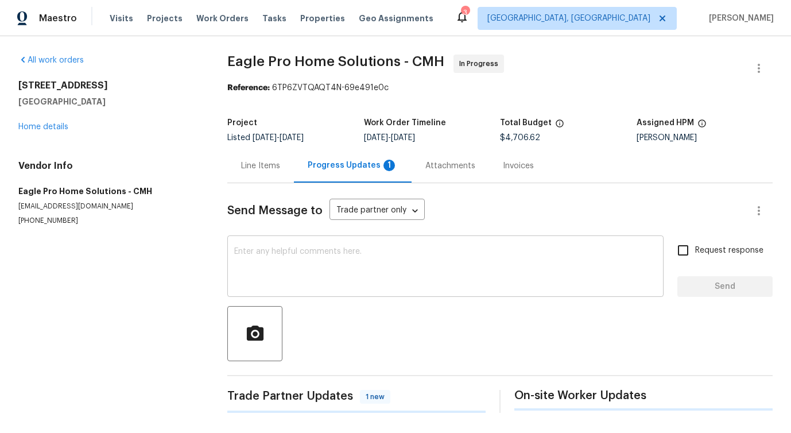
click at [320, 272] on textarea at bounding box center [445, 268] width 423 height 40
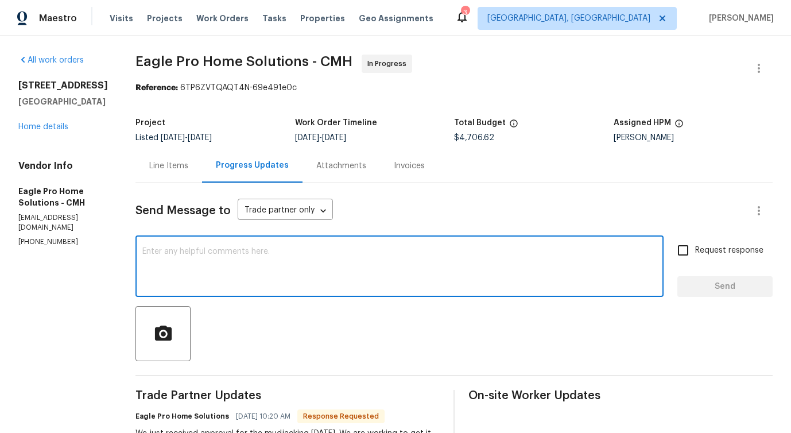
click at [277, 258] on textarea at bounding box center [399, 268] width 515 height 40
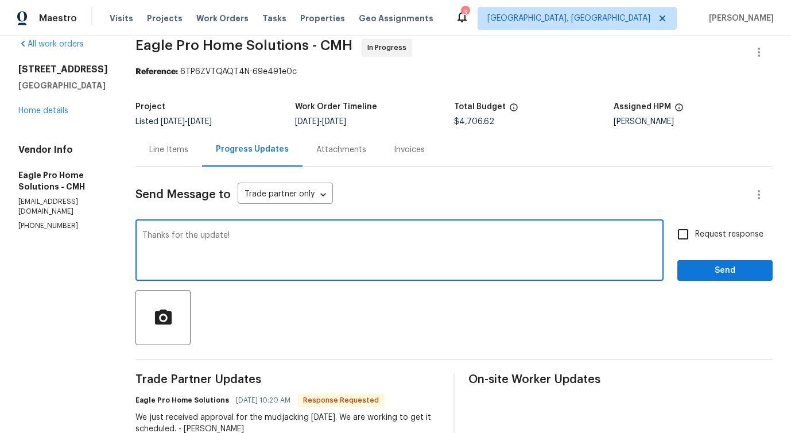
scroll to position [12, 0]
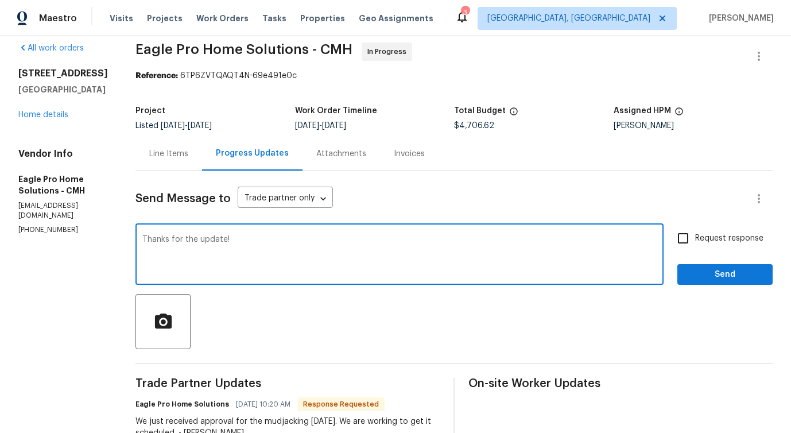
type textarea "Thanks for the update!"
click at [704, 275] on span "Send" at bounding box center [725, 275] width 77 height 14
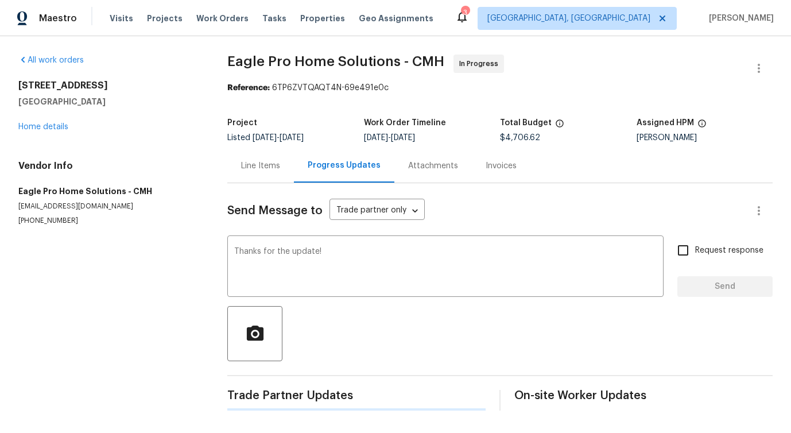
scroll to position [0, 0]
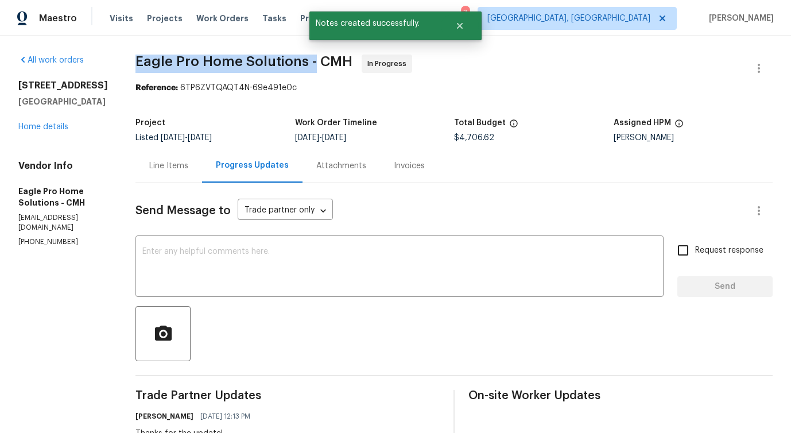
drag, startPoint x: 162, startPoint y: 66, endPoint x: 338, endPoint y: 65, distance: 176.3
copy span "Eagle Pro Home Solutions -"
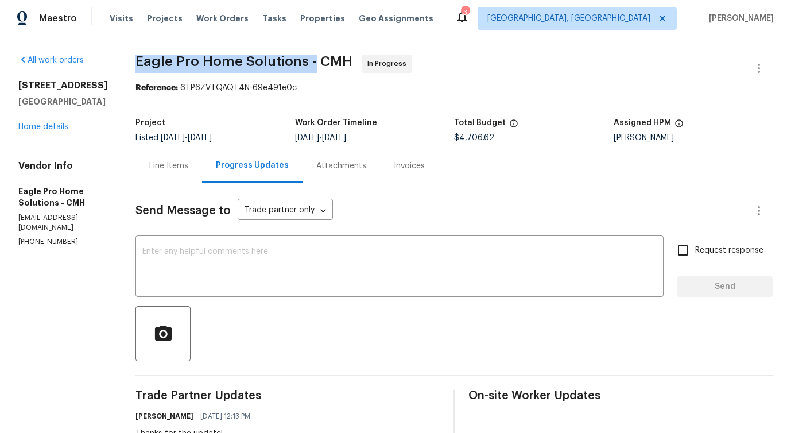
copy span "Eagle Pro Home Solutions -"
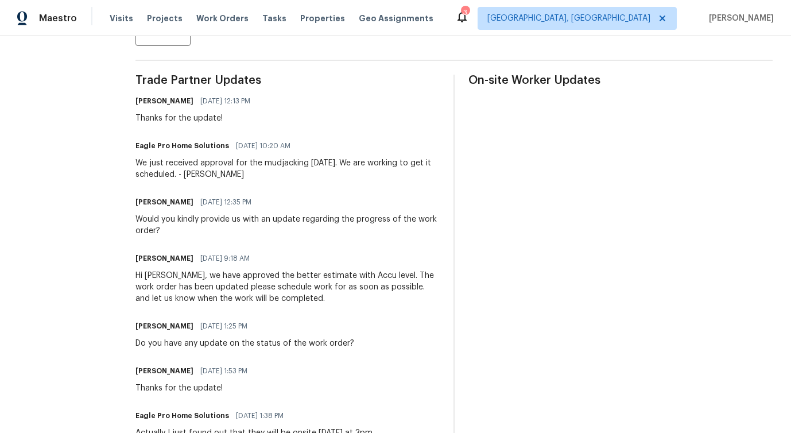
scroll to position [311, 0]
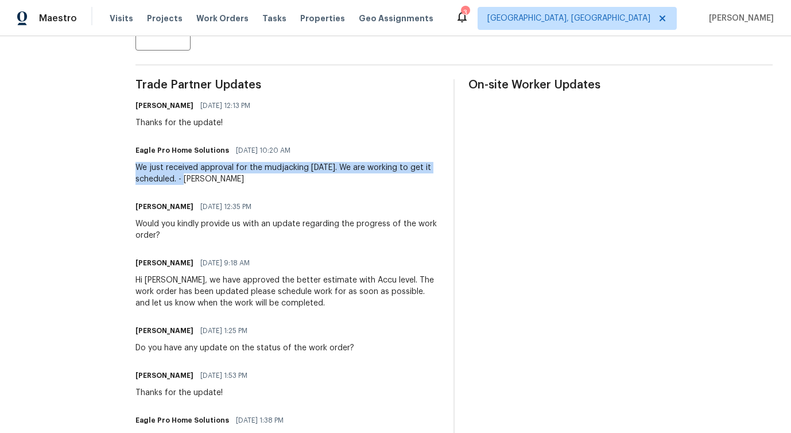
drag, startPoint x: 162, startPoint y: 167, endPoint x: 225, endPoint y: 180, distance: 64.5
copy div "We just received approval for the mudjacking [DATE]. We are working to get it s…"
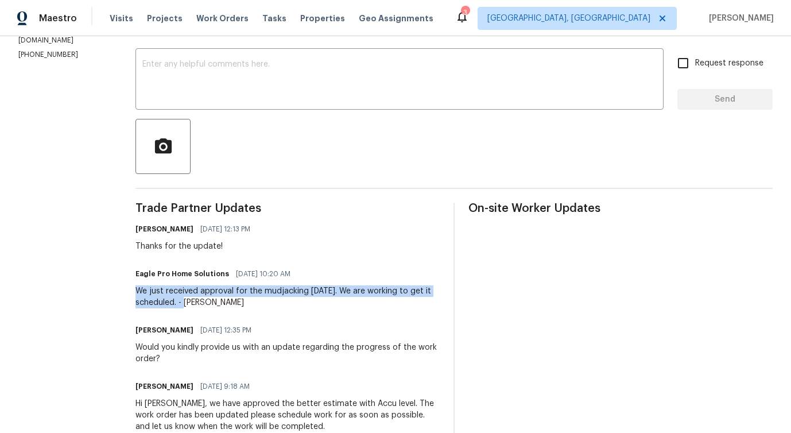
scroll to position [0, 0]
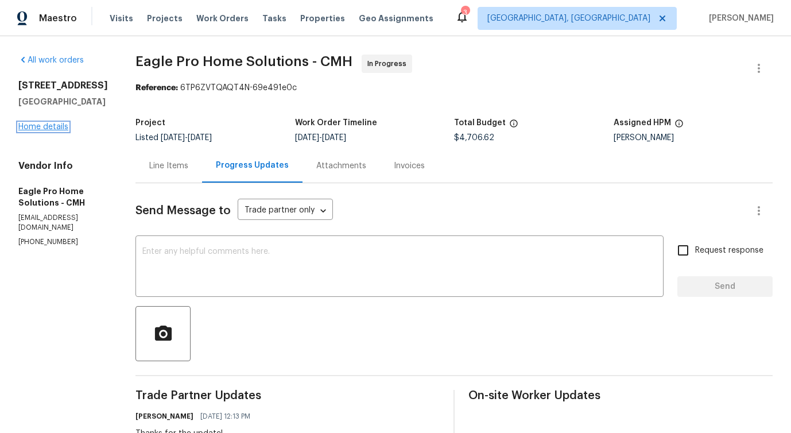
click at [44, 129] on link "Home details" at bounding box center [43, 127] width 50 height 8
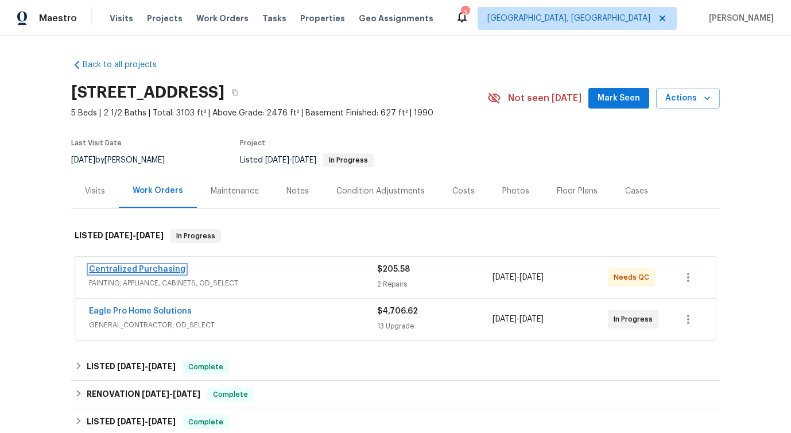
click at [148, 270] on link "Centralized Purchasing" at bounding box center [137, 269] width 96 height 8
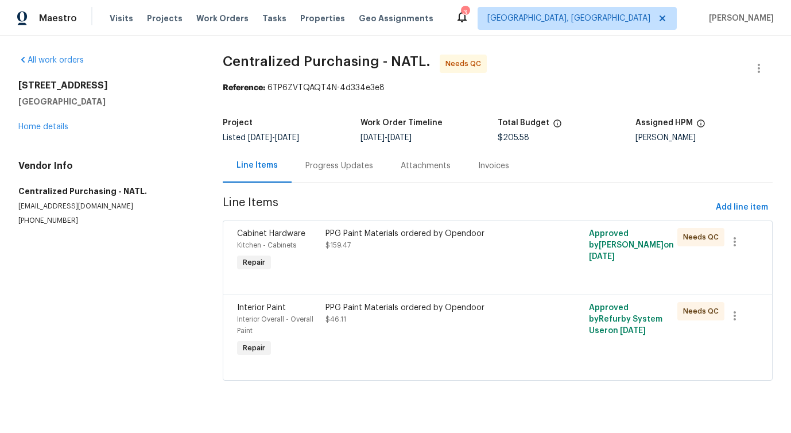
click at [317, 165] on div "Progress Updates" at bounding box center [340, 165] width 68 height 11
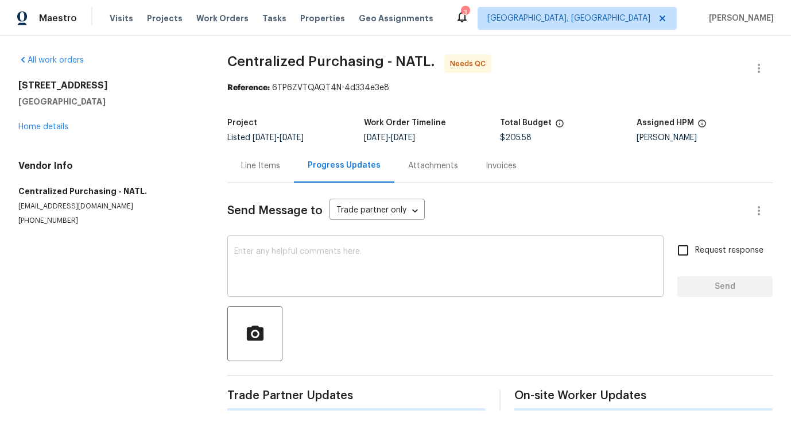
click at [327, 259] on textarea at bounding box center [445, 268] width 423 height 40
